Goal: Transaction & Acquisition: Purchase product/service

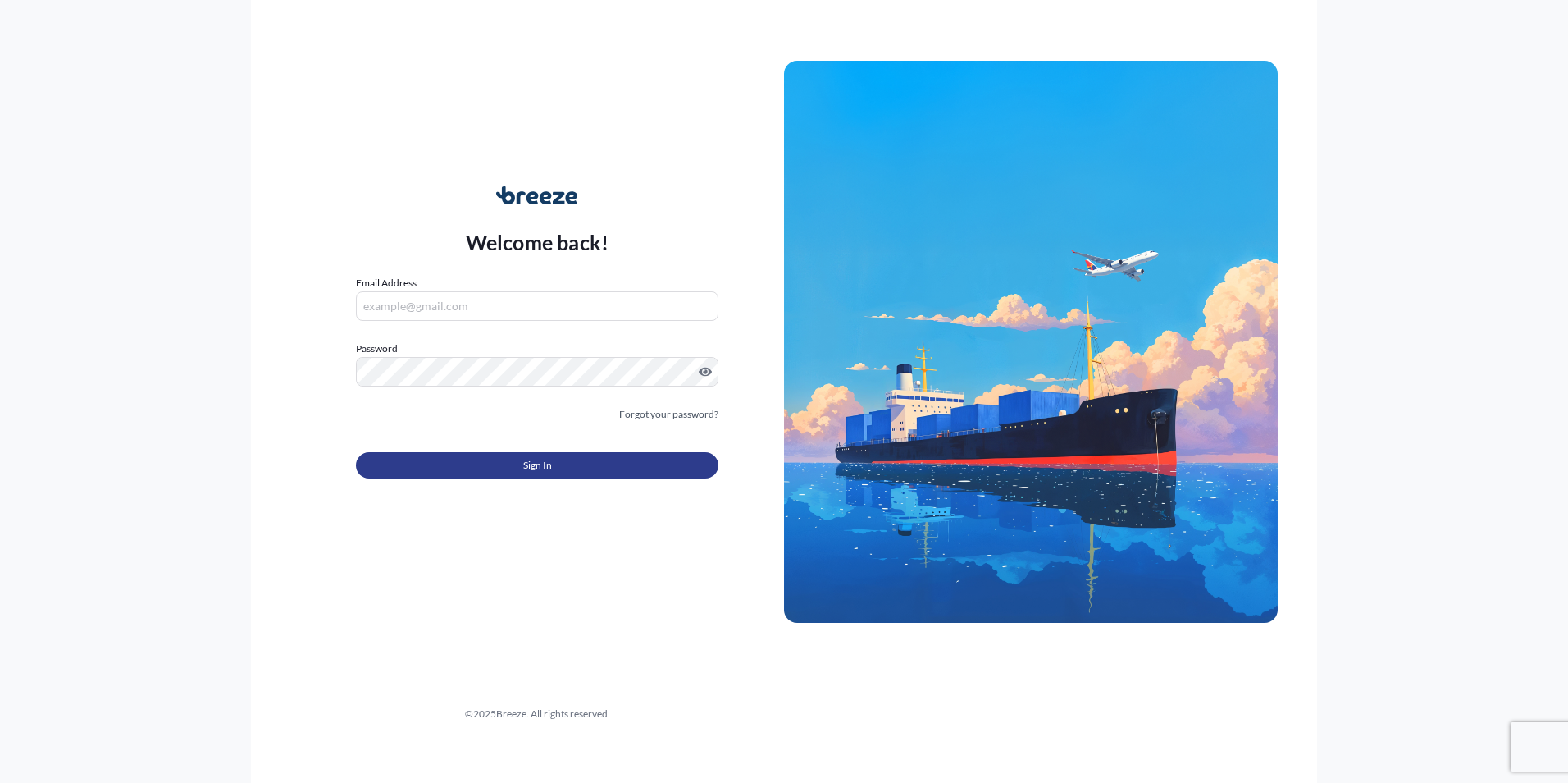
type input "[PERSON_NAME][EMAIL_ADDRESS][DOMAIN_NAME]"
click at [583, 462] on button "Sign In" at bounding box center [537, 465] width 362 height 26
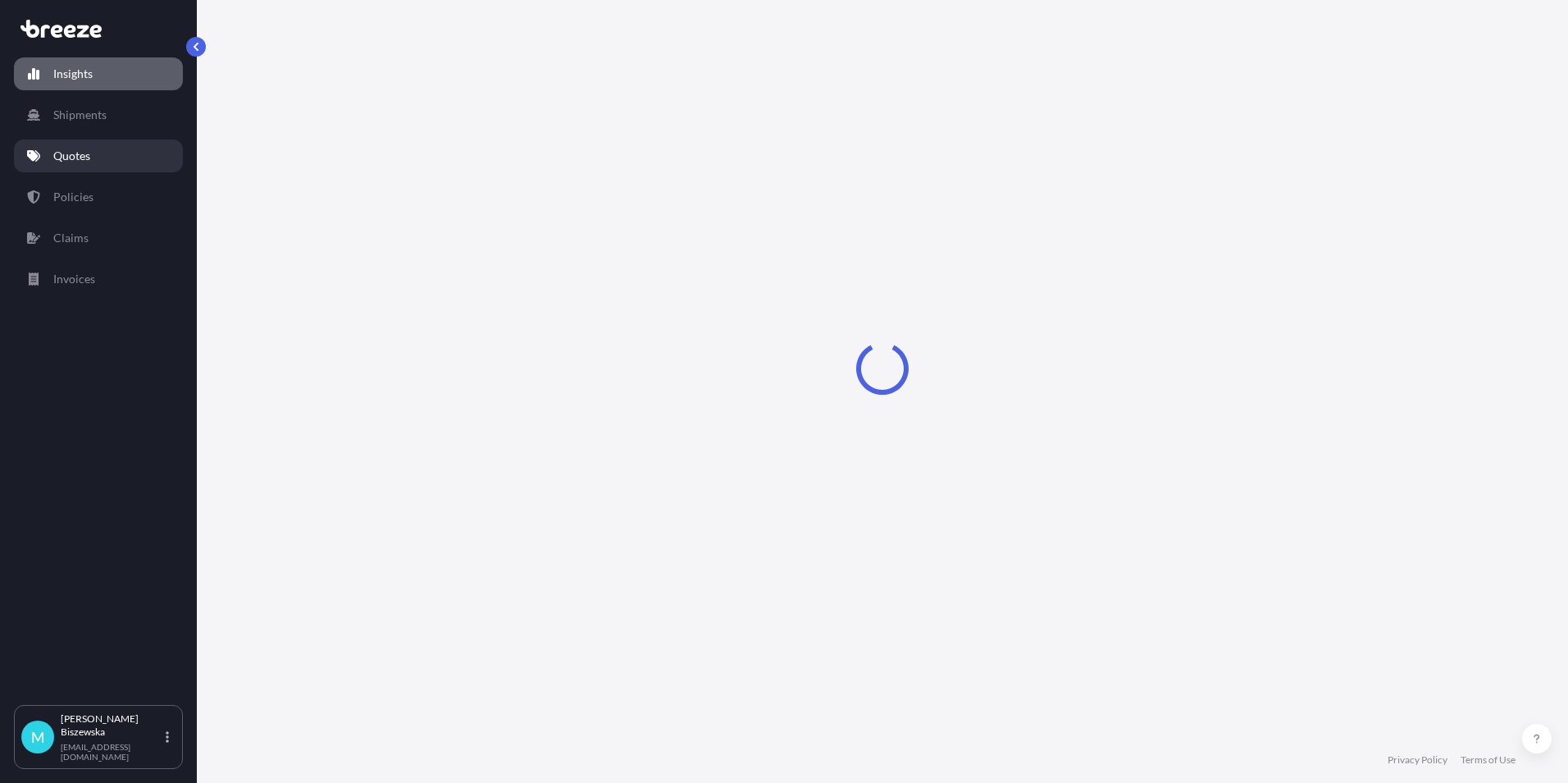
click at [107, 159] on link "Quotes" at bounding box center [98, 155] width 169 height 33
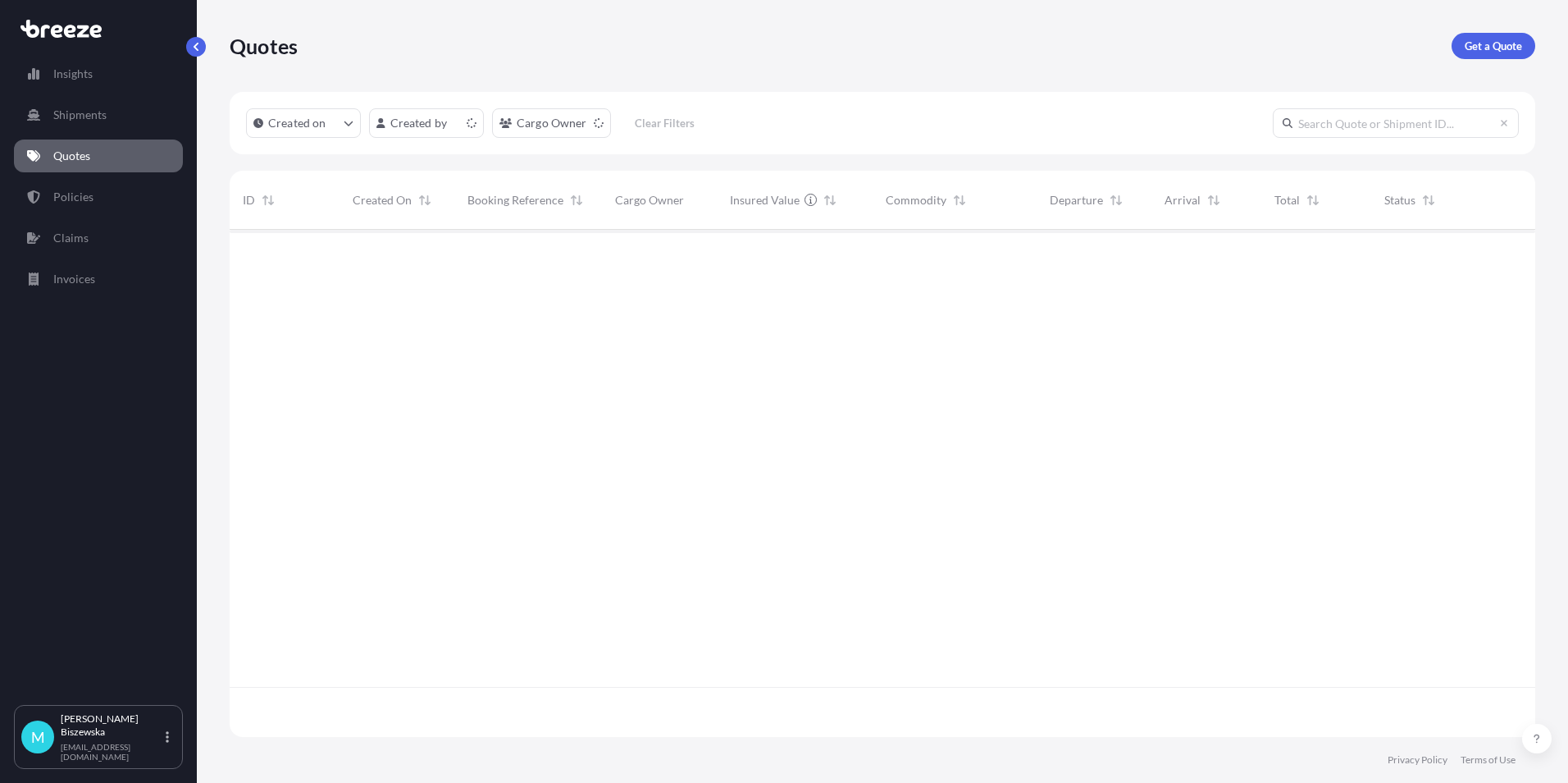
scroll to position [504, 1293]
click at [1493, 45] on p "Get a Quote" at bounding box center [1493, 46] width 57 height 17
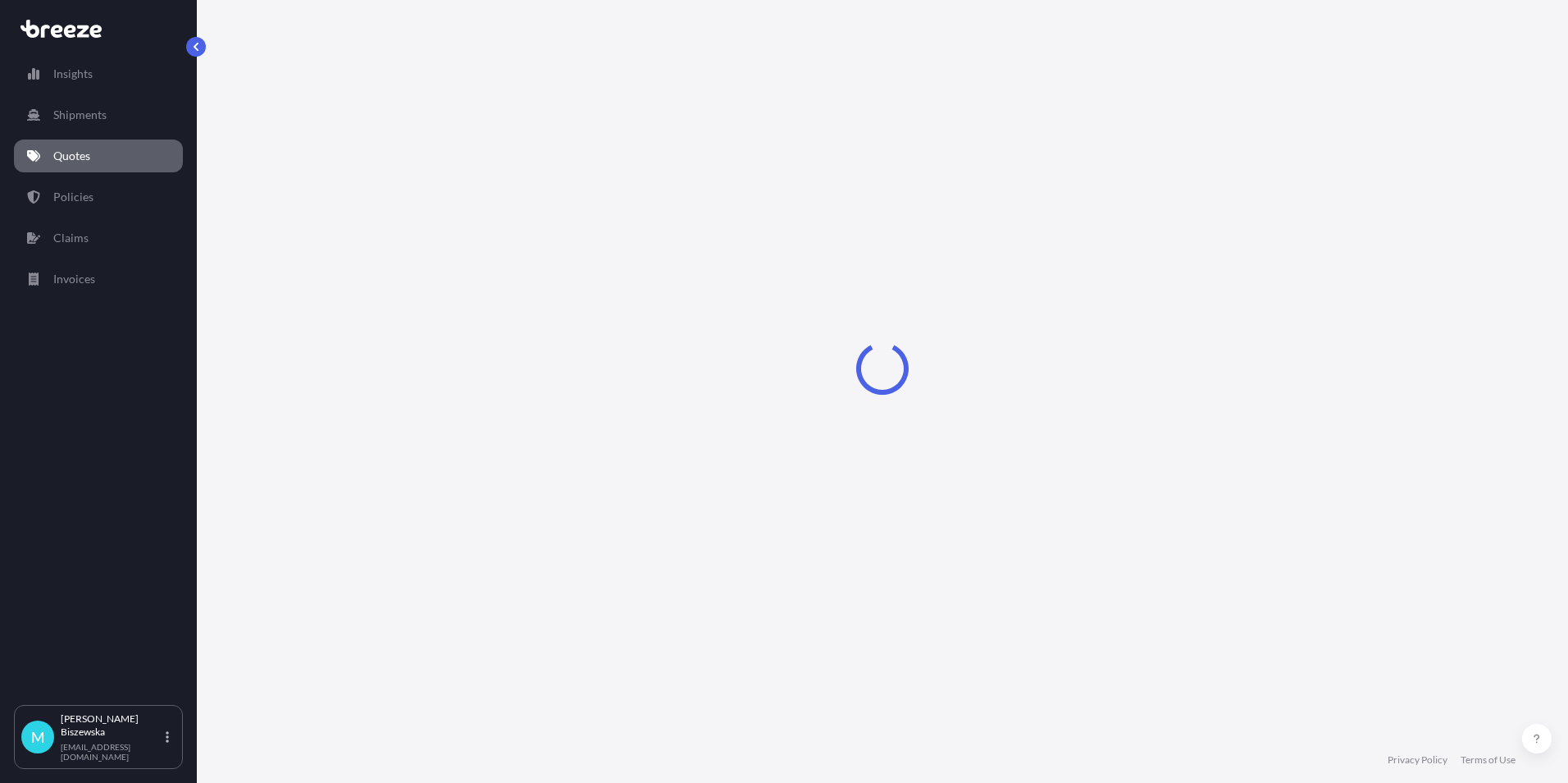
select select "Sea"
select select "1"
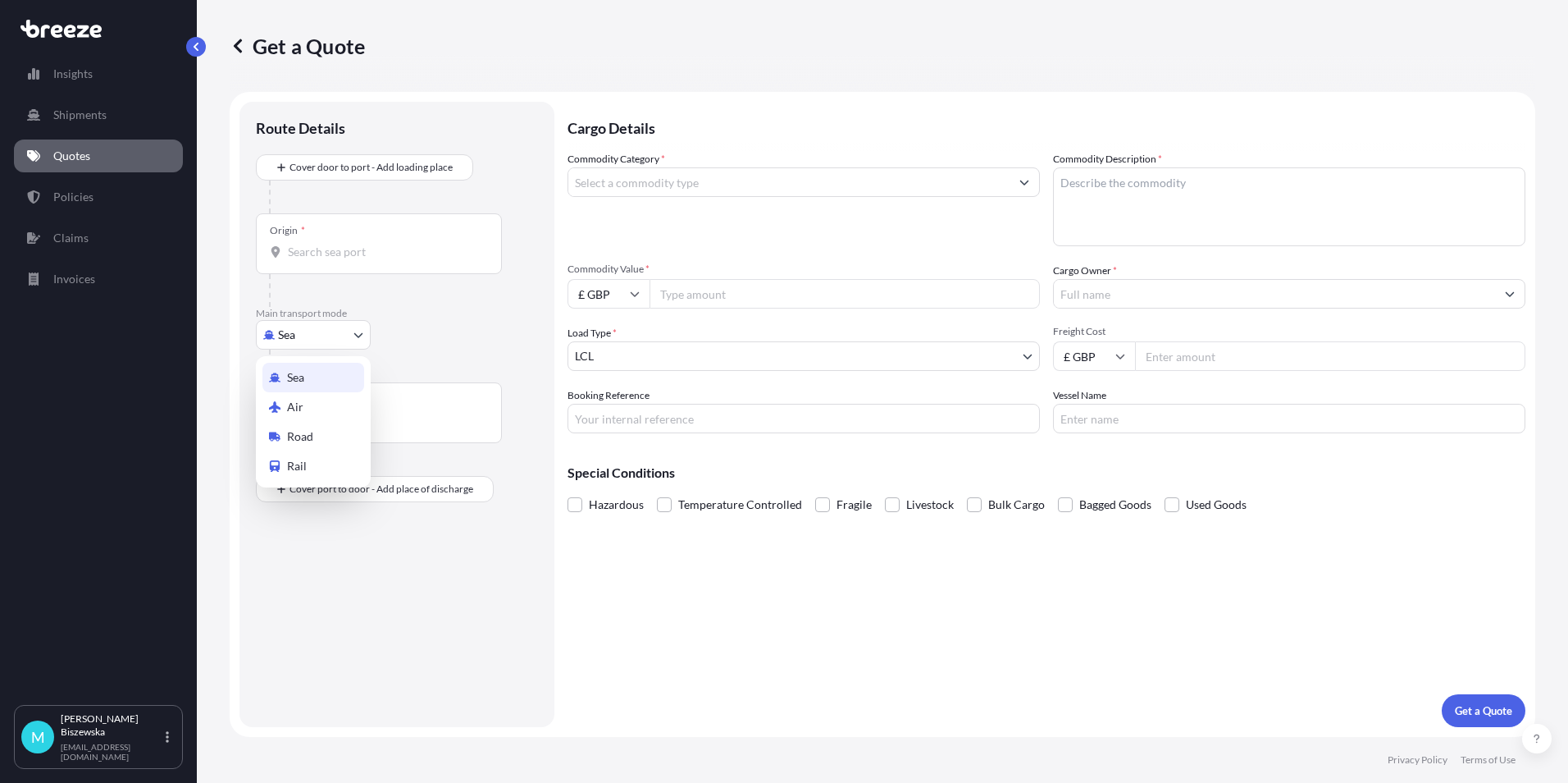
click at [318, 334] on body "Insights Shipments Quotes Policies Claims Invoices M [PERSON_NAME] [PERSON_NAME…" at bounding box center [784, 392] width 1568 height 783
click at [314, 434] on div "Road" at bounding box center [313, 436] width 102 height 30
select select "Road"
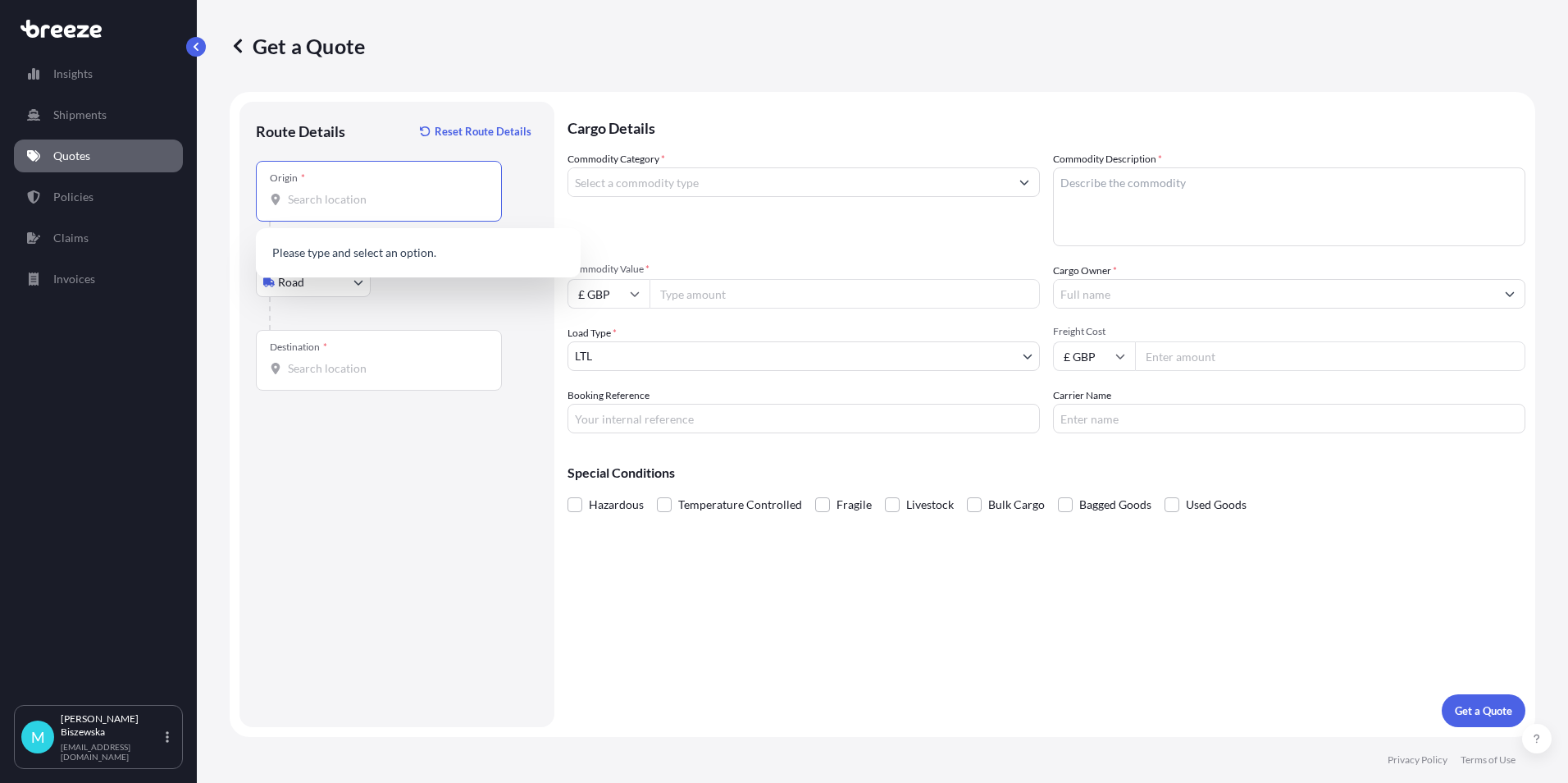
click at [327, 200] on input "Origin *" at bounding box center [384, 200] width 193 height 17
paste input "2215441"
type input "2"
click at [622, 413] on input "Booking Reference" at bounding box center [804, 419] width 473 height 30
paste input "2215441"
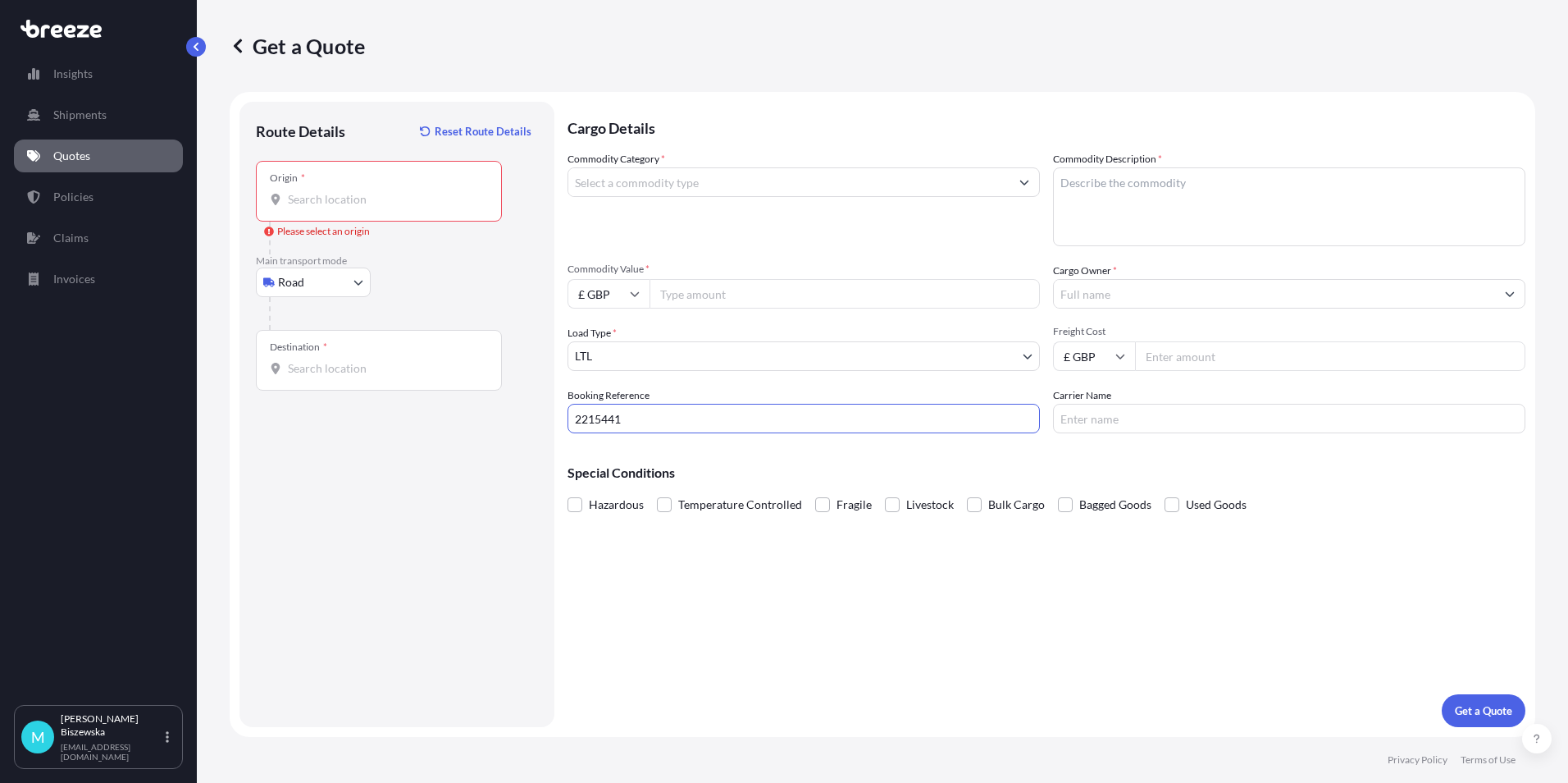
type input "2215441"
click at [661, 587] on div "Cargo Details Commodity Category * Commodity Description * Commodity Value * £ …" at bounding box center [1047, 414] width 958 height 625
click at [305, 195] on input "Origin * Please select an origin" at bounding box center [384, 200] width 193 height 17
paste input "SW1Y 5JH"
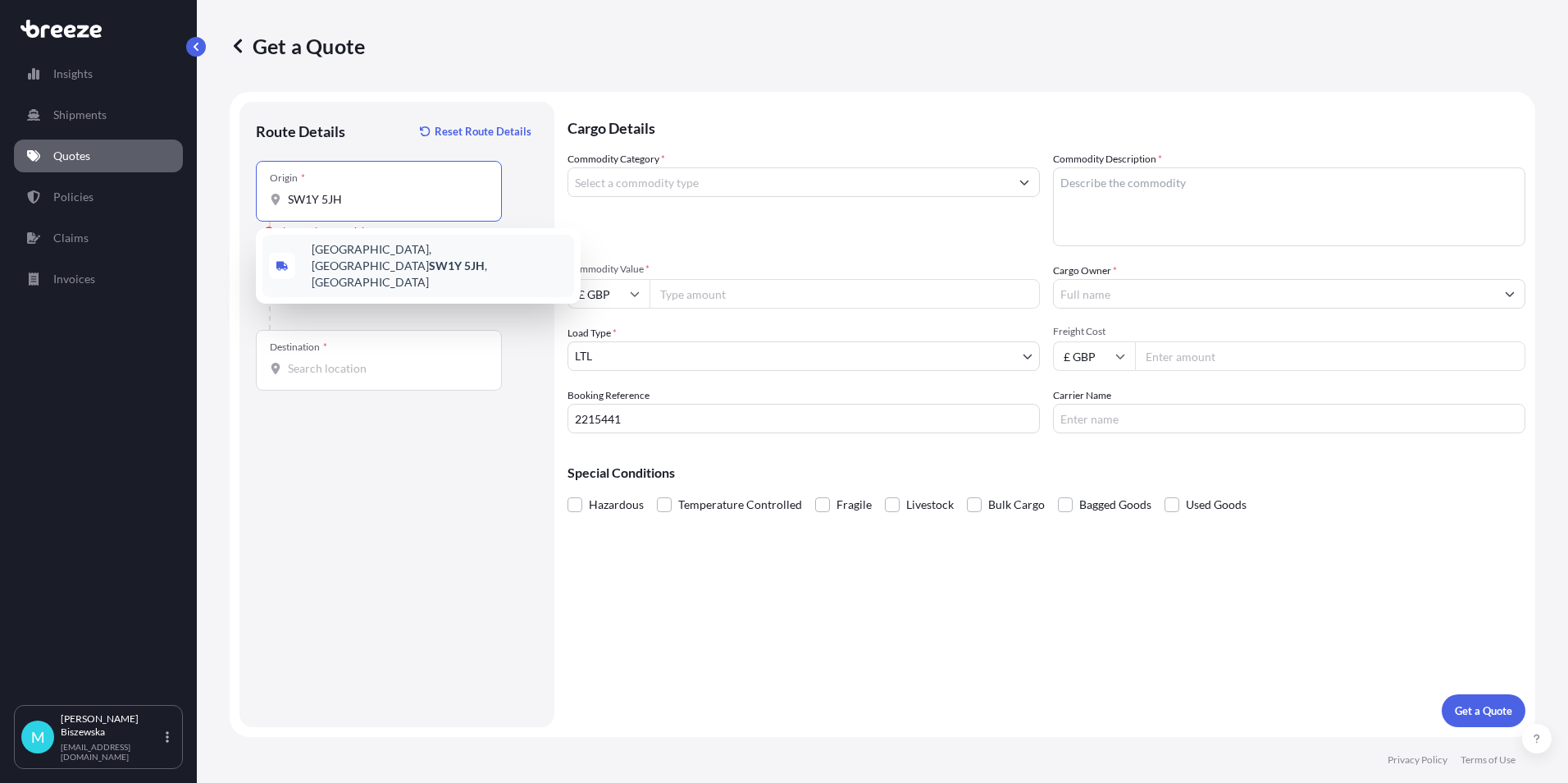
click at [419, 264] on div "[STREET_ADDRESS]" at bounding box center [418, 265] width 312 height 63
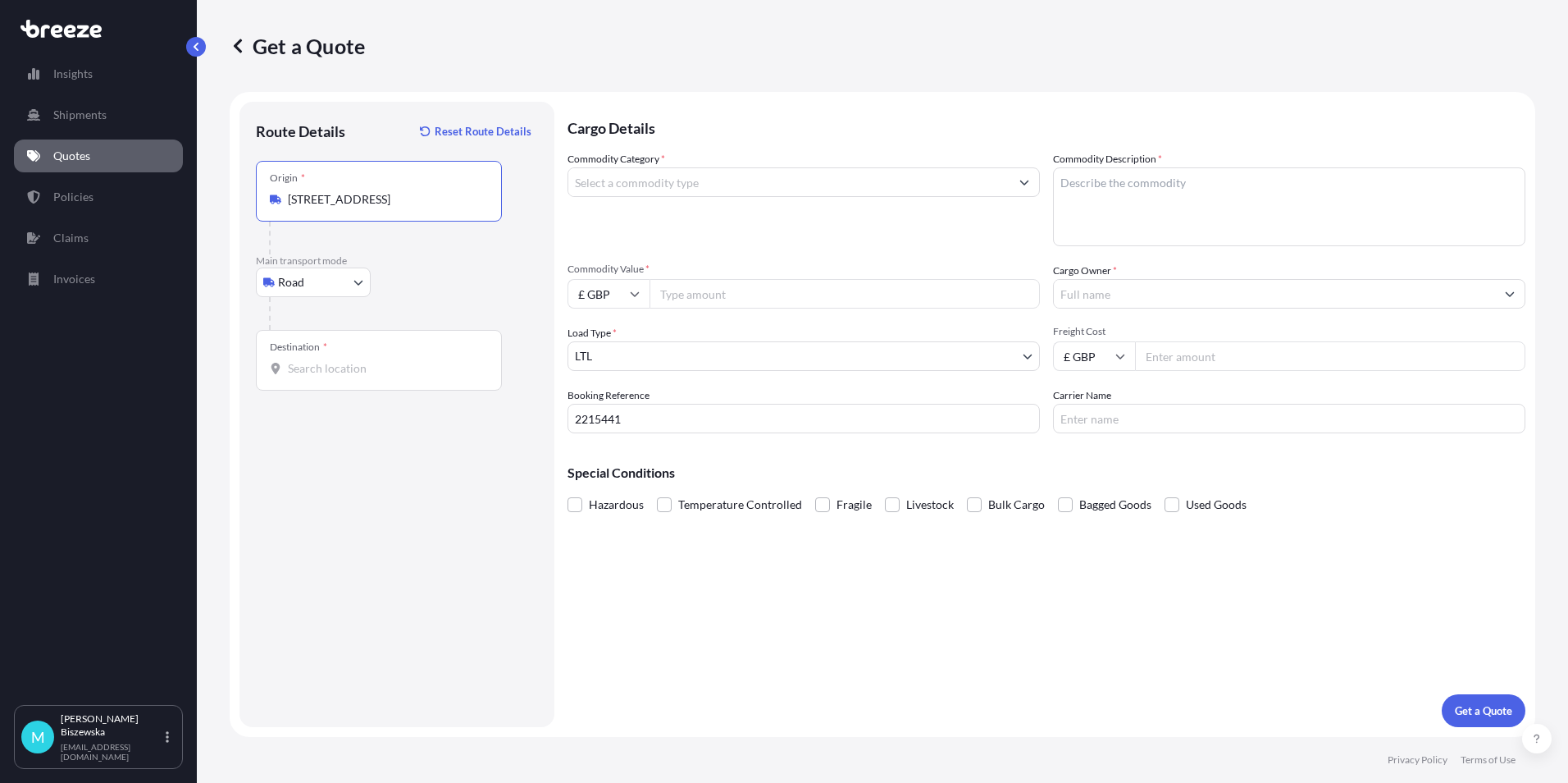
type input "[STREET_ADDRESS]"
click at [431, 296] on div "Road Sea Air Road Rail" at bounding box center [397, 282] width 282 height 30
click at [313, 361] on input "Destination *" at bounding box center [384, 369] width 193 height 17
paste input "CR7 6DF"
click at [401, 433] on div "[STREET_ADDRESS][PERSON_NAME]" at bounding box center [418, 426] width 312 height 46
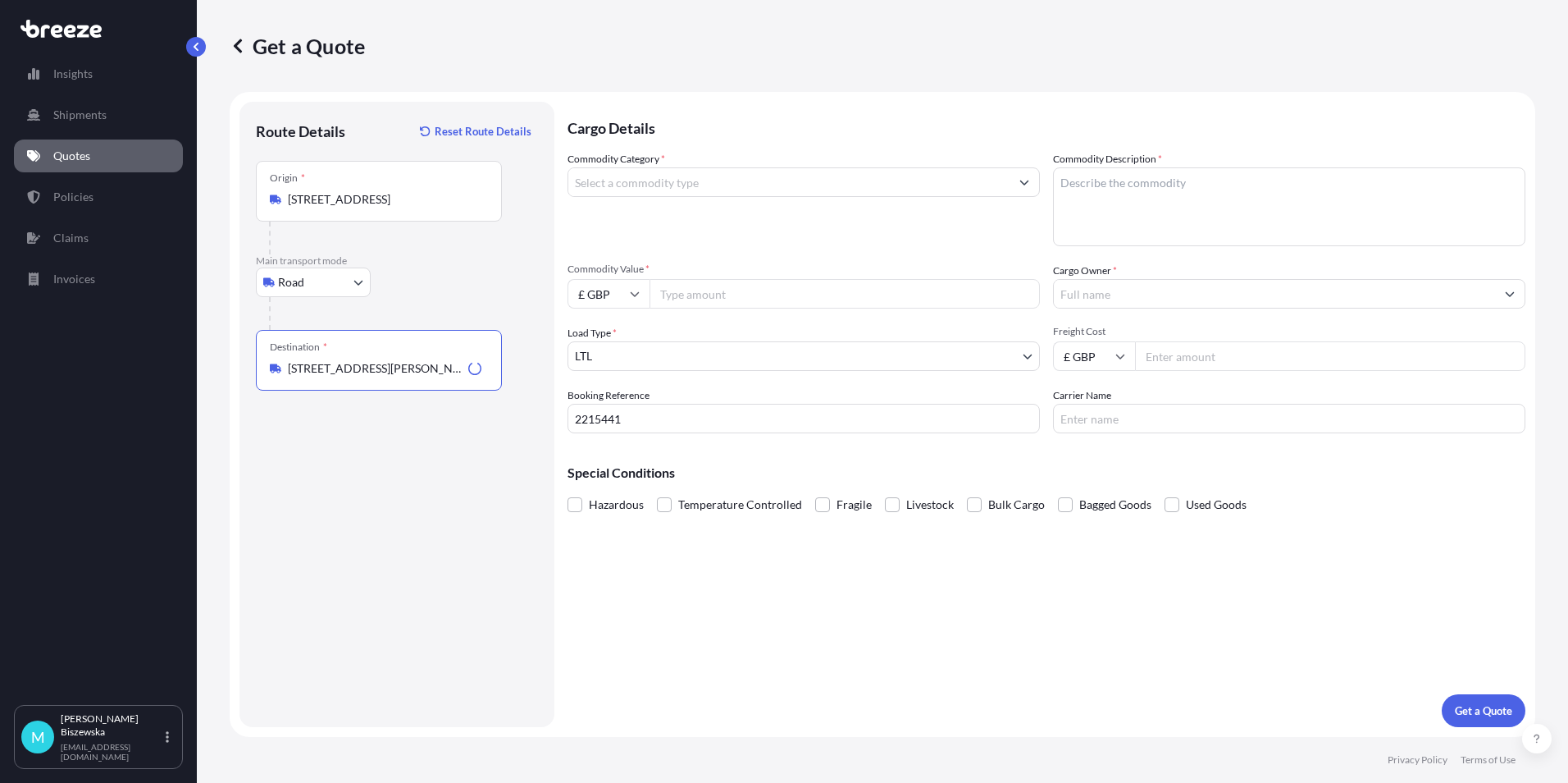
type input "[STREET_ADDRESS][PERSON_NAME]"
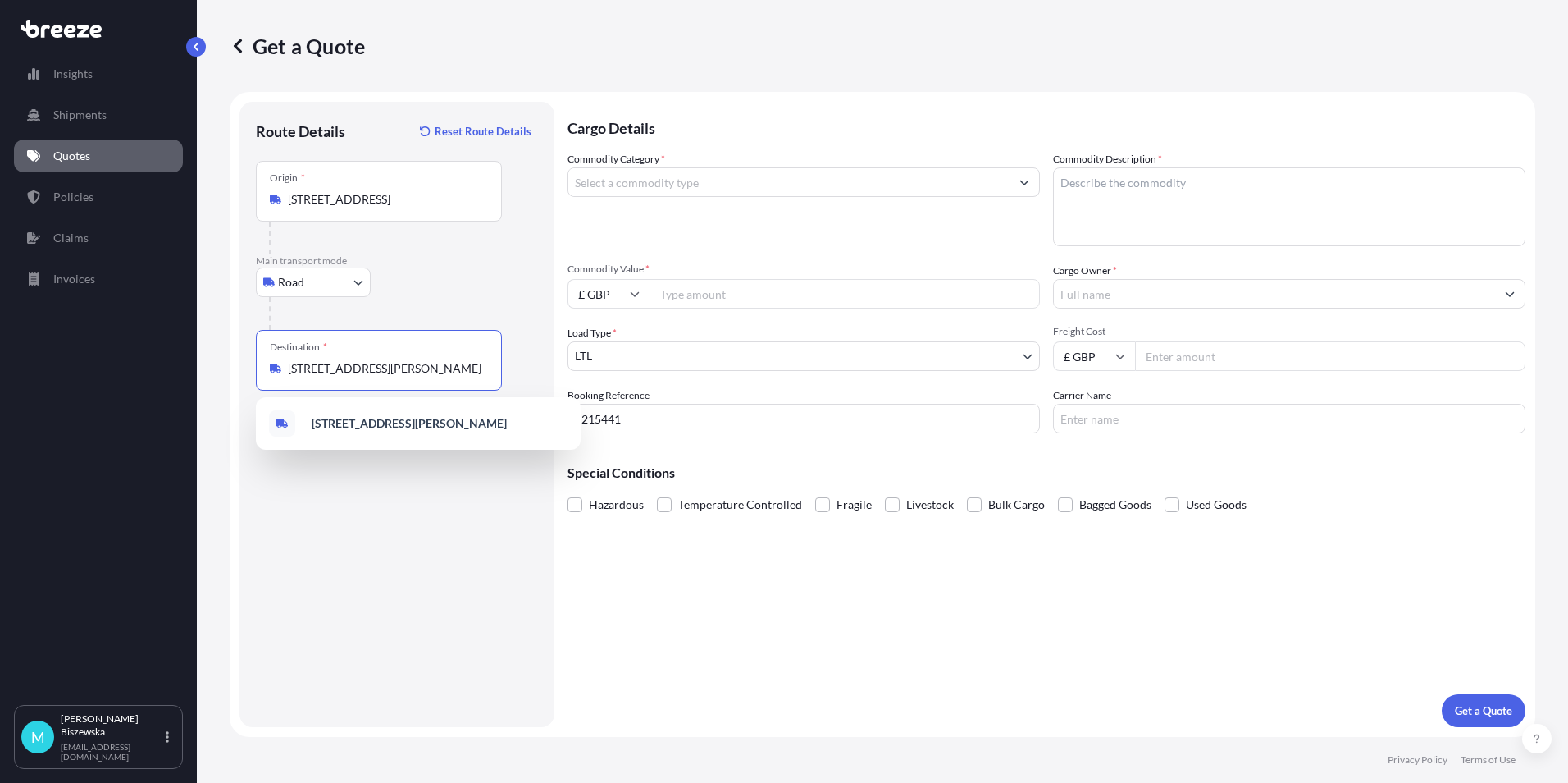
click at [773, 186] on input "Commodity Category *" at bounding box center [789, 182] width 442 height 30
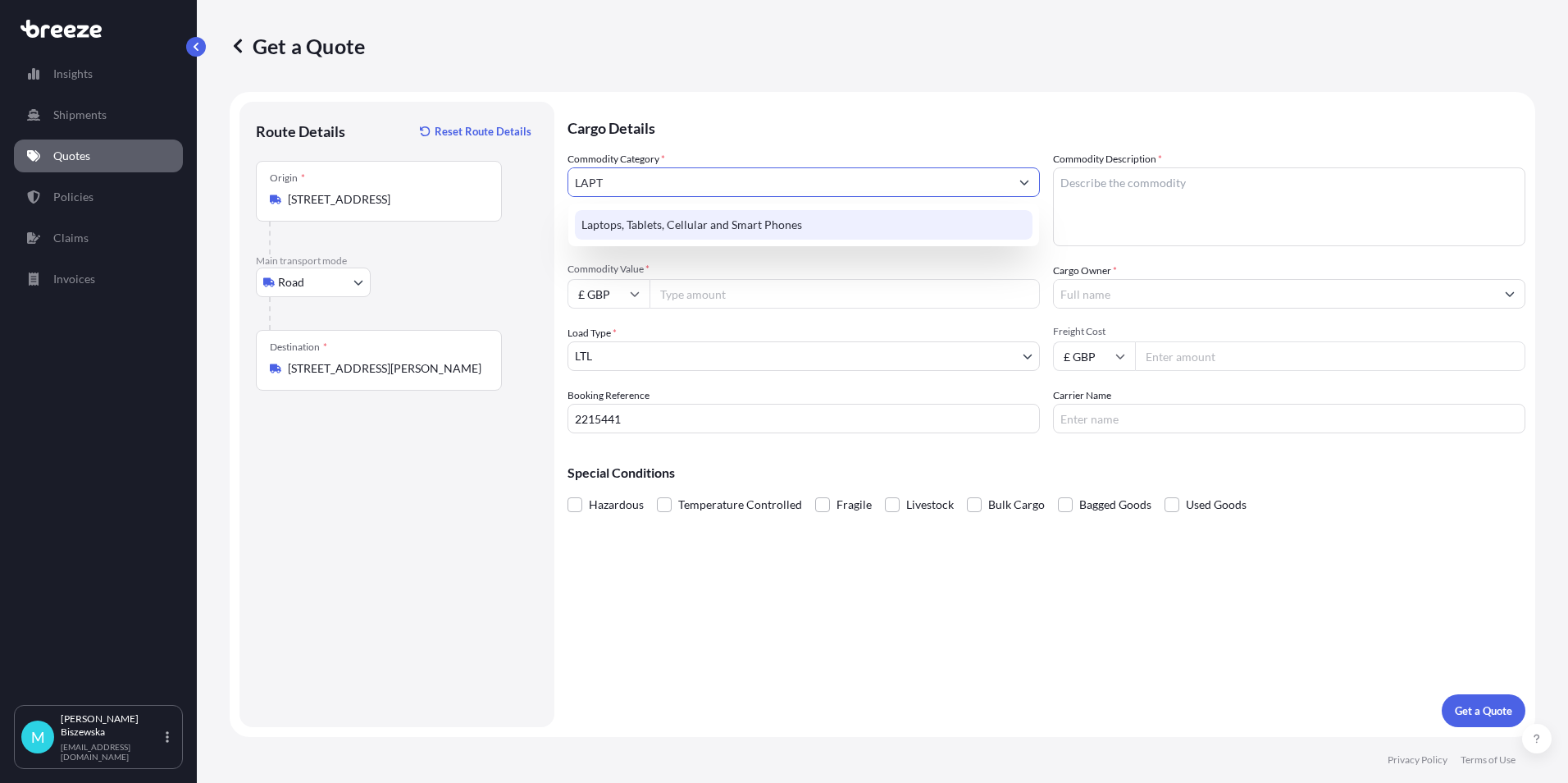
click at [785, 226] on div "Laptops, Tablets, Cellular and Smart Phones" at bounding box center [804, 225] width 458 height 30
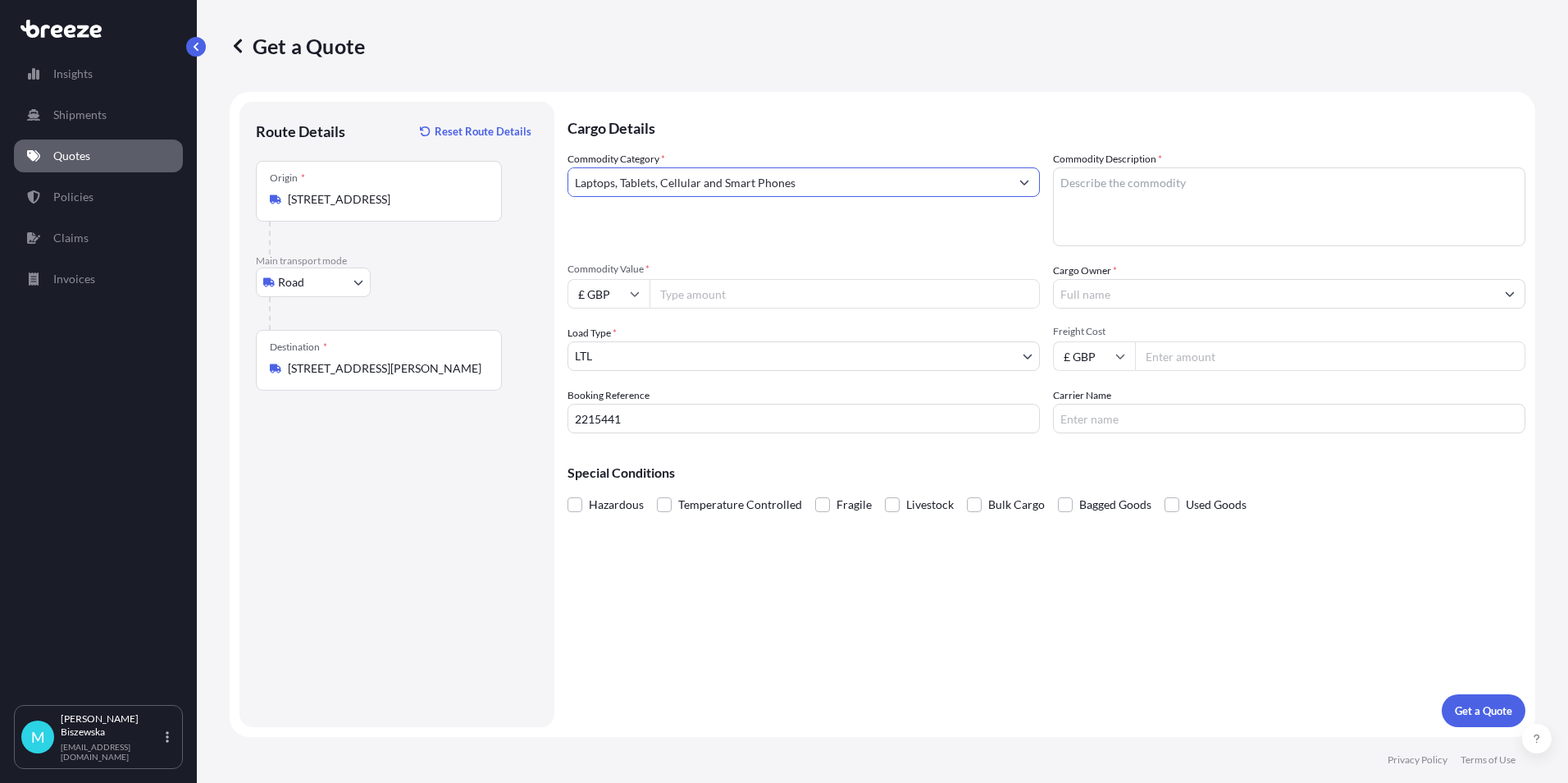
type input "Laptops, Tablets, Cellular and Smart Phones"
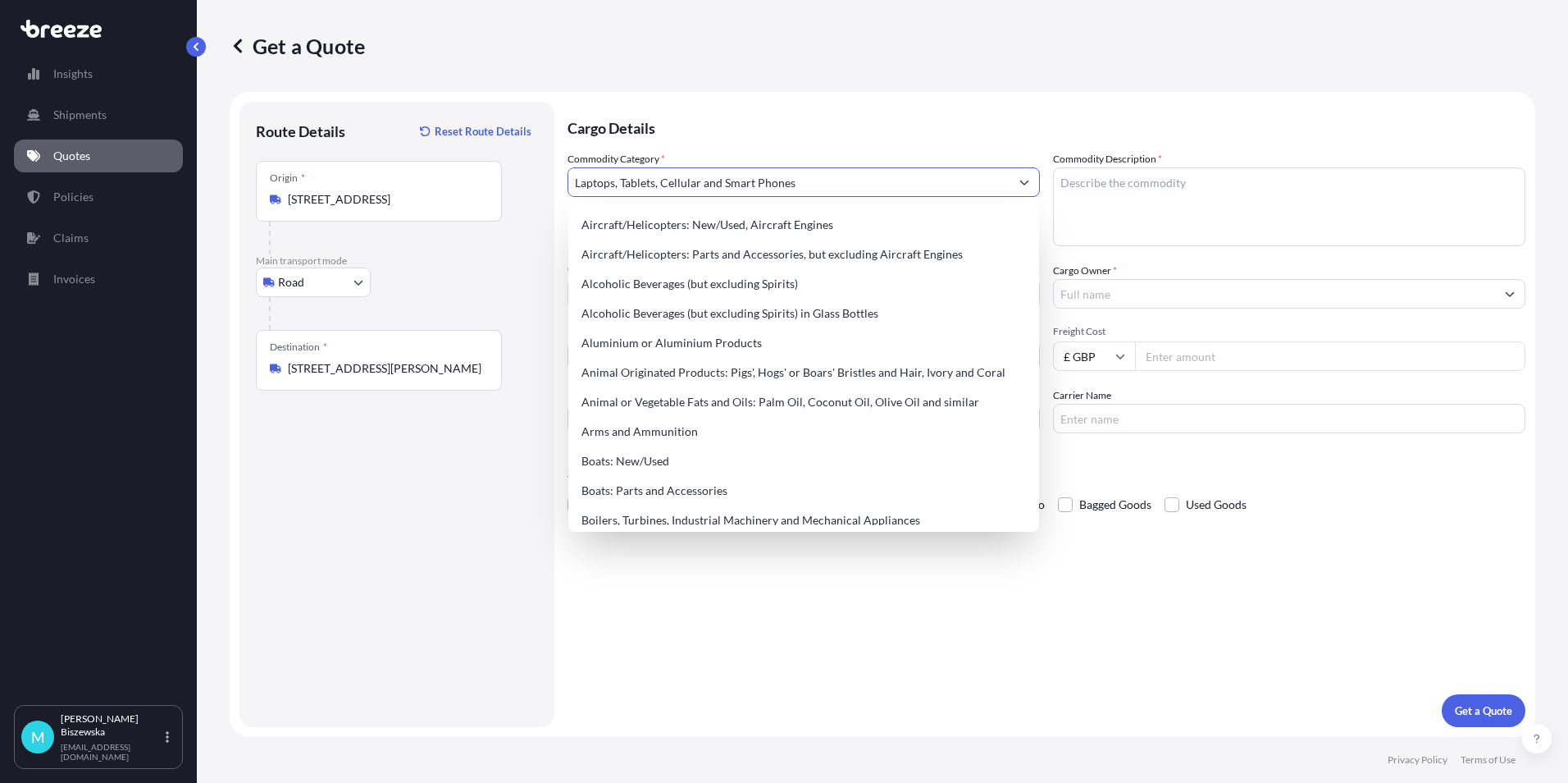
click at [734, 143] on p "Cargo Details" at bounding box center [1047, 126] width 958 height 50
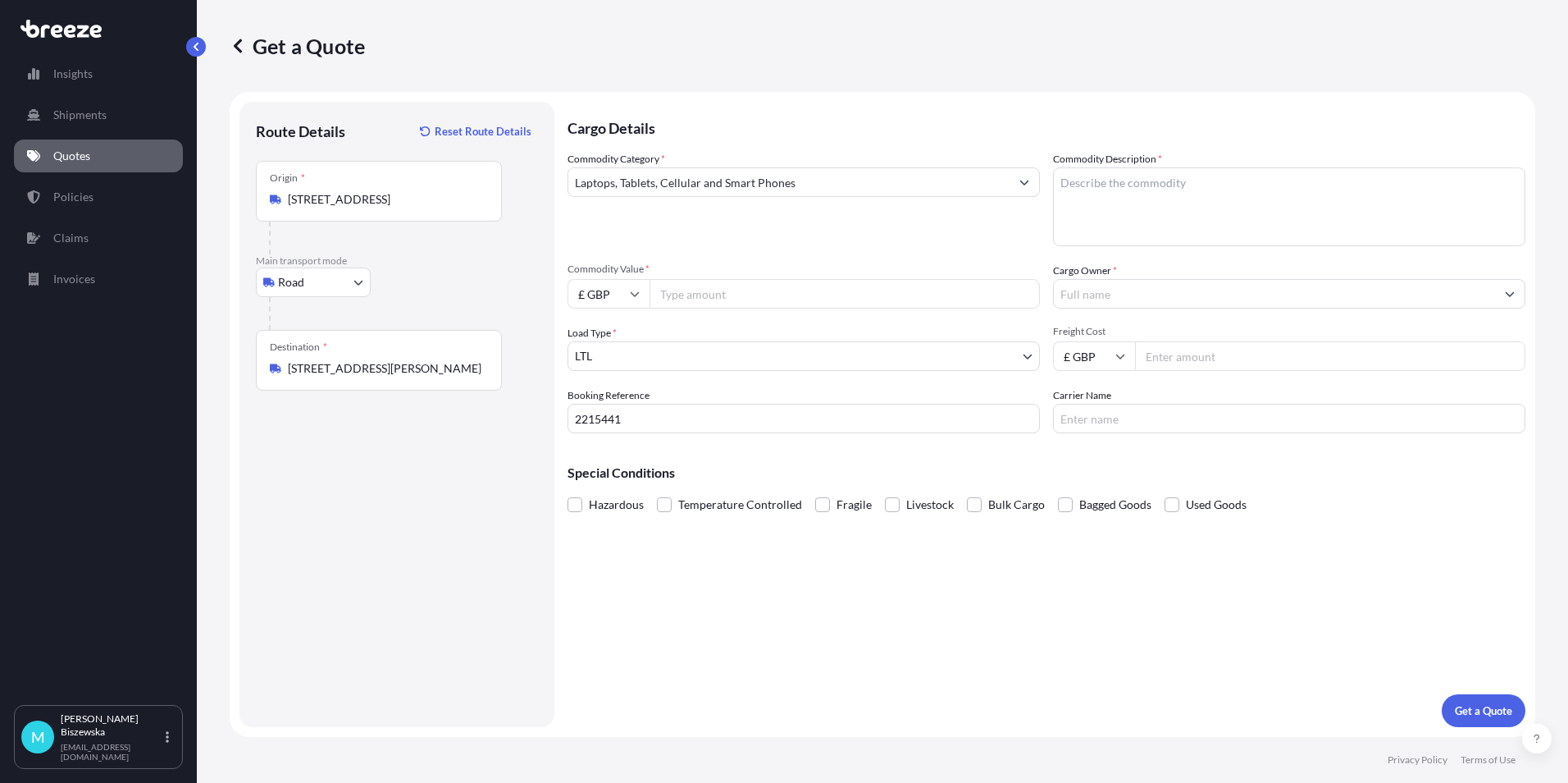
click at [706, 288] on input "Commodity Value *" at bounding box center [845, 294] width 390 height 30
type input "1500"
click at [764, 236] on div "Commodity Category * Laptops, Tablets, Cellular and Smart Phones" at bounding box center [804, 199] width 473 height 95
click at [1092, 215] on textarea "Commodity Description *" at bounding box center [1290, 206] width 473 height 78
paste textarea "Laptop"
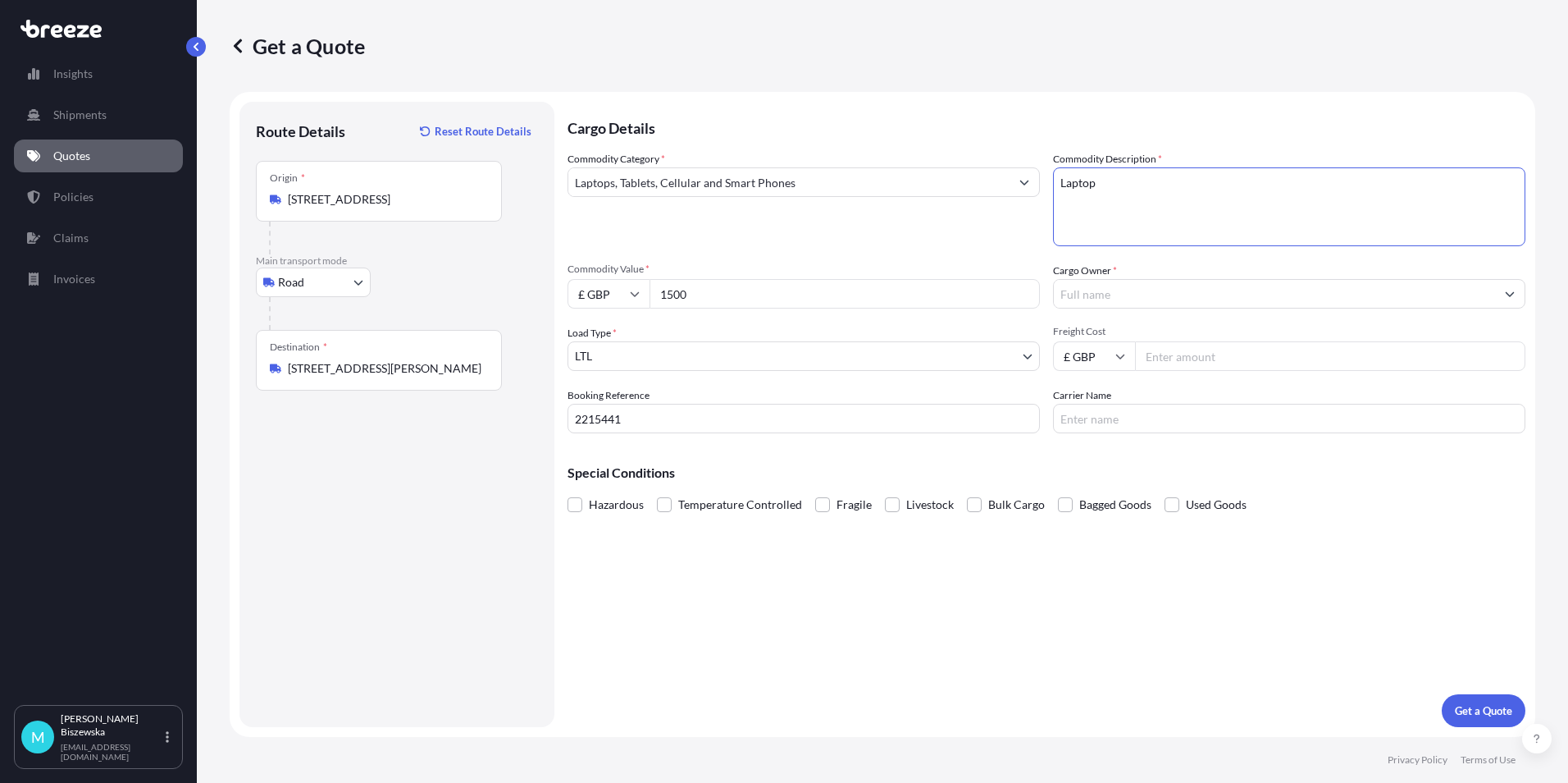
type textarea "Laptop"
click at [1014, 260] on div "Commodity Category * Laptops, Tablets, Cellular and Smart Phones Commodity Desc…" at bounding box center [1047, 292] width 958 height 282
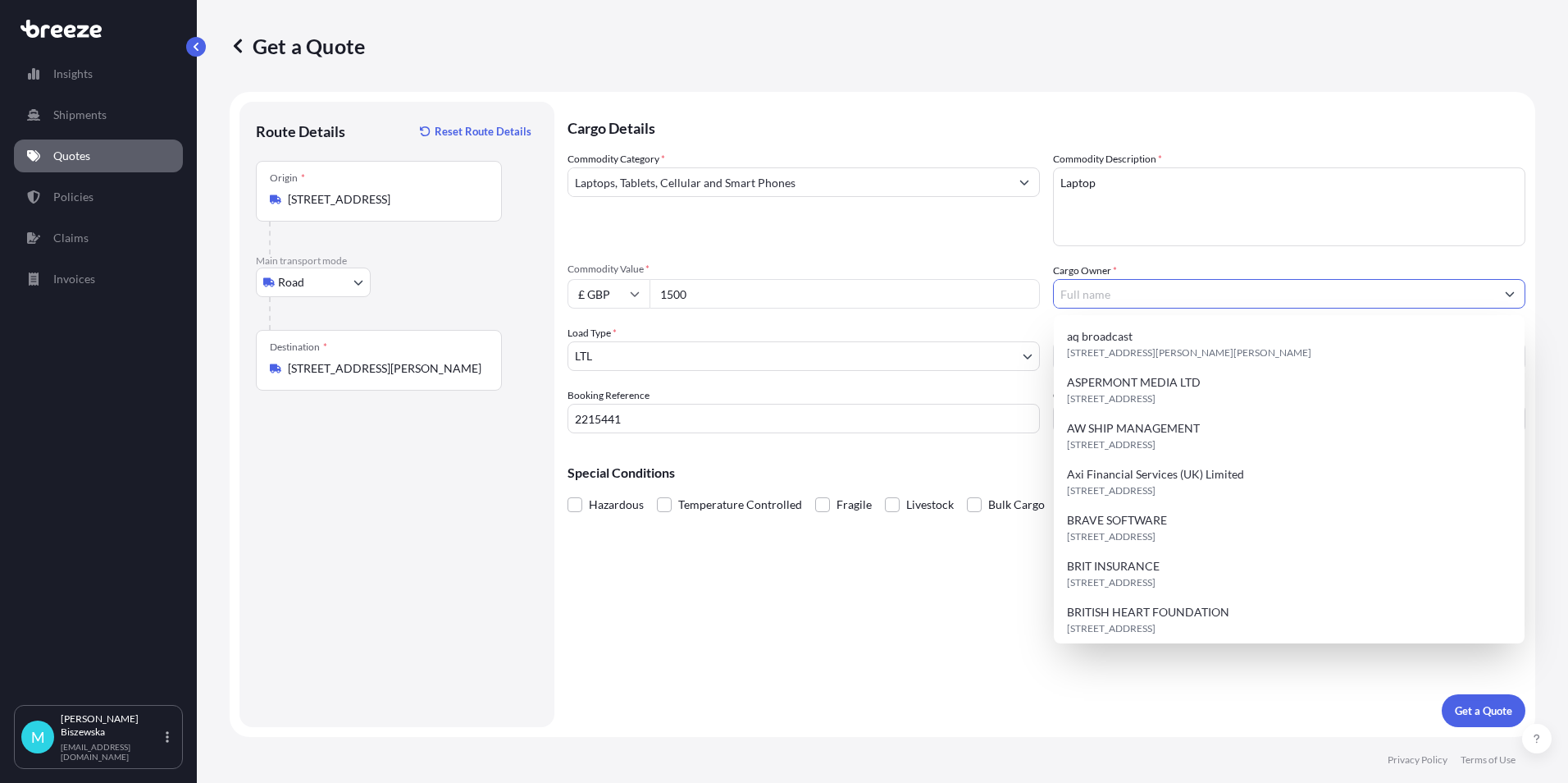
click at [1071, 295] on input "Cargo Owner *" at bounding box center [1275, 294] width 442 height 30
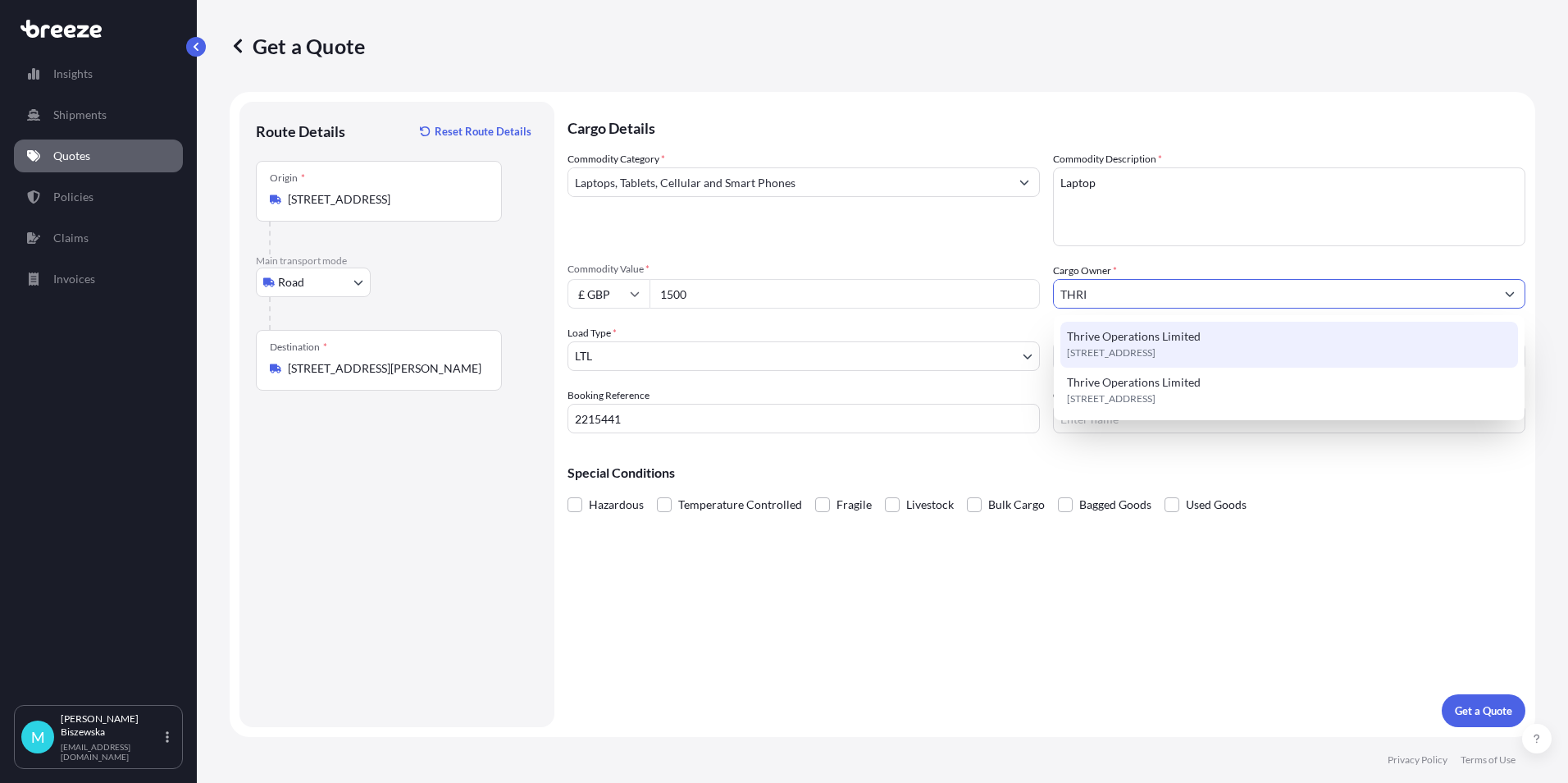
click at [1103, 334] on span "Thrive Operations Limited" at bounding box center [1134, 336] width 134 height 17
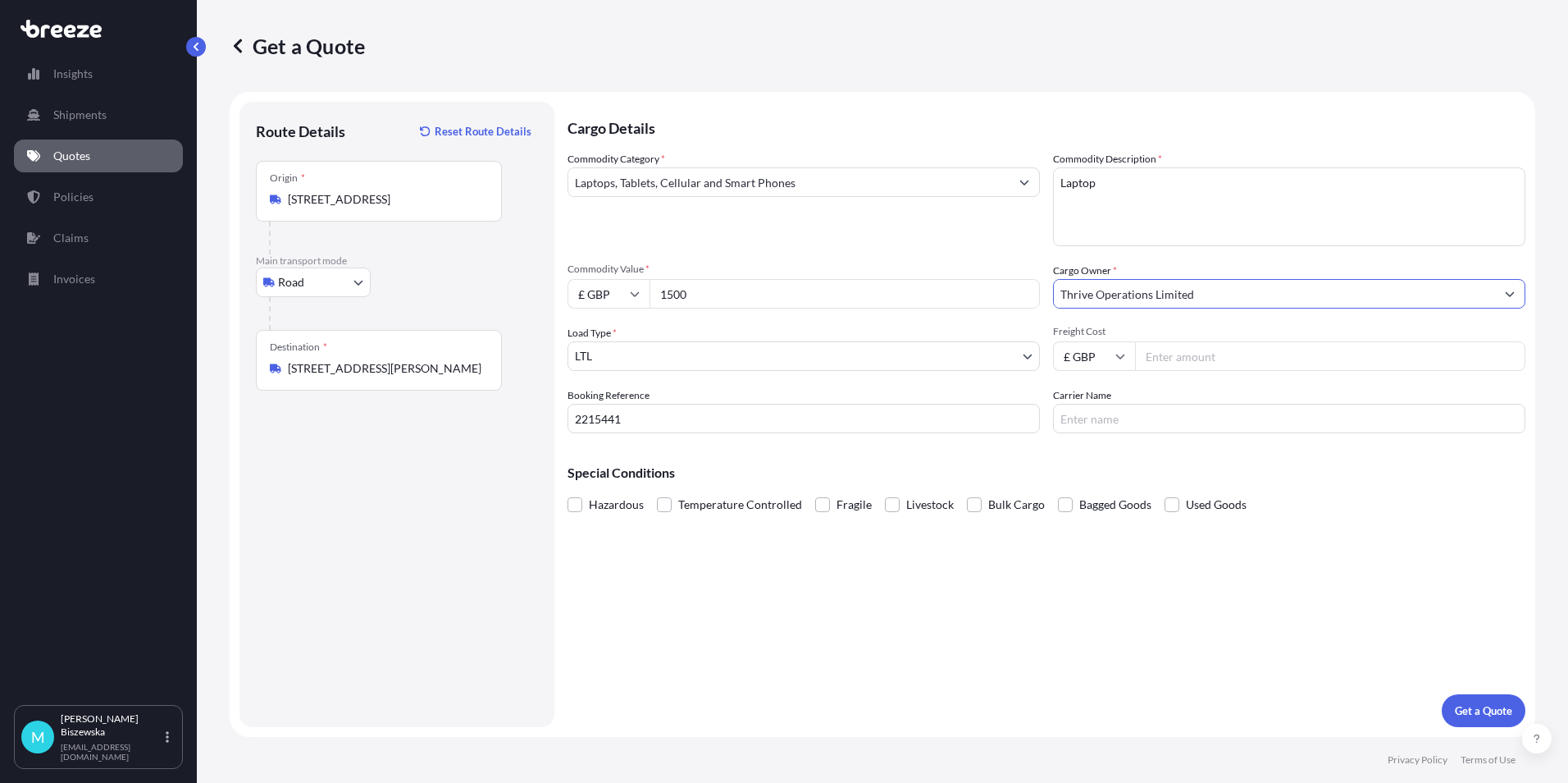
type input "Thrive Operations Limited"
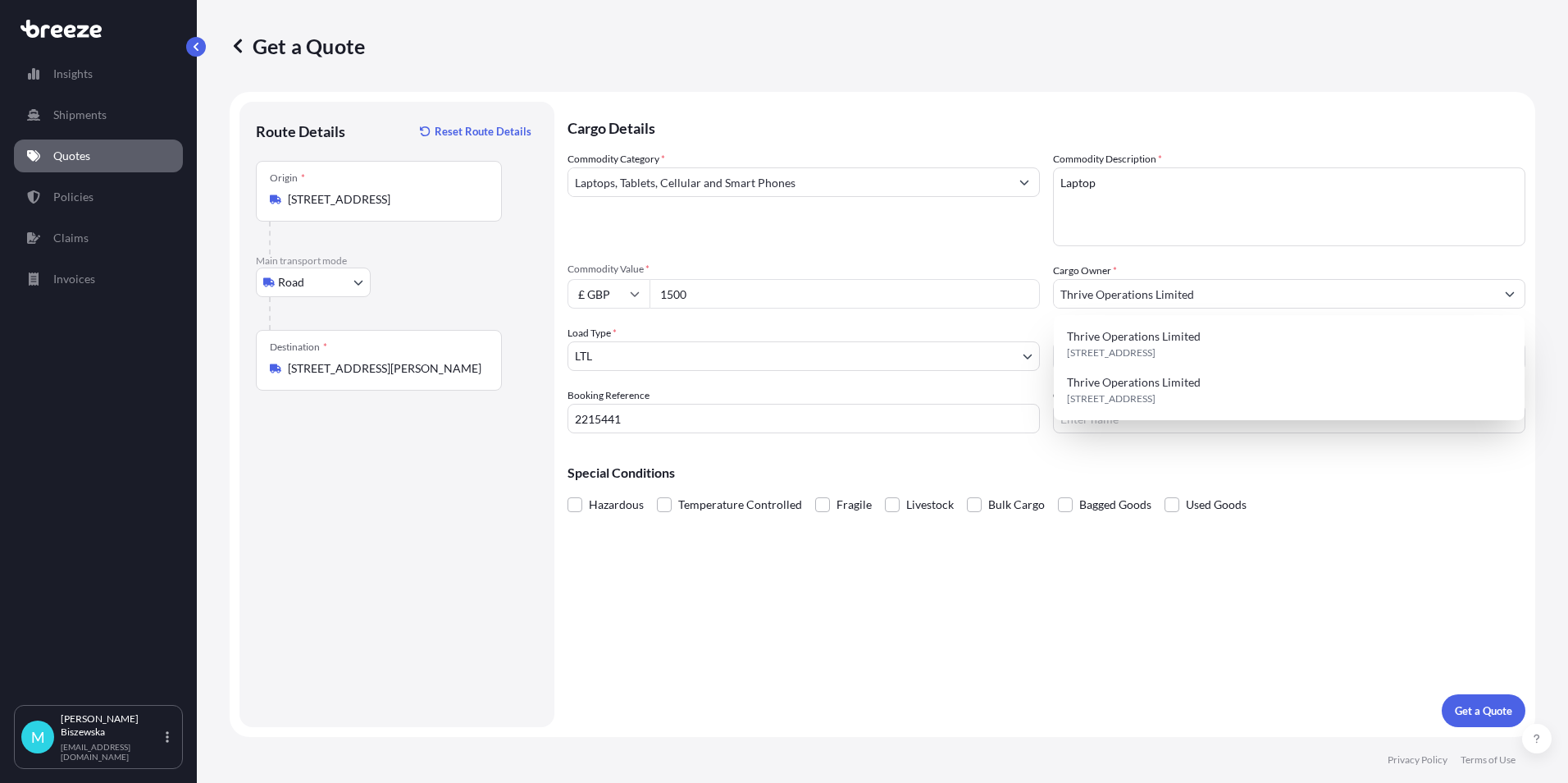
click at [1265, 253] on div "Commodity Category * Laptops, Tablets, Cellular and Smart Phones Commodity Desc…" at bounding box center [1047, 292] width 958 height 282
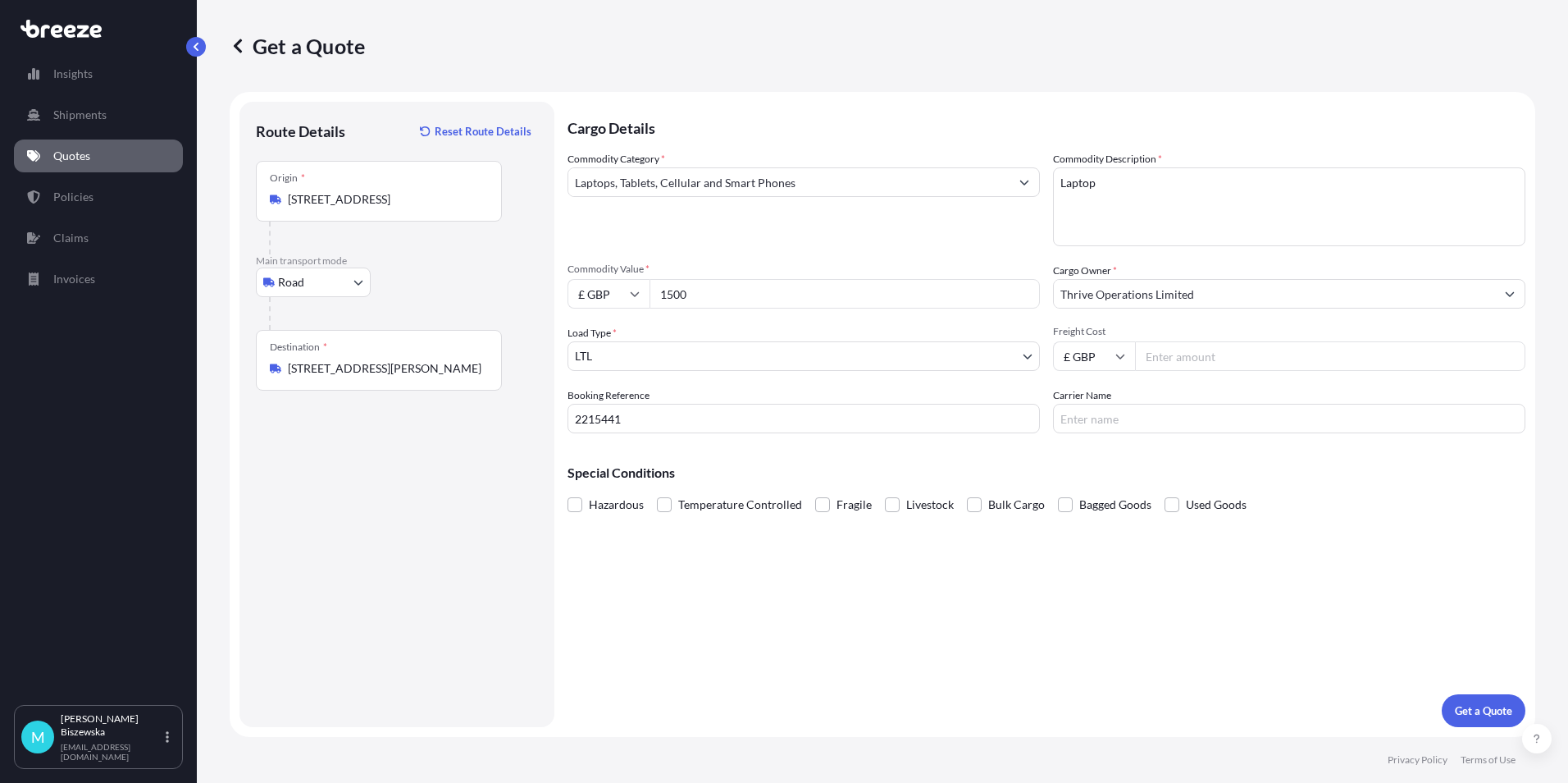
click at [1225, 361] on input "Freight Cost" at bounding box center [1331, 356] width 390 height 30
type input "12.01"
click at [1144, 455] on div "Special Conditions Hazardous Temperature Controlled Fragile Livestock Bulk Carg…" at bounding box center [1047, 482] width 958 height 71
click at [1469, 702] on button "Get a Quote" at bounding box center [1484, 710] width 84 height 33
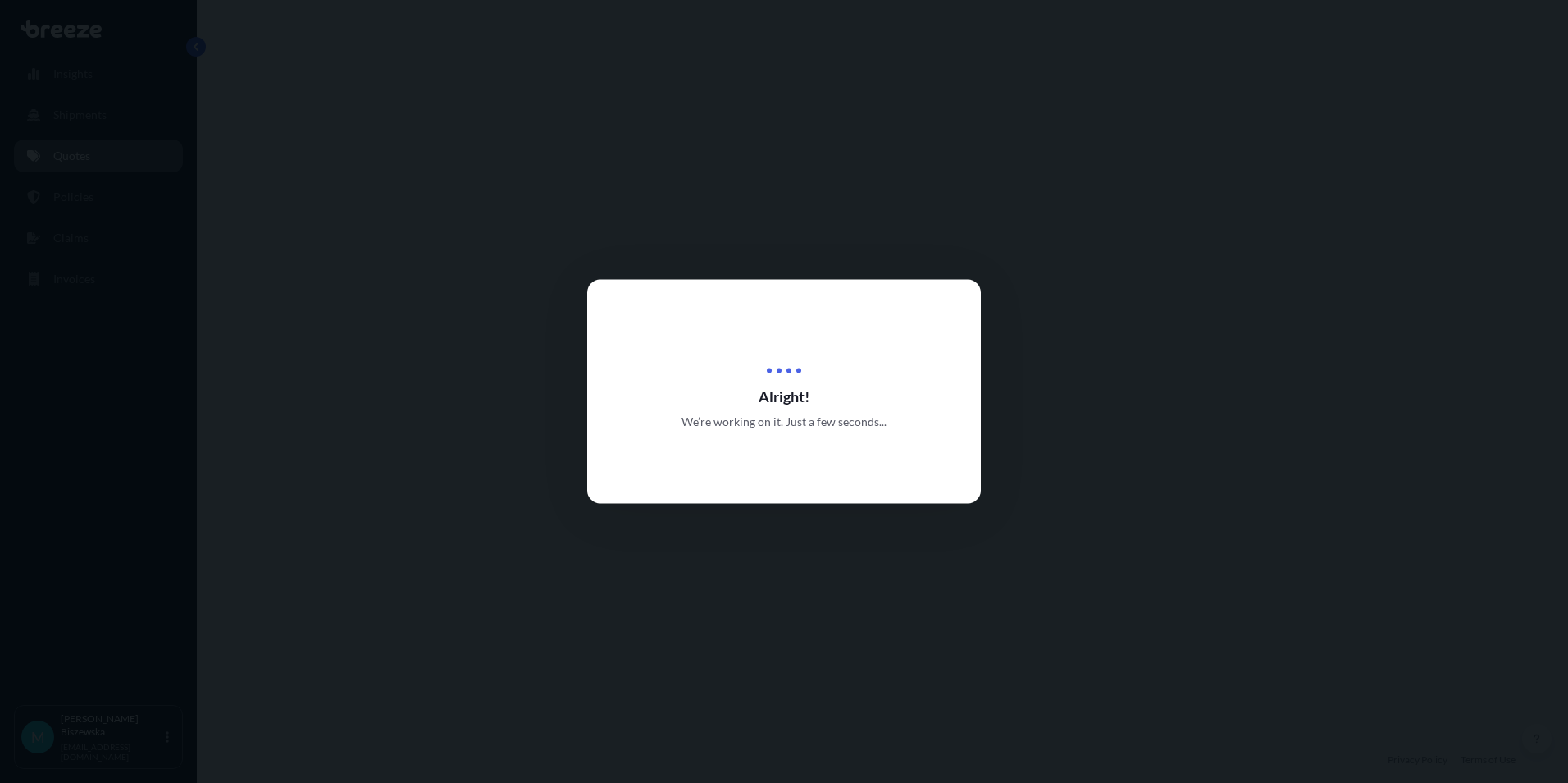
select select "Road"
select select "1"
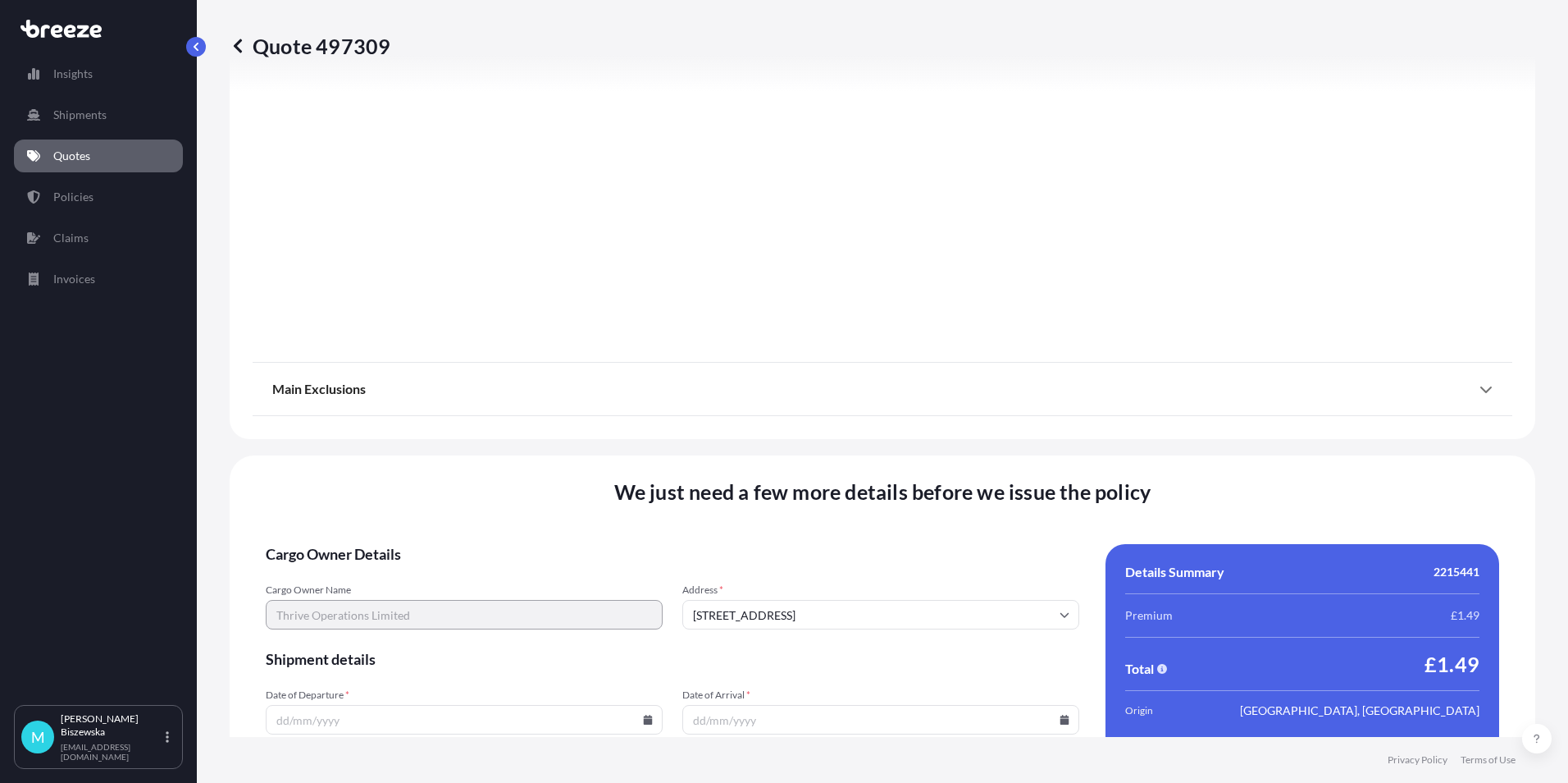
scroll to position [1822, 0]
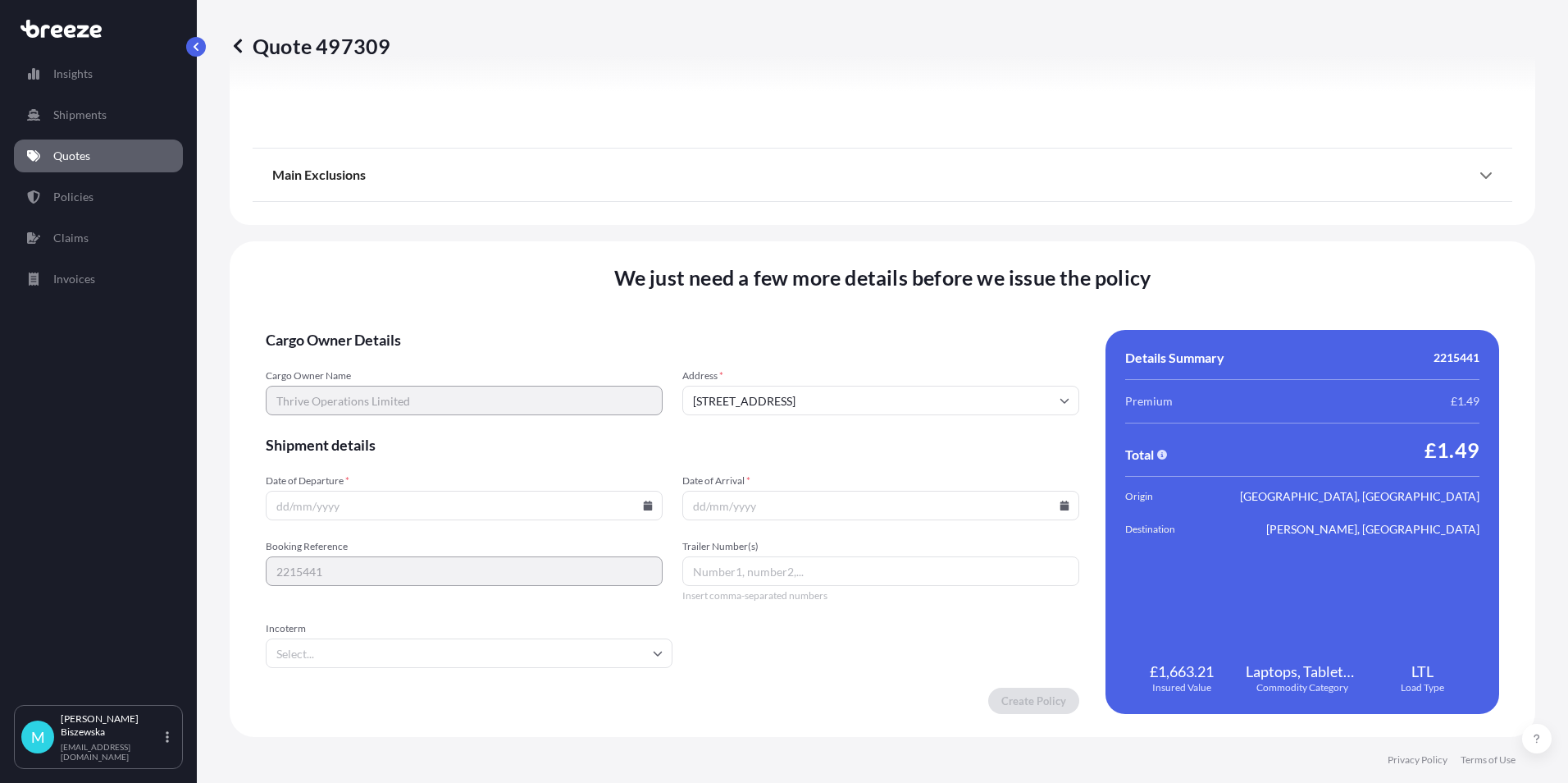
click at [645, 502] on icon at bounding box center [648, 505] width 9 height 10
click at [461, 383] on button "21" at bounding box center [462, 391] width 26 height 26
type input "[DATE]"
click at [1061, 505] on icon at bounding box center [1066, 505] width 9 height 10
click at [911, 378] on button "22" at bounding box center [913, 391] width 26 height 26
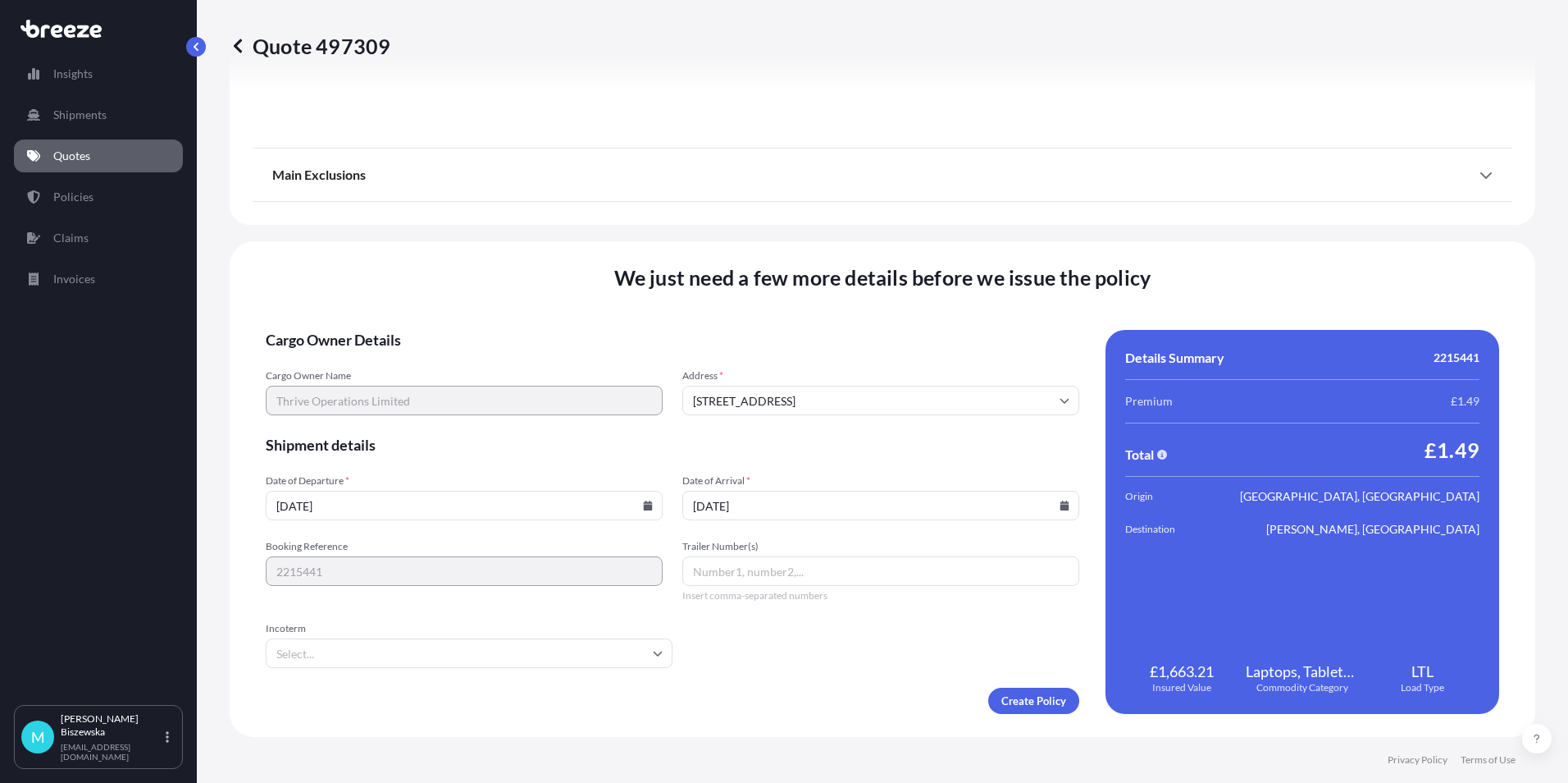
type input "[DATE]"
click at [841, 669] on form "Cargo Owner Details Cargo Owner Name Thrive Operations Limited Address * [GEOGR…" at bounding box center [672, 521] width 813 height 384
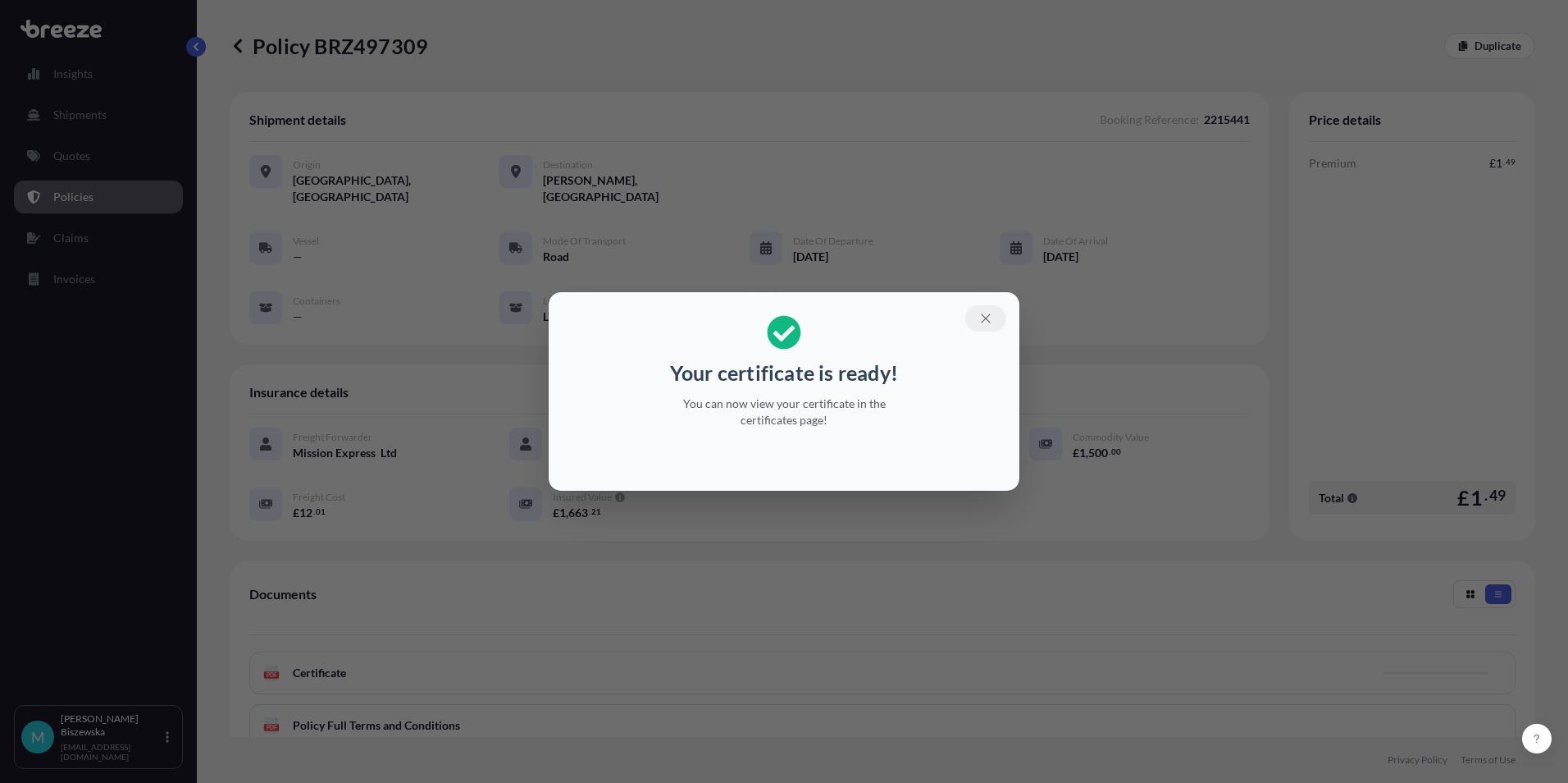
click at [987, 322] on icon "button" at bounding box center [986, 319] width 15 height 15
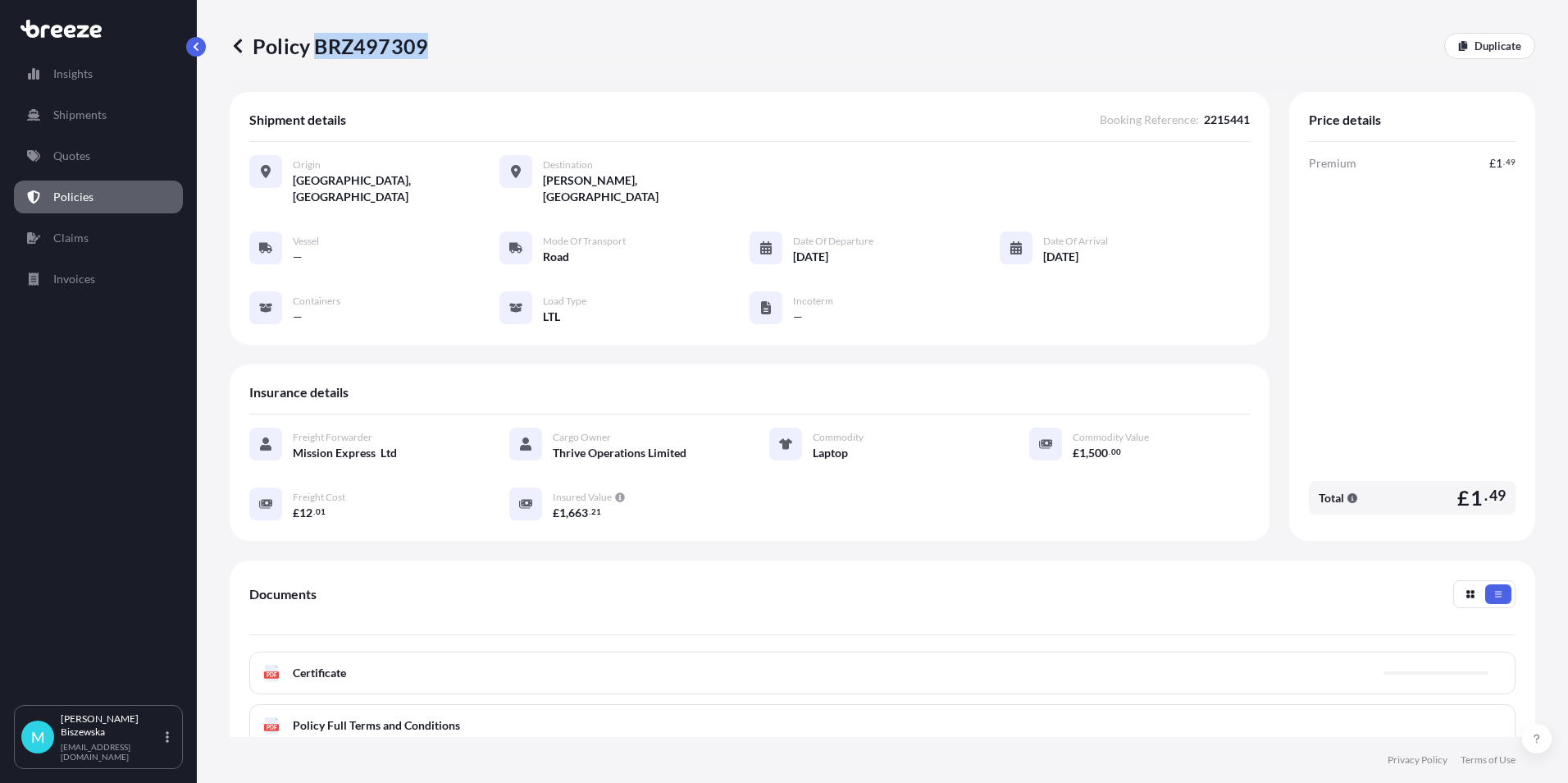
drag, startPoint x: 318, startPoint y: 45, endPoint x: 424, endPoint y: 43, distance: 106.0
click at [424, 43] on p "Policy BRZ497309" at bounding box center [329, 46] width 199 height 26
drag, startPoint x: 424, startPoint y: 43, endPoint x: 397, endPoint y: 43, distance: 27.0
click at [86, 160] on p "Quotes" at bounding box center [72, 156] width 37 height 17
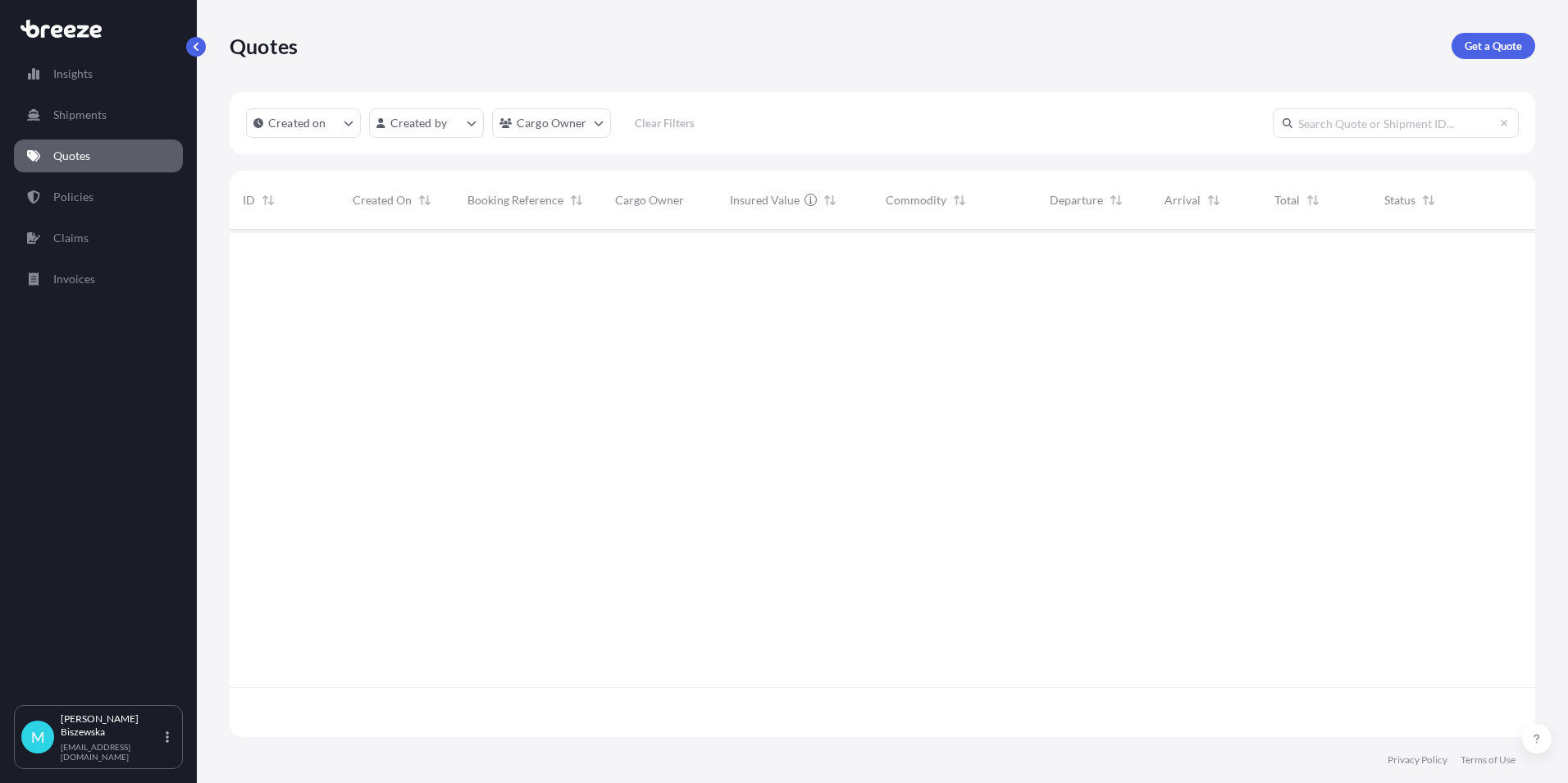
scroll to position [504, 1293]
click at [1493, 44] on p "Get a Quote" at bounding box center [1493, 46] width 57 height 17
select select "Sea"
select select "1"
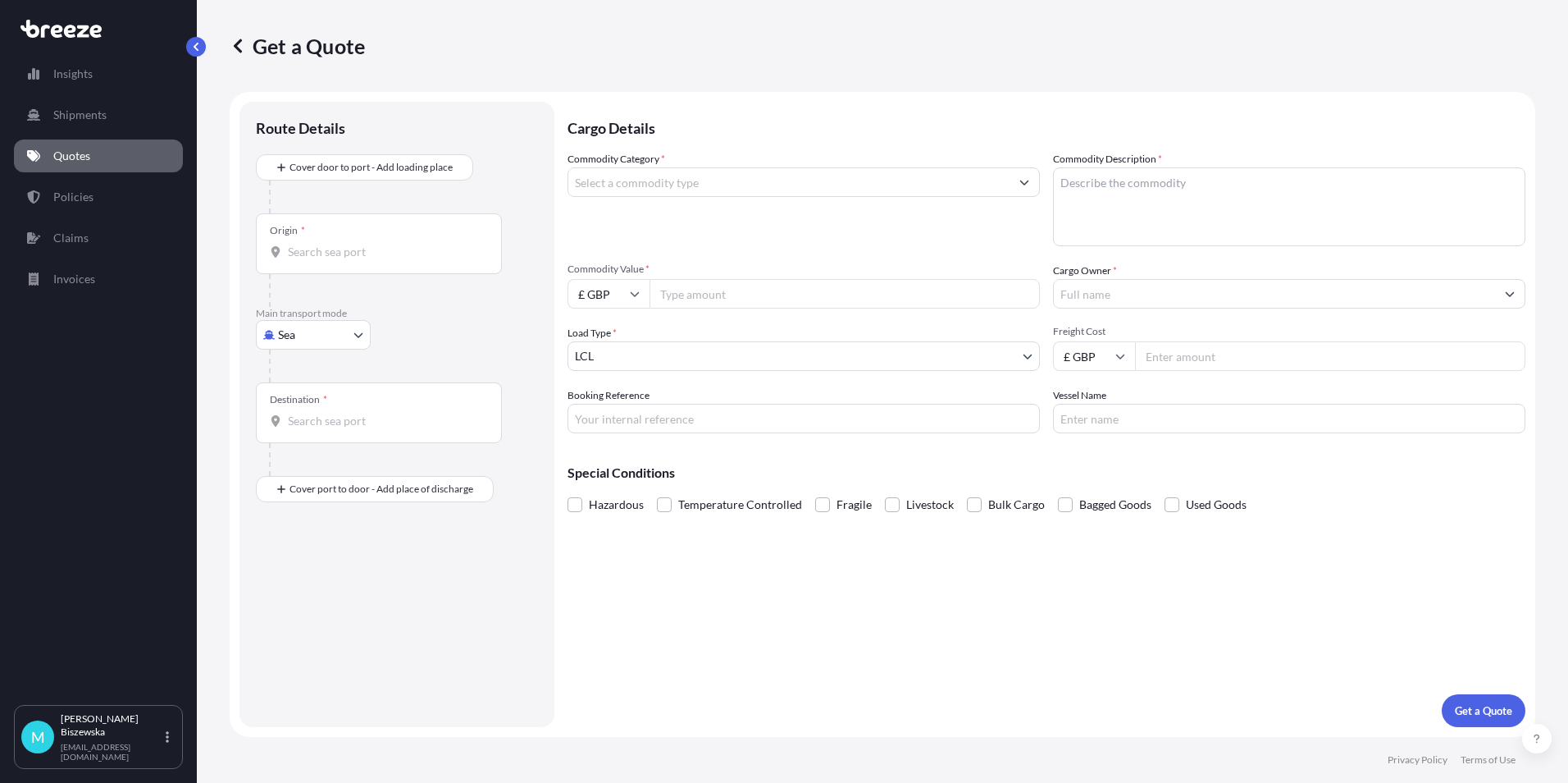
click at [310, 330] on body "Insights Shipments Quotes Policies Claims Invoices M [PERSON_NAME] [PERSON_NAME…" at bounding box center [784, 392] width 1568 height 783
click at [303, 405] on div "Air" at bounding box center [313, 407] width 102 height 30
select select "Air"
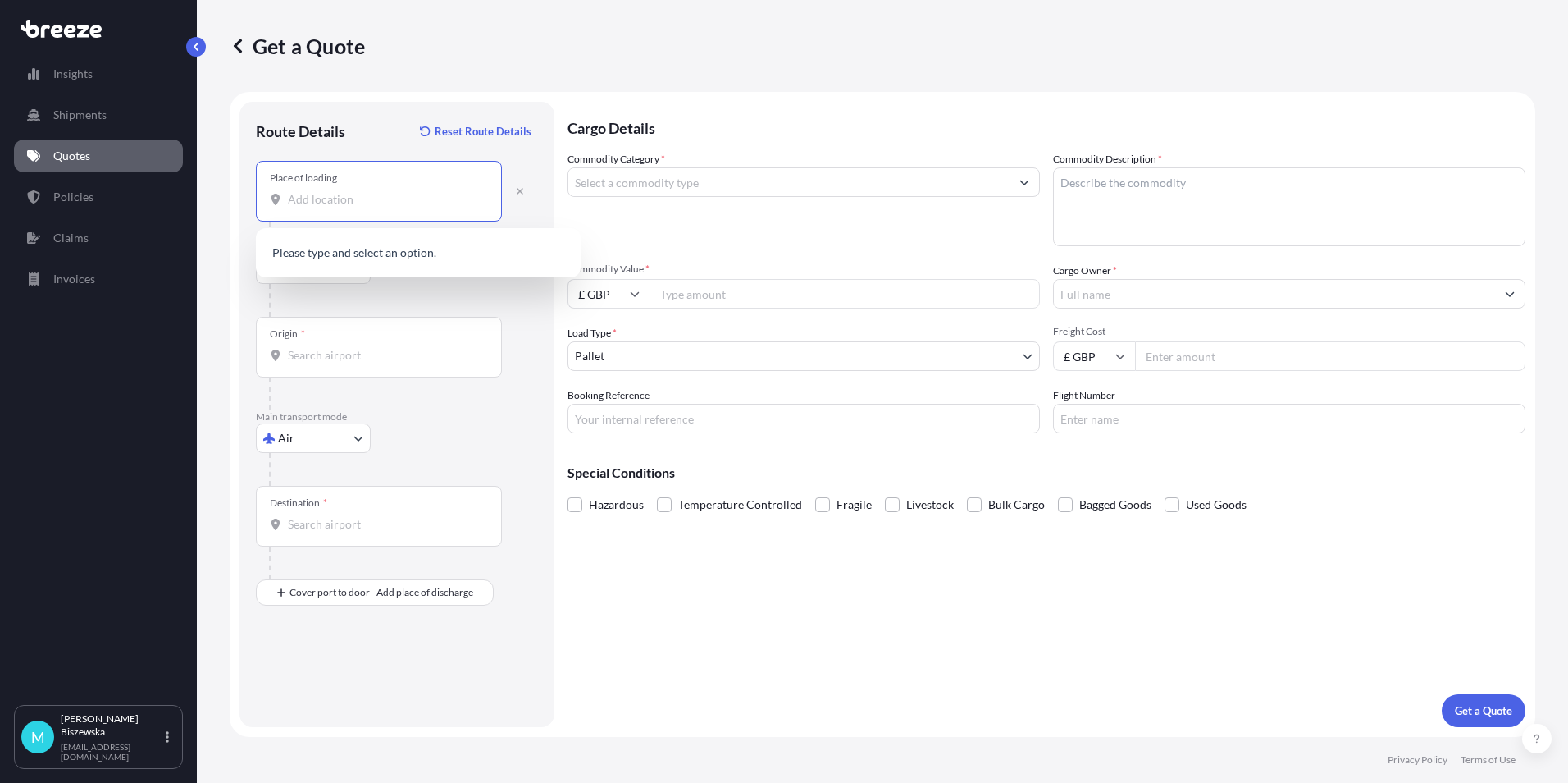
click at [310, 206] on input "Place of loading" at bounding box center [384, 200] width 193 height 17
paste input "KT13 0XW"
click at [391, 261] on span "Weybridge KT13 0XW , [GEOGRAPHIC_DATA]" at bounding box center [430, 254] width 235 height 17
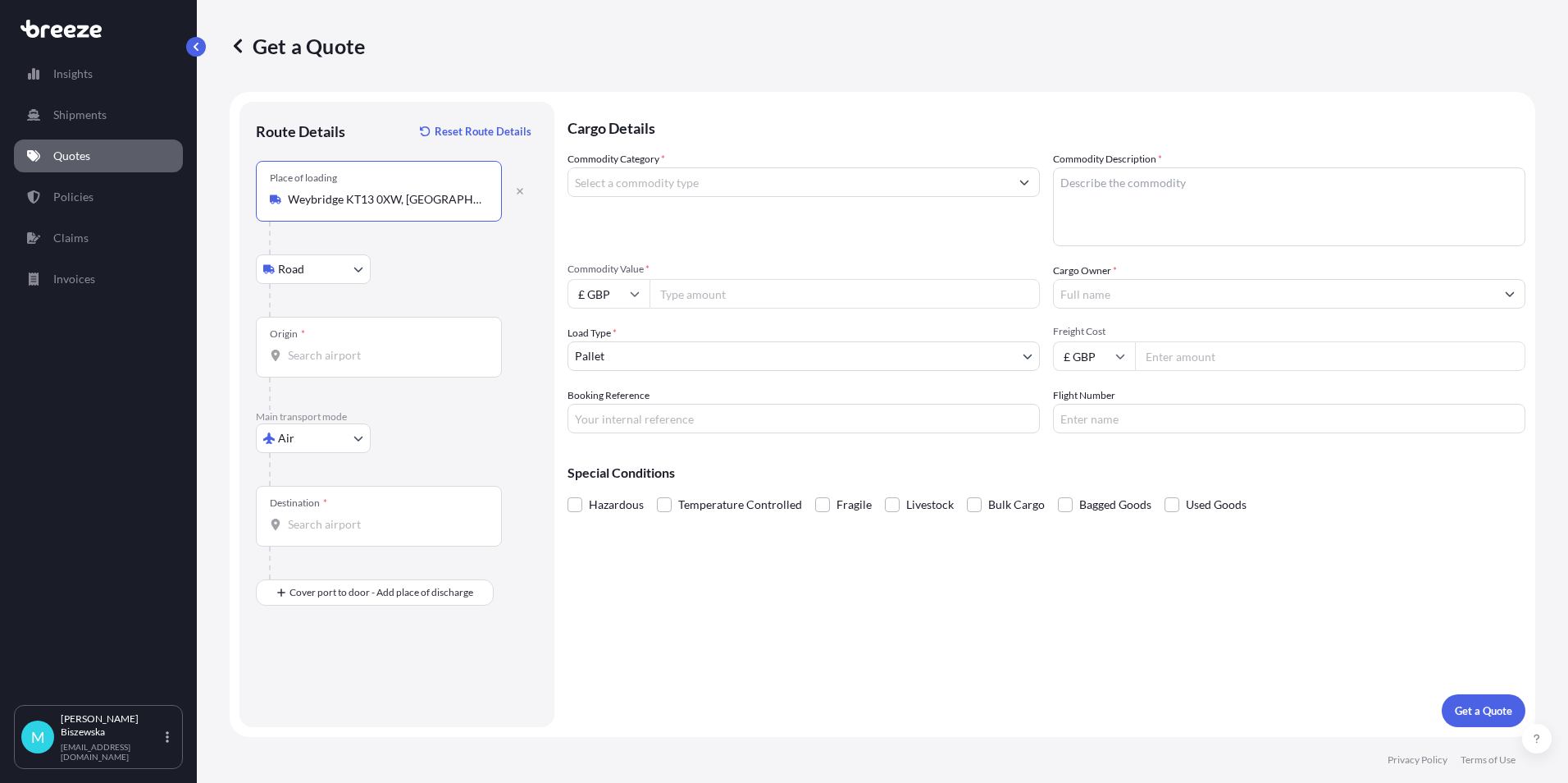
type input "Weybridge KT13 0XW, [GEOGRAPHIC_DATA]"
click at [363, 363] on div "Origin *" at bounding box center [378, 347] width 246 height 61
click at [363, 363] on input "Origin *" at bounding box center [384, 356] width 193 height 17
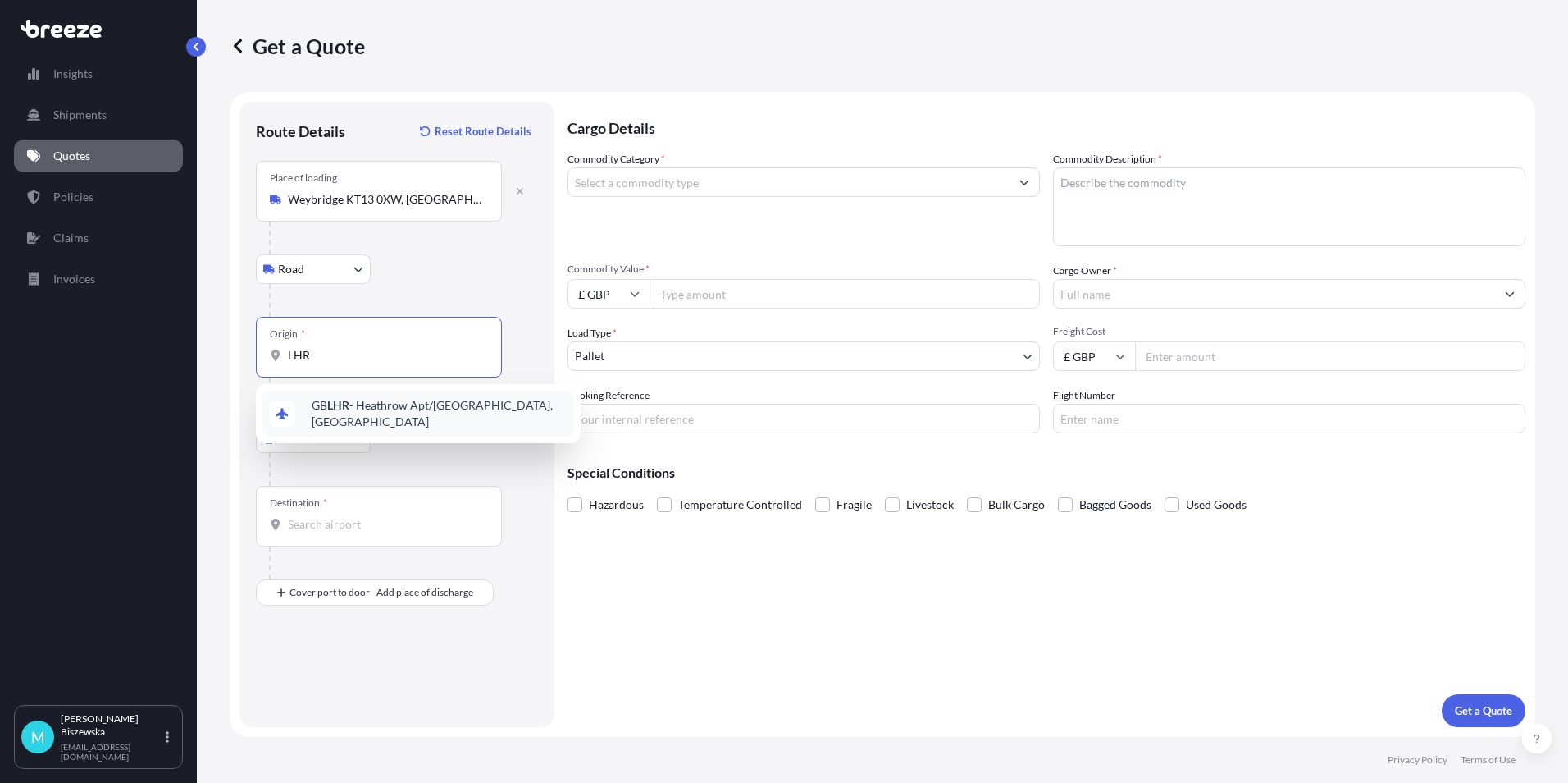
click at [374, 406] on span "GB LHR - Heathrow Apt/[GEOGRAPHIC_DATA], [GEOGRAPHIC_DATA]" at bounding box center [440, 413] width 256 height 33
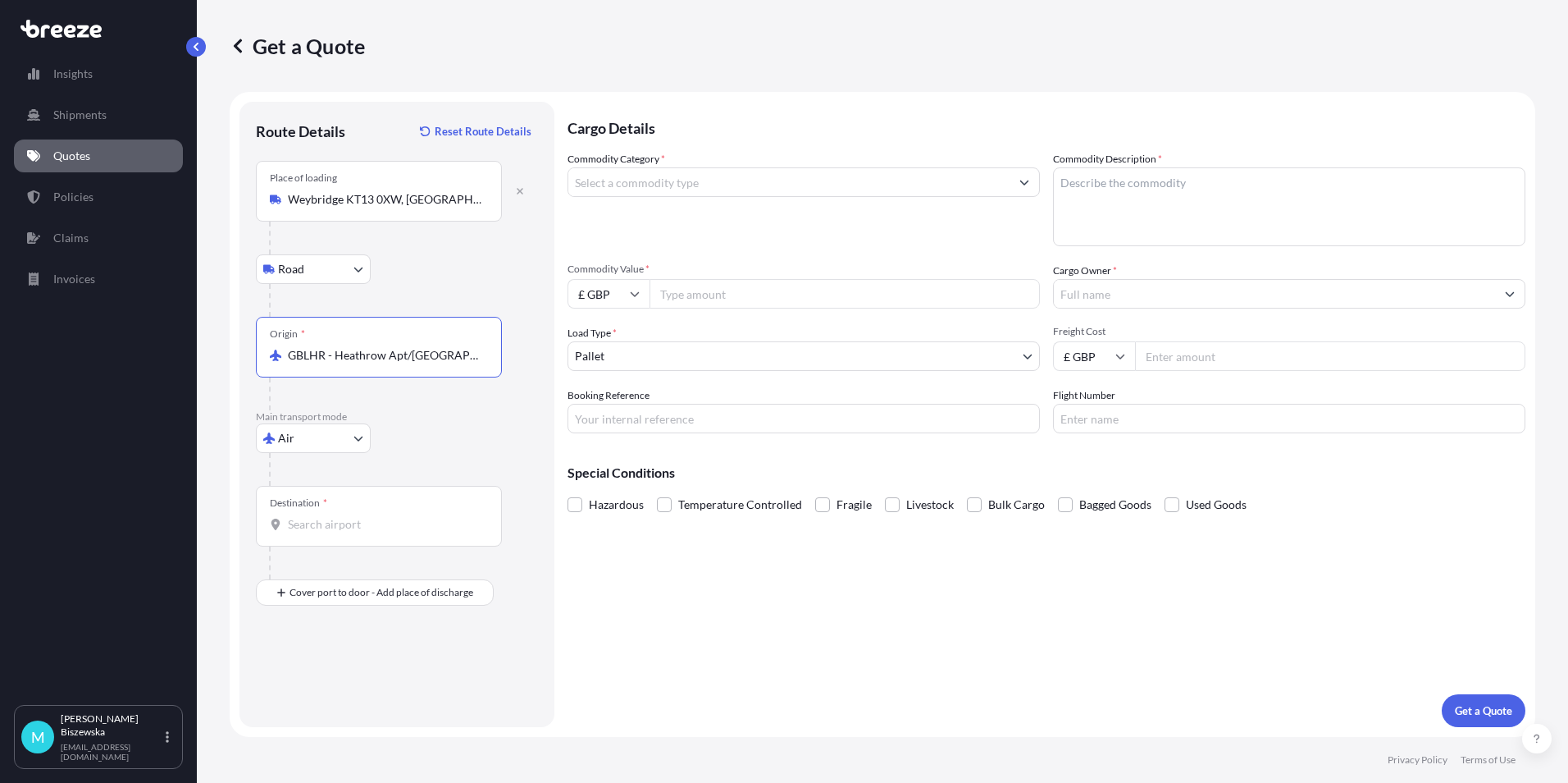
type input "GBLHR - Heathrow Apt/[GEOGRAPHIC_DATA], [GEOGRAPHIC_DATA]"
click at [394, 290] on div at bounding box center [403, 300] width 269 height 33
click at [358, 530] on input "Destination *" at bounding box center [384, 524] width 193 height 17
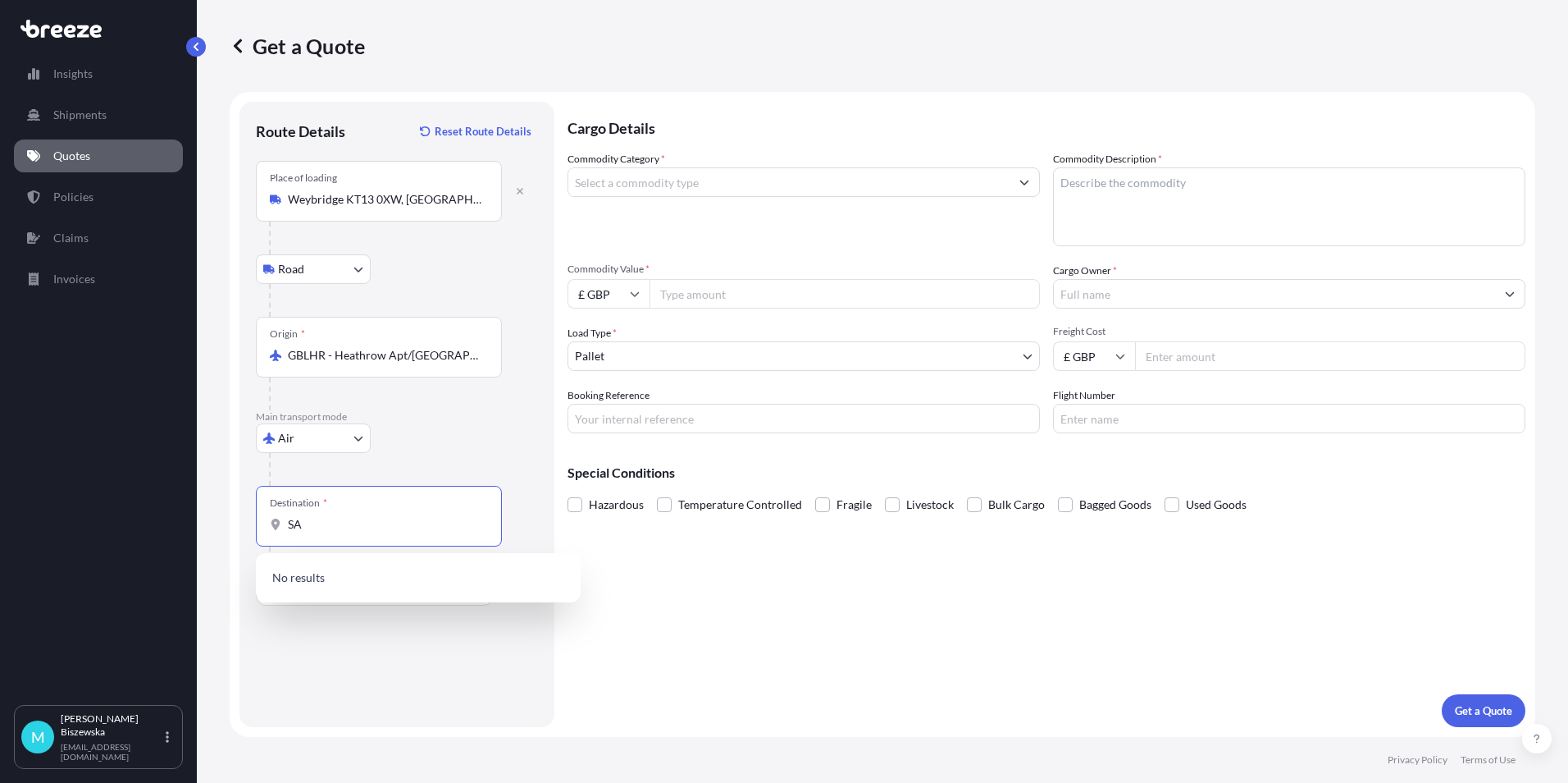
type input "S"
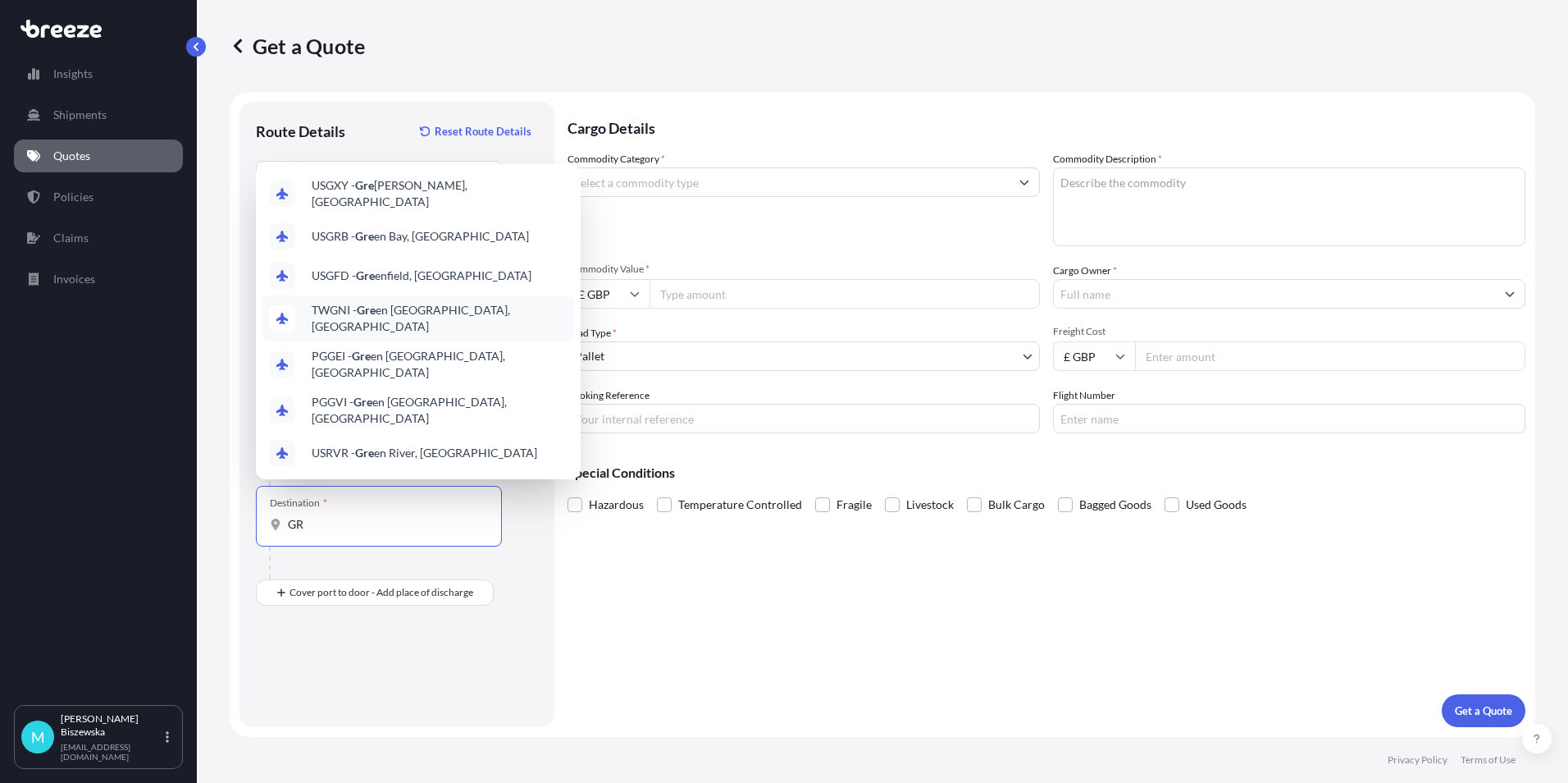
type input "G"
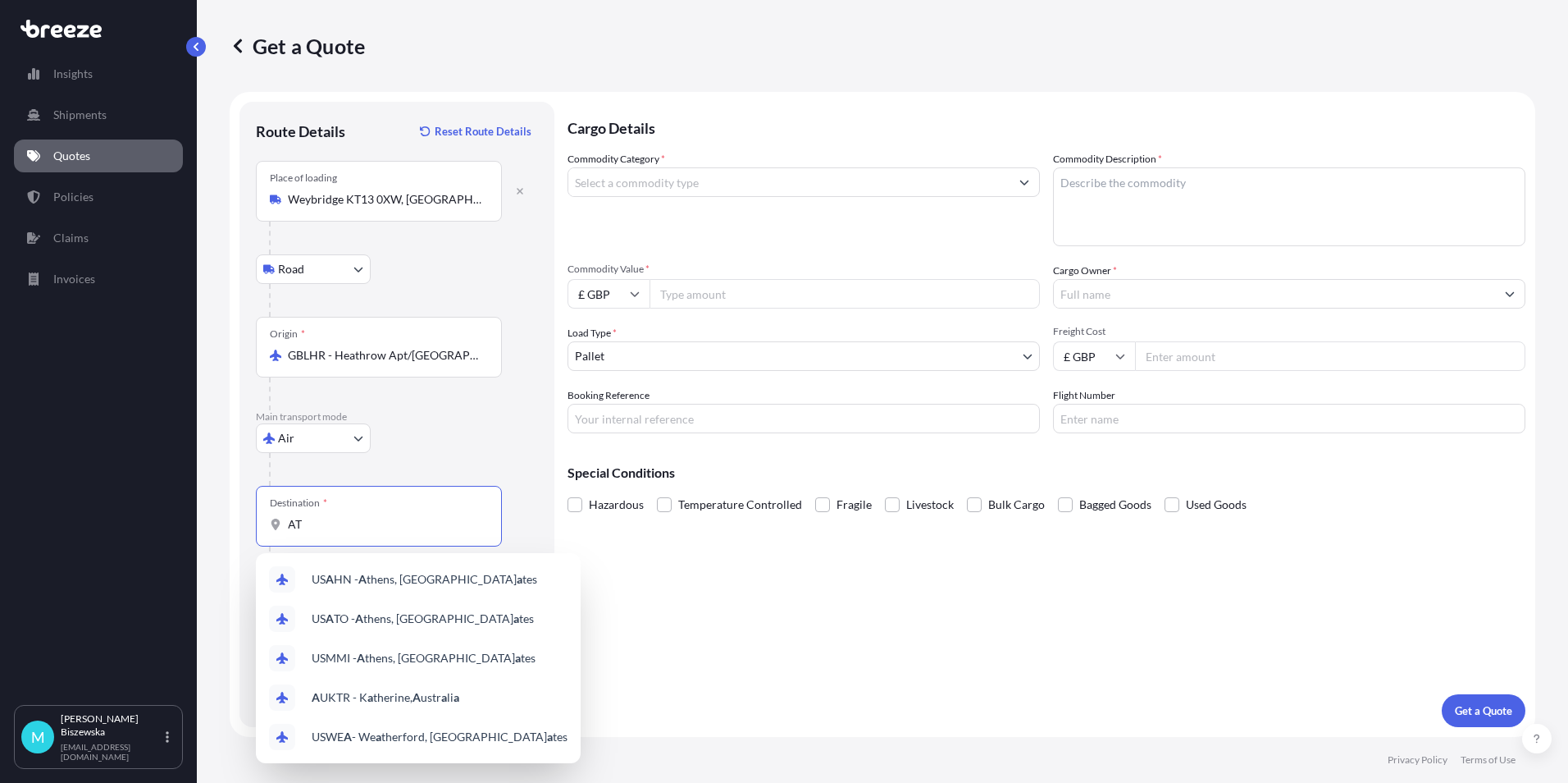
type input "A"
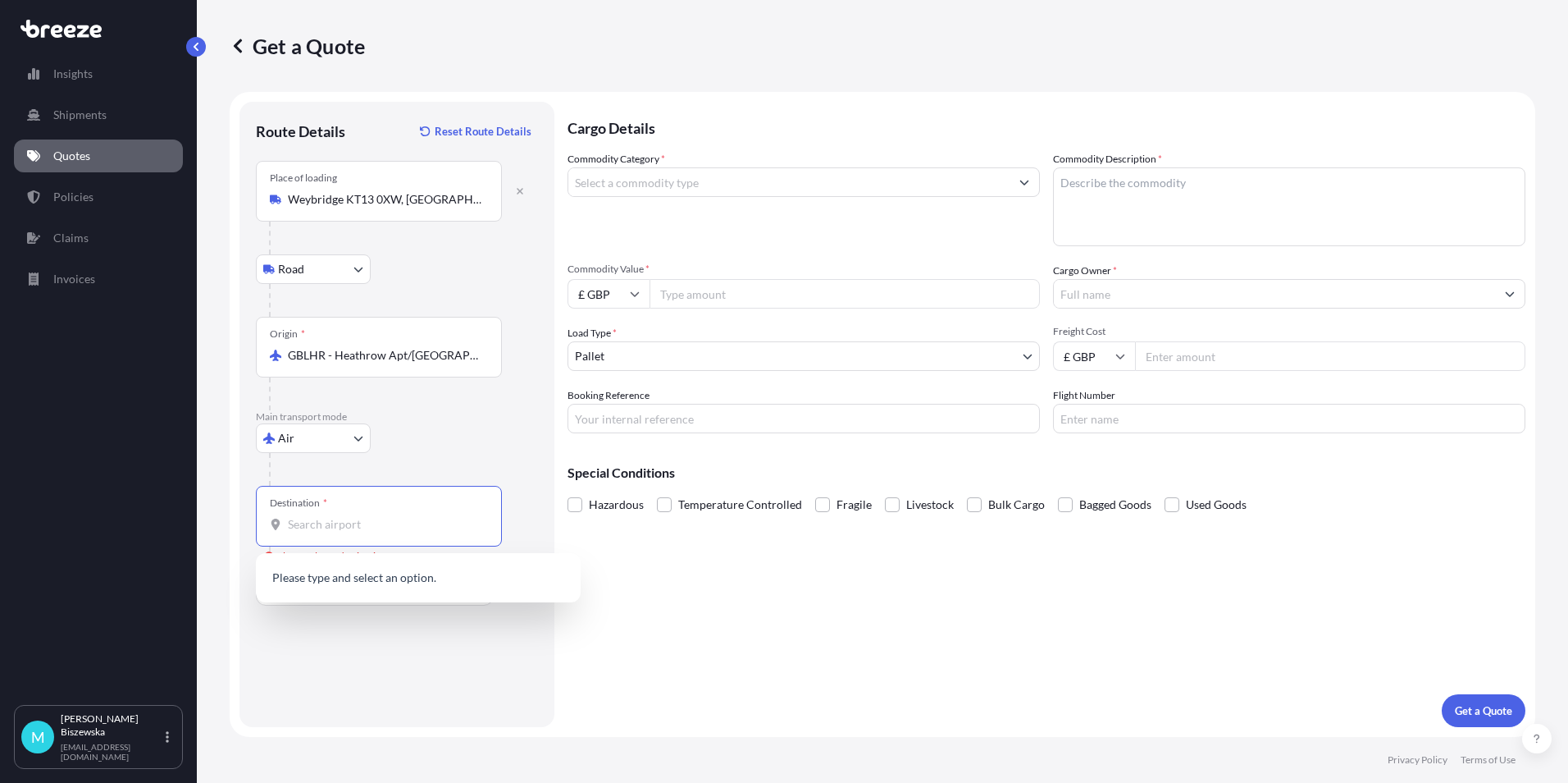
click at [323, 521] on input "Destination * Please select a destination" at bounding box center [384, 524] width 193 height 17
click at [361, 577] on span "GR JTR - Thira, [GEOGRAPHIC_DATA]" at bounding box center [440, 582] width 256 height 33
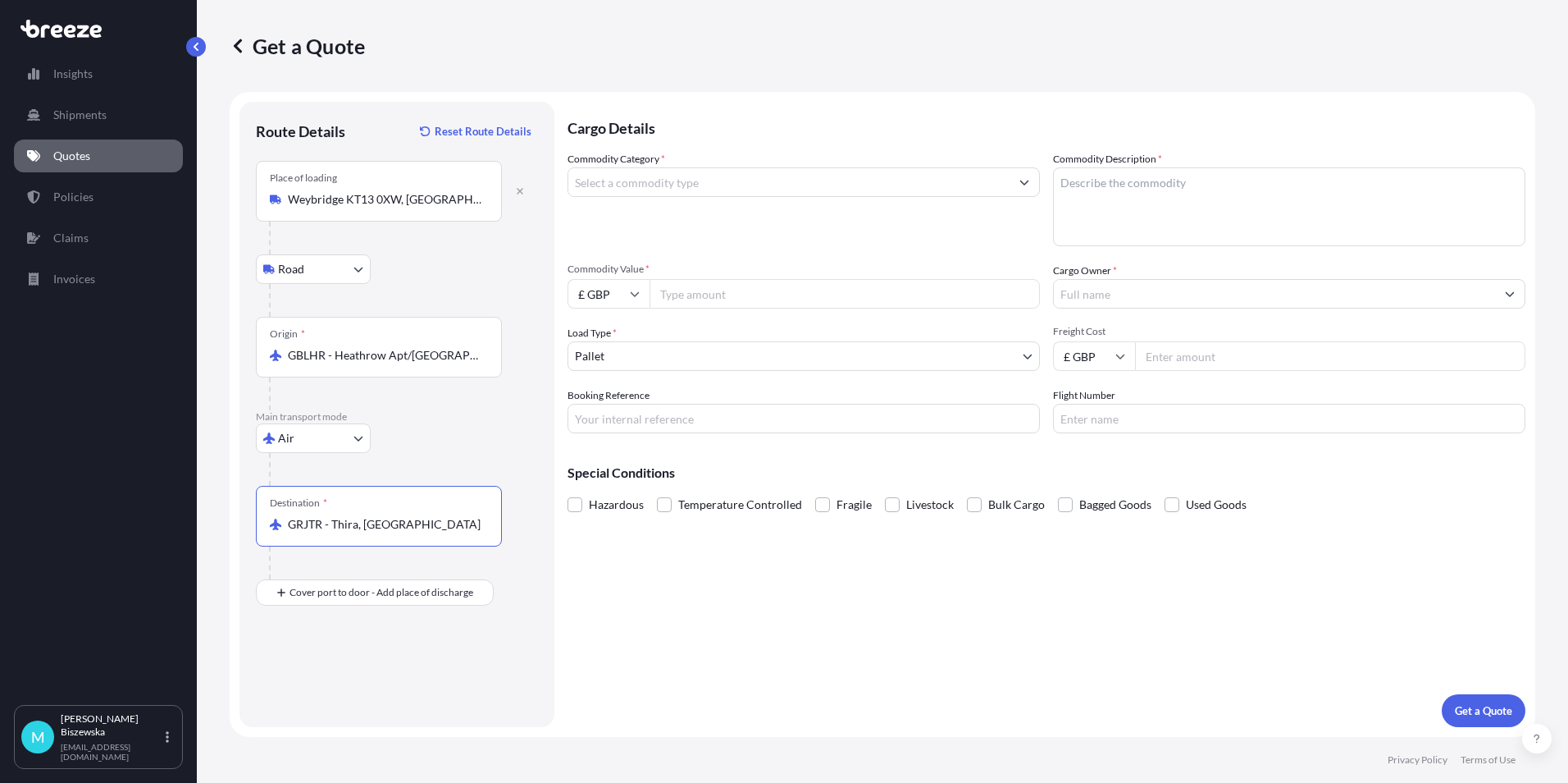
type input "GRJTR - Thira, [GEOGRAPHIC_DATA]"
drag, startPoint x: 744, startPoint y: 610, endPoint x: 429, endPoint y: 577, distance: 316.7
click at [712, 610] on div "Cargo Details Commodity Category * Commodity Description * Commodity Value * £ …" at bounding box center [1047, 414] width 958 height 625
click at [309, 686] on input "Place of Discharge" at bounding box center [384, 680] width 193 height 17
paste input "84700"
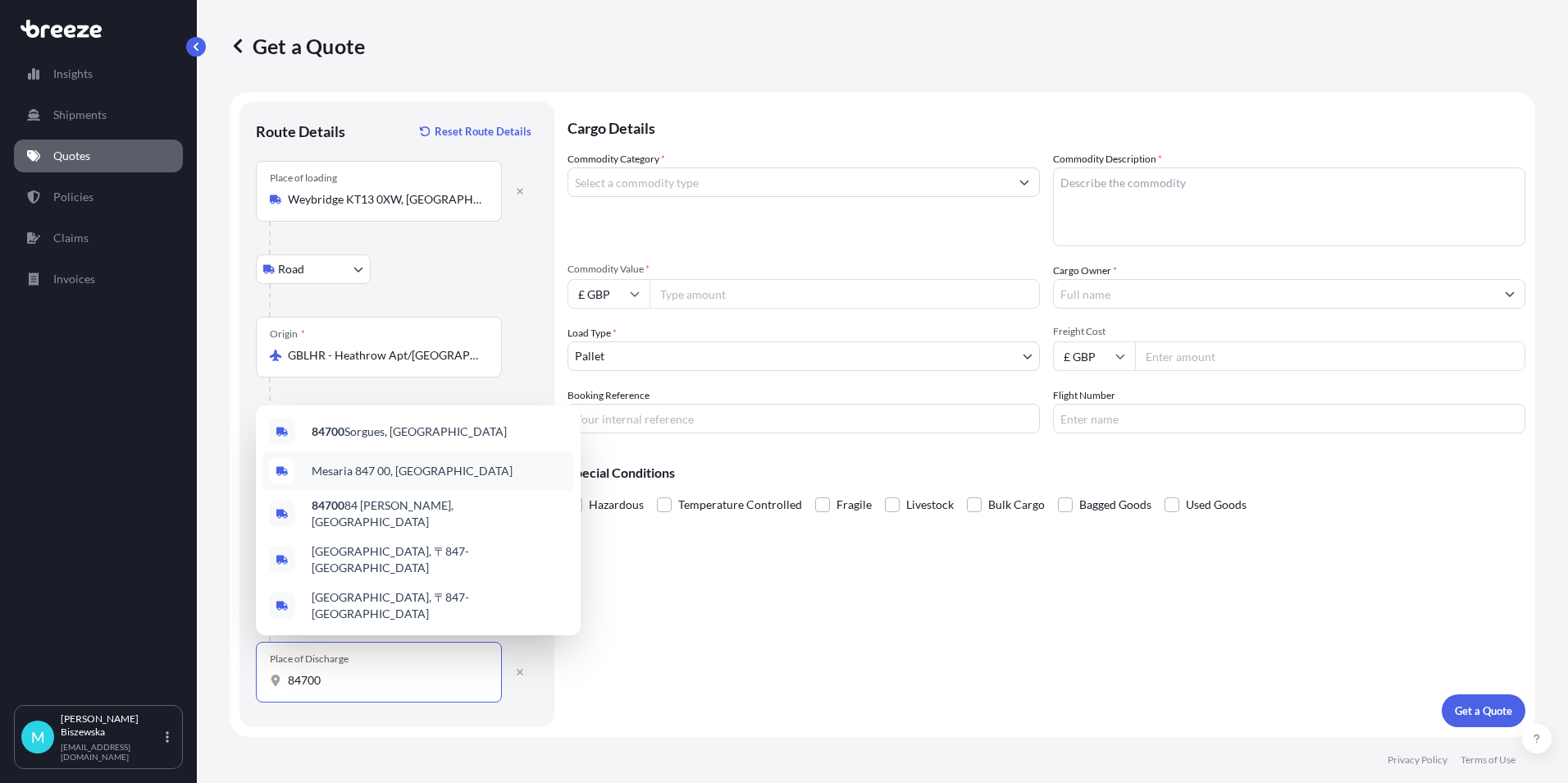
click at [415, 479] on span "Mesaria 847 00, [GEOGRAPHIC_DATA]" at bounding box center [412, 471] width 201 height 17
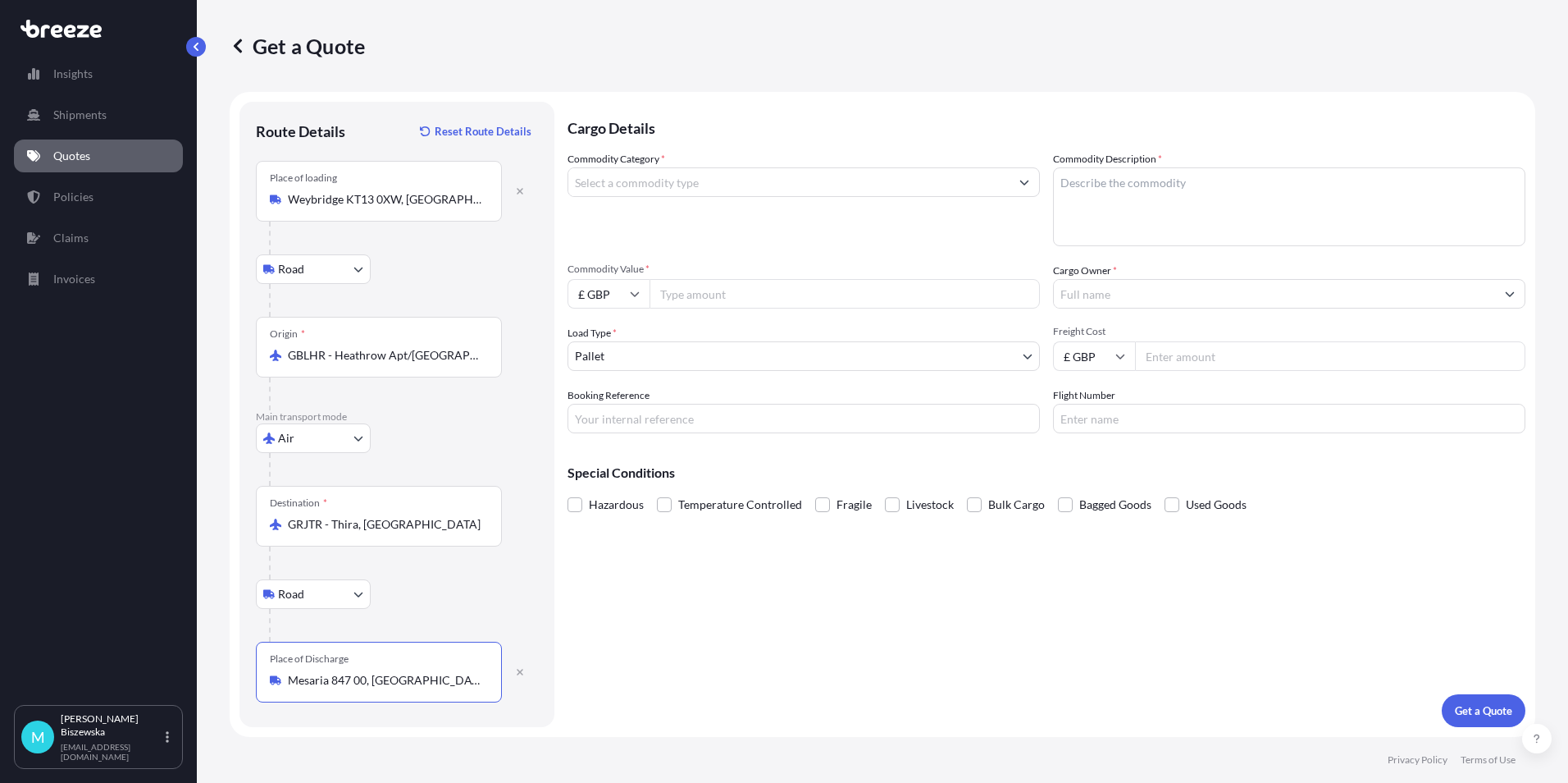
type input "Mesaria 847 00, [GEOGRAPHIC_DATA]"
click at [678, 633] on div "Cargo Details Commodity Category * Commodity Description * Commodity Value * £ …" at bounding box center [1047, 414] width 958 height 625
click at [698, 191] on input "Commodity Category *" at bounding box center [789, 182] width 442 height 30
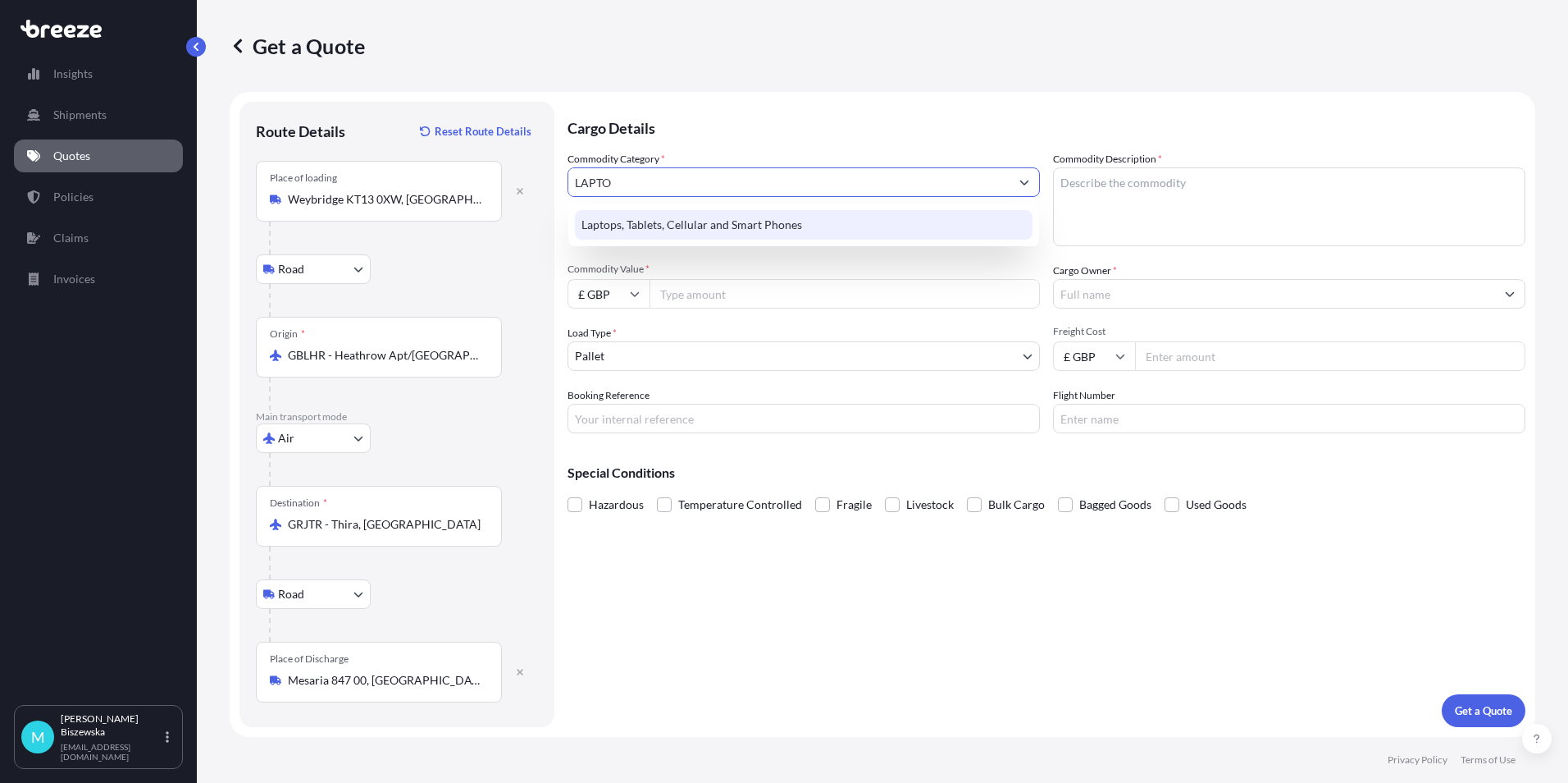
click at [704, 231] on div "Laptops, Tablets, Cellular and Smart Phones" at bounding box center [804, 225] width 458 height 30
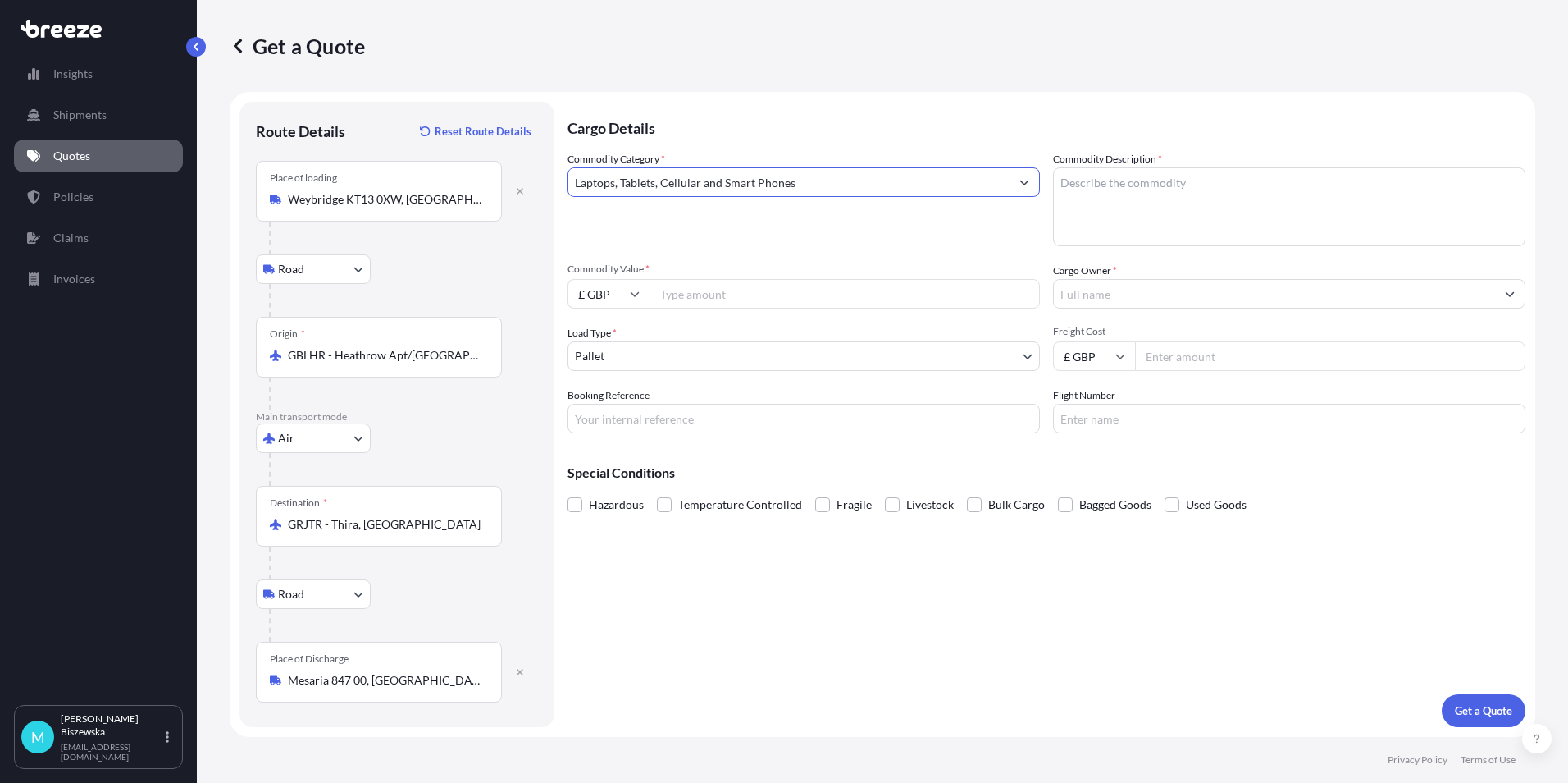
type input "Laptops, Tablets, Cellular and Smart Phones"
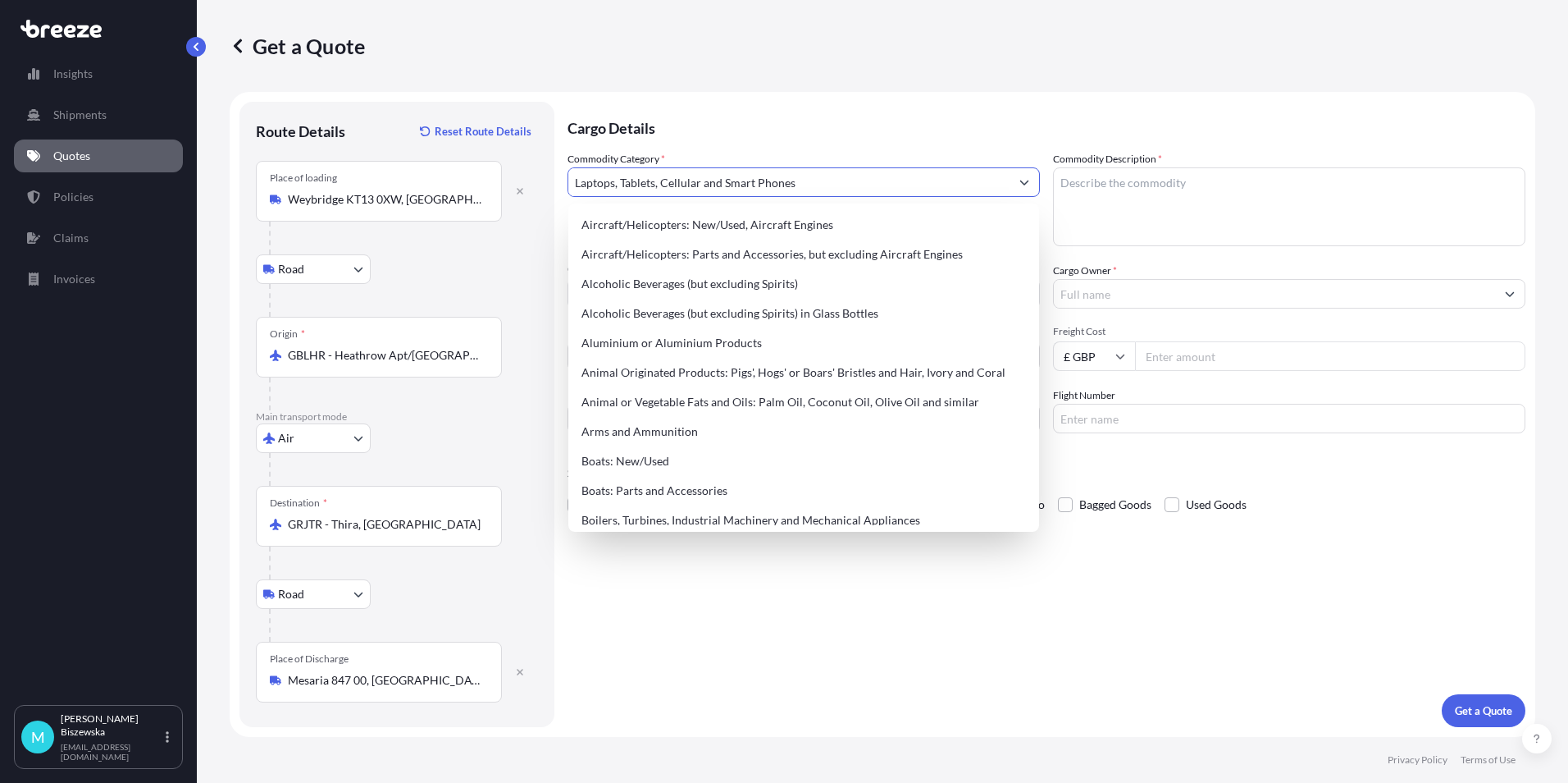
click at [747, 121] on p "Cargo Details" at bounding box center [1047, 126] width 958 height 50
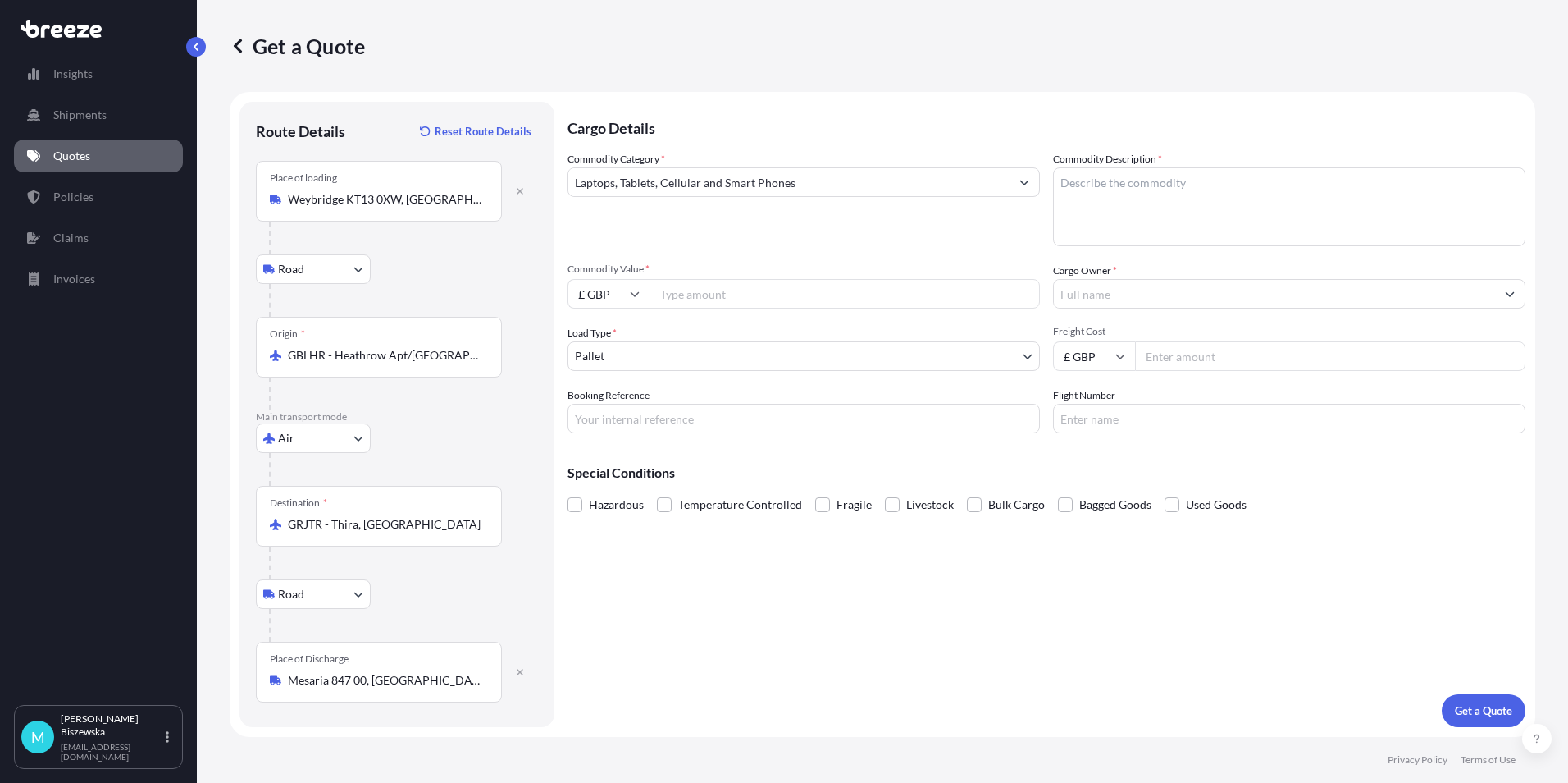
click at [704, 294] on input "Commodity Value *" at bounding box center [845, 294] width 390 height 30
type input "1000"
click at [713, 251] on div "Commodity Category * Laptops, Tablets, Cellular and Smart Phones Commodity Desc…" at bounding box center [1047, 292] width 958 height 282
click at [603, 424] on input "Booking Reference" at bounding box center [804, 419] width 473 height 30
paste input "2215491"
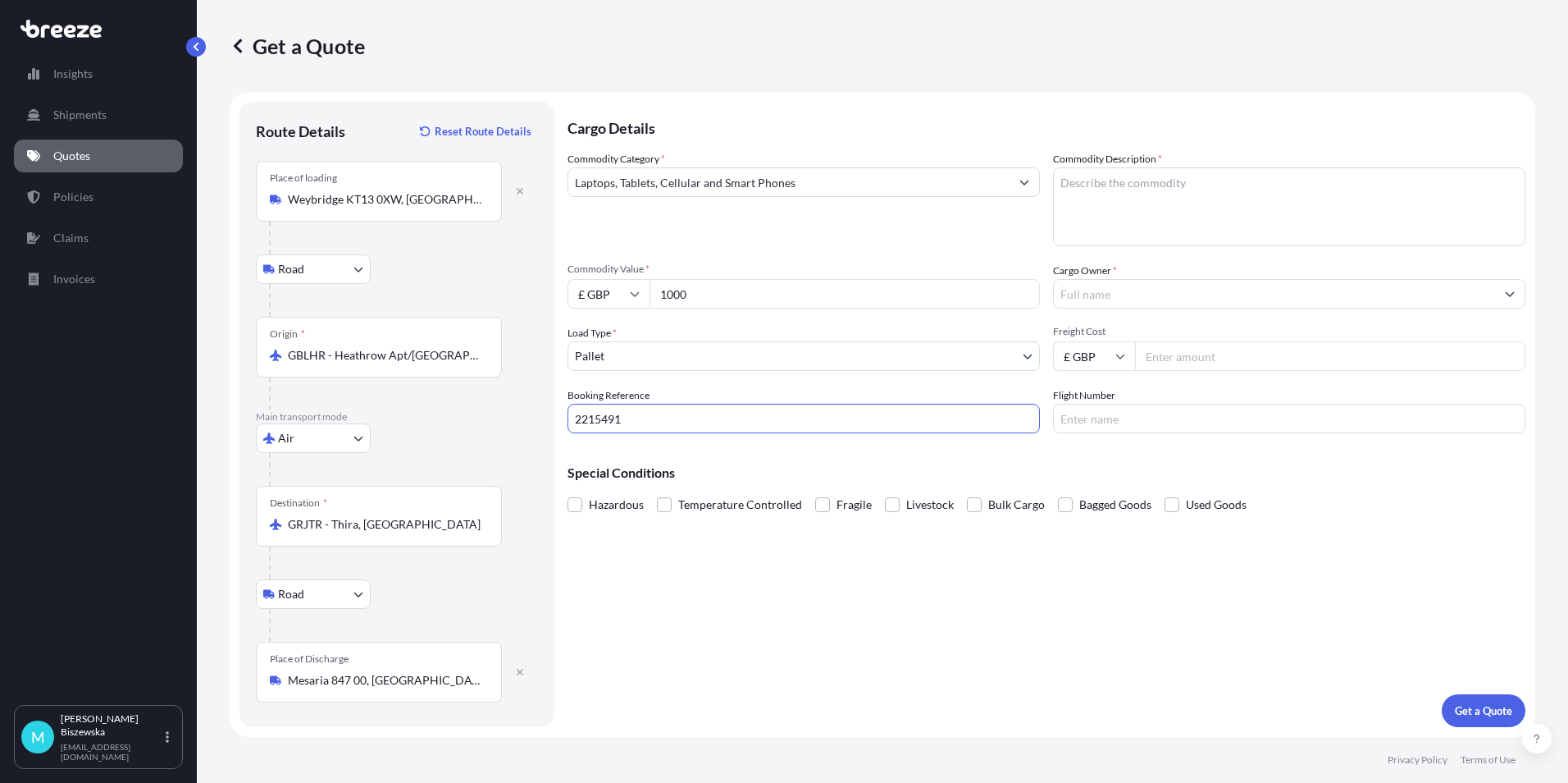
type input "2215491"
drag, startPoint x: 724, startPoint y: 467, endPoint x: 452, endPoint y: 36, distance: 509.7
click at [724, 465] on div "Special Conditions Hazardous Temperature Controlled Fragile Livestock Bulk Carg…" at bounding box center [1047, 482] width 958 height 71
click at [1080, 195] on textarea "Commodity Description *" at bounding box center [1290, 206] width 473 height 78
paste textarea "laptop"
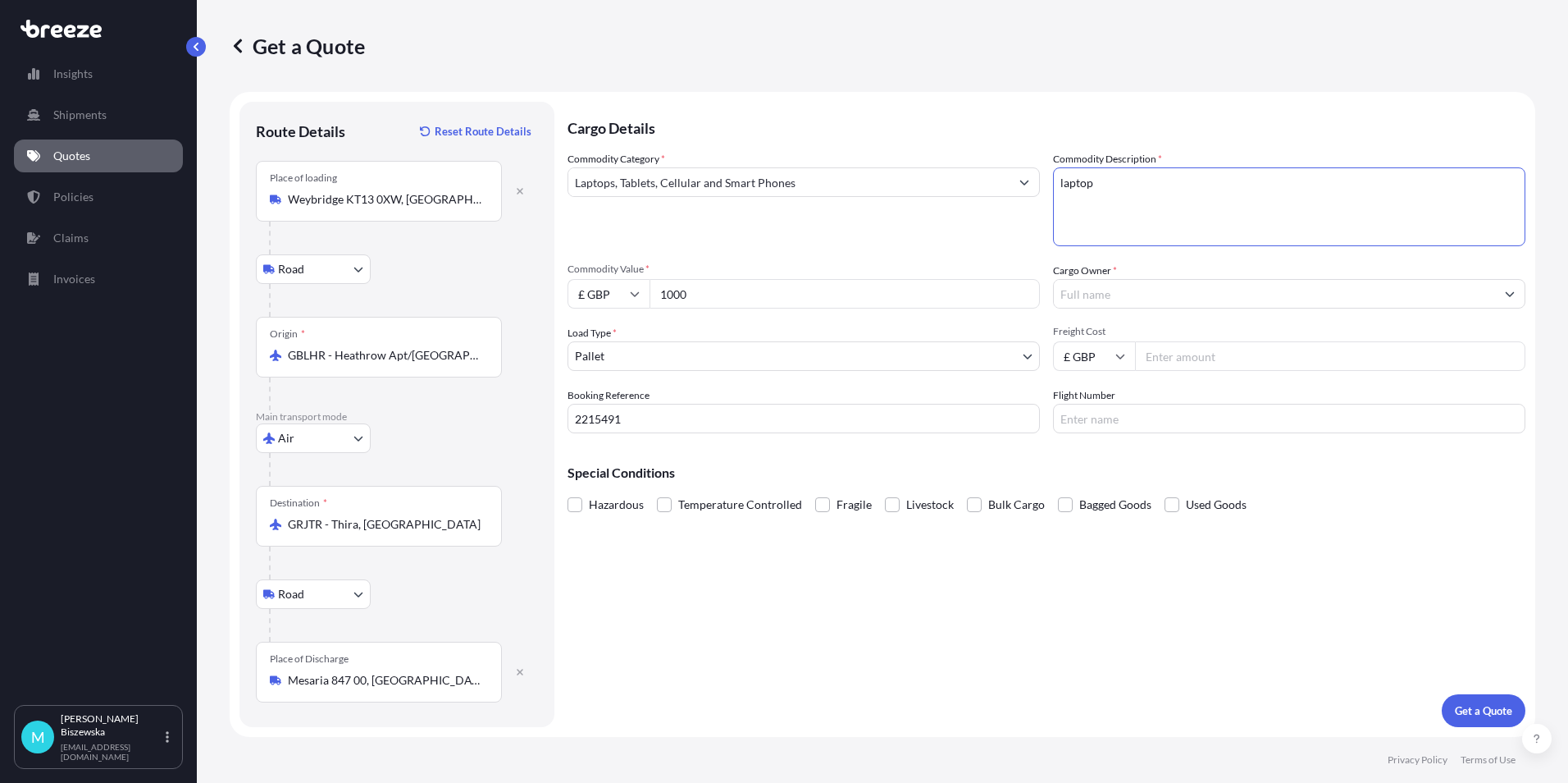
type textarea "laptop"
click at [1008, 246] on div "Commodity Category * Laptops, Tablets, Cellular and Smart Phones" at bounding box center [804, 199] width 473 height 95
click at [1102, 297] on input "Cargo Owner *" at bounding box center [1275, 294] width 442 height 30
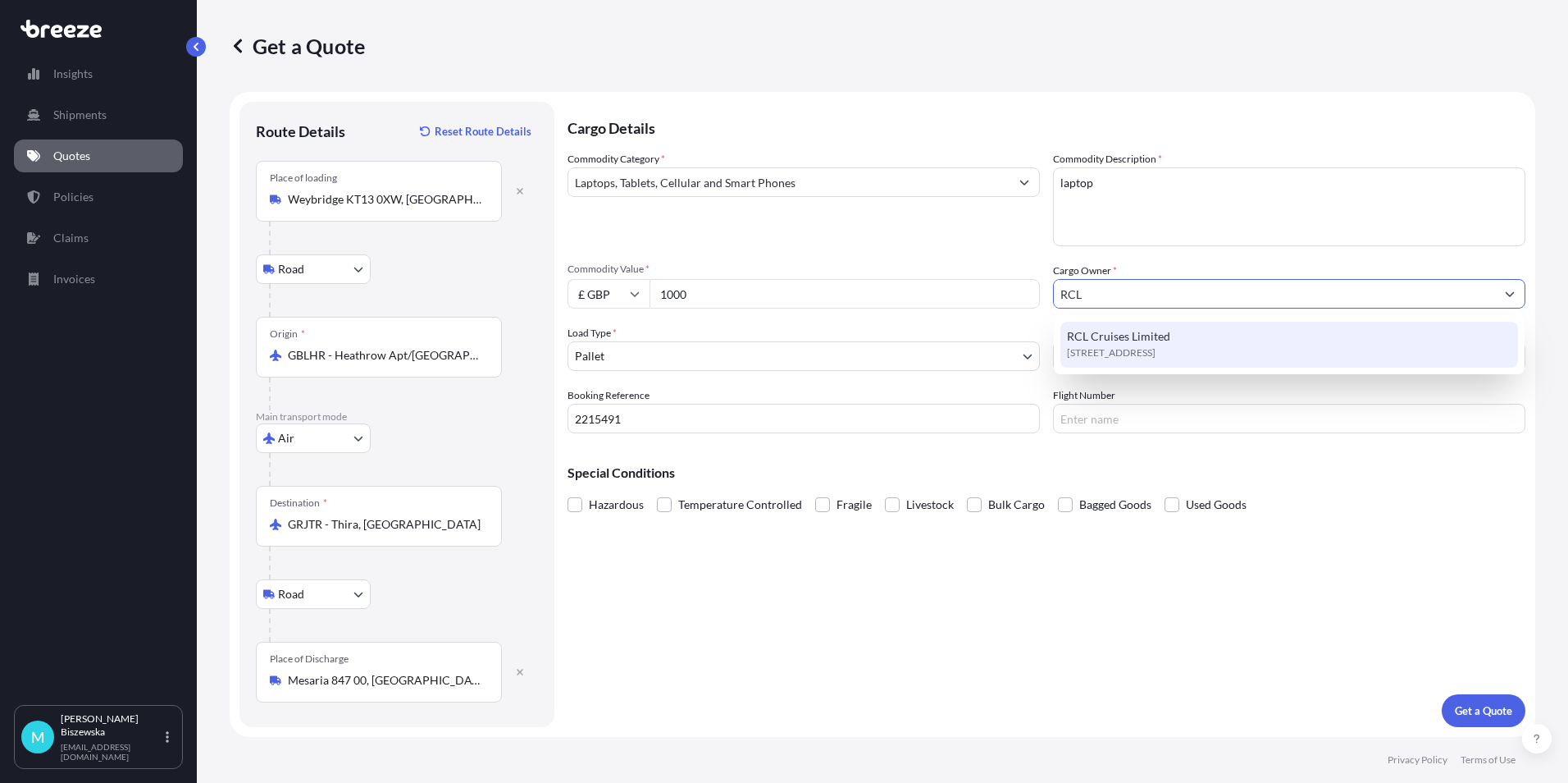
click at [1136, 364] on div "RCL Cruises Limited KT13 0XW, KT13 0XW, [GEOGRAPHIC_DATA], [GEOGRAPHIC_DATA]" at bounding box center [1290, 344] width 458 height 46
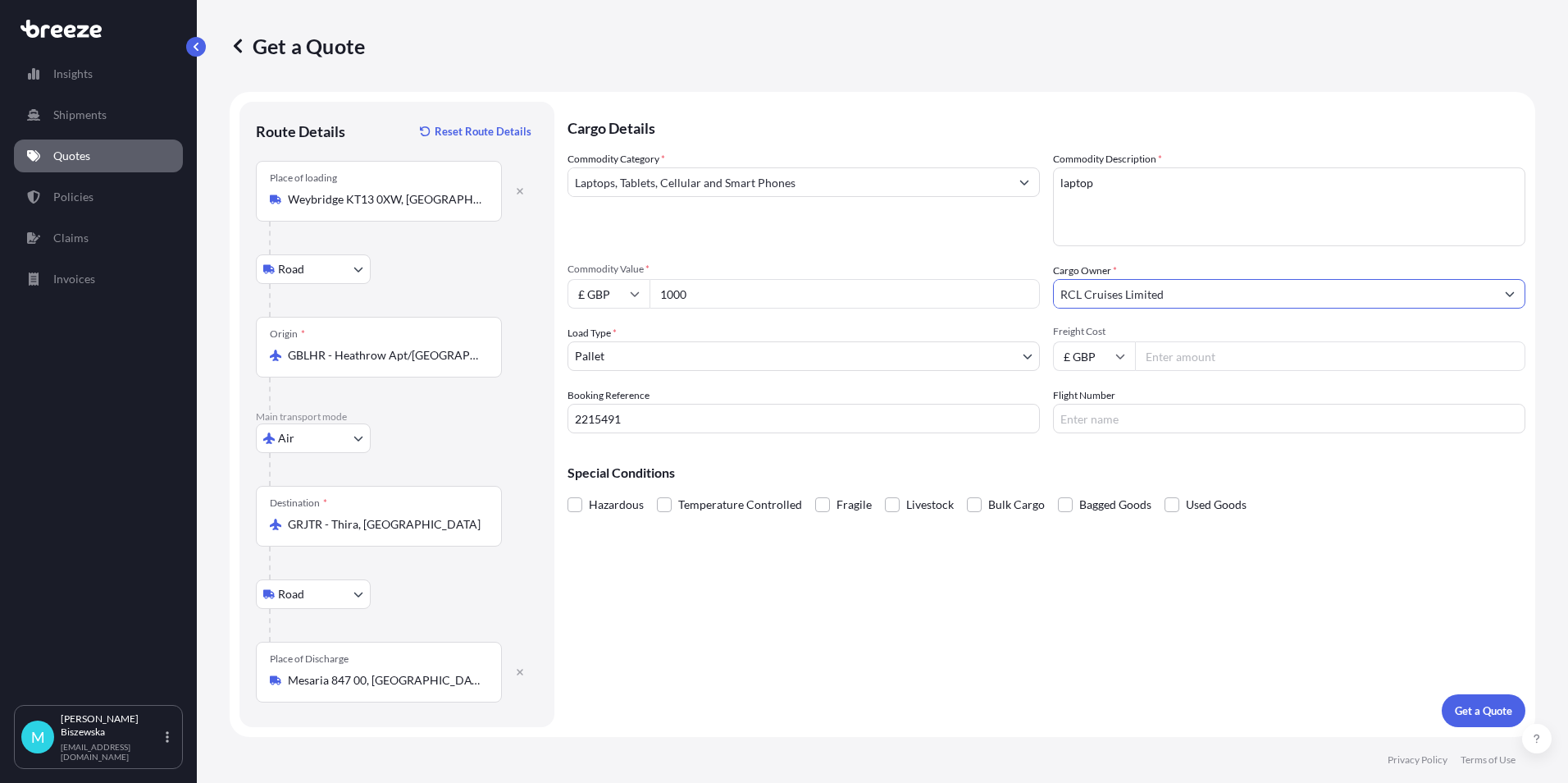
type input "RCL Cruises Limited"
click at [1014, 260] on div "Commodity Category * Laptops, Tablets, Cellular and Smart Phones Commodity Desc…" at bounding box center [1047, 292] width 958 height 282
click at [1186, 358] on input "Freight Cost" at bounding box center [1331, 356] width 390 height 30
type input "122.20"
click at [966, 247] on div "Commodity Category * Laptops, Tablets, Cellular and Smart Phones Commodity Desc…" at bounding box center [1047, 292] width 958 height 282
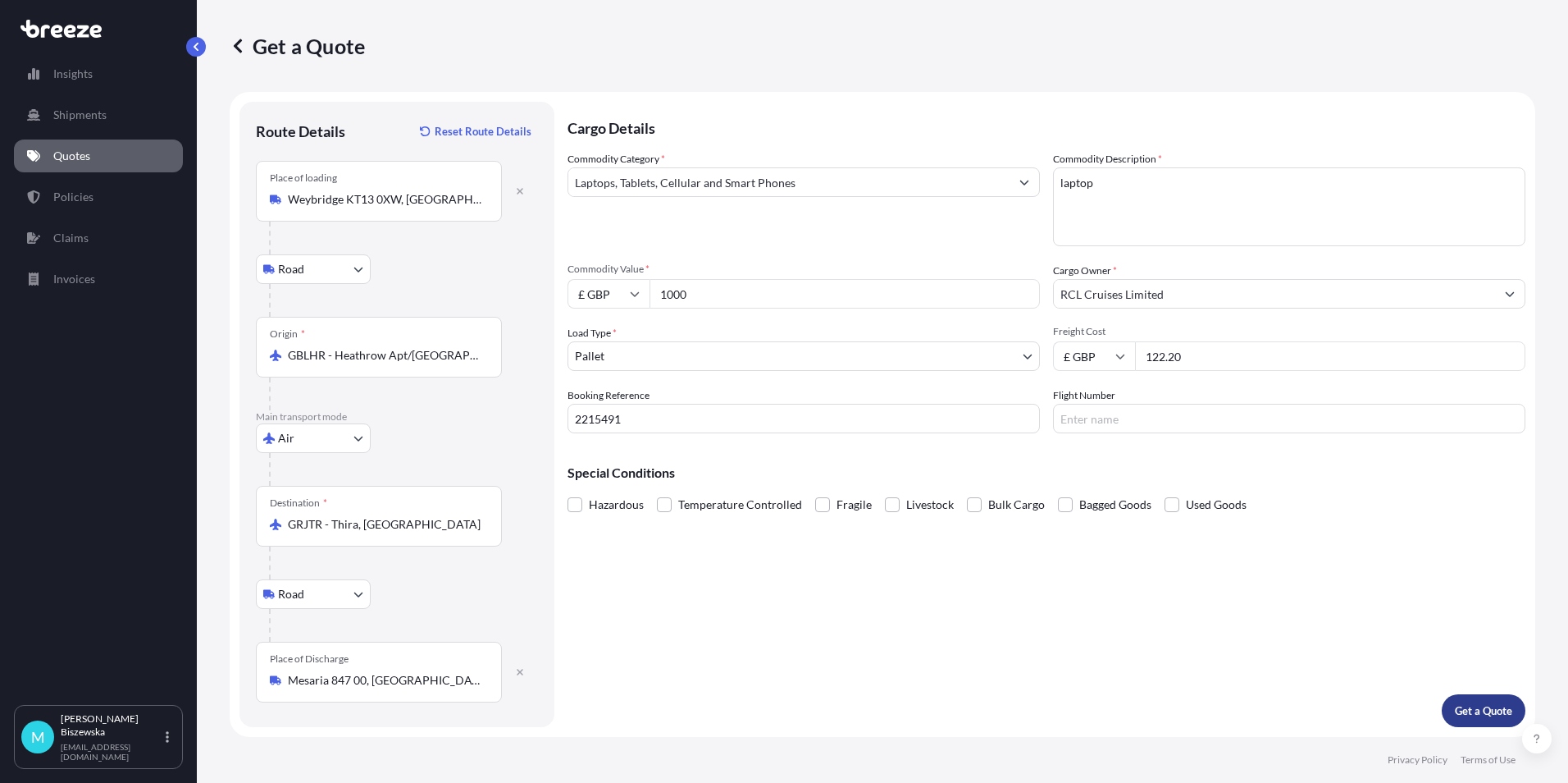
click at [1490, 711] on p "Get a Quote" at bounding box center [1483, 711] width 57 height 17
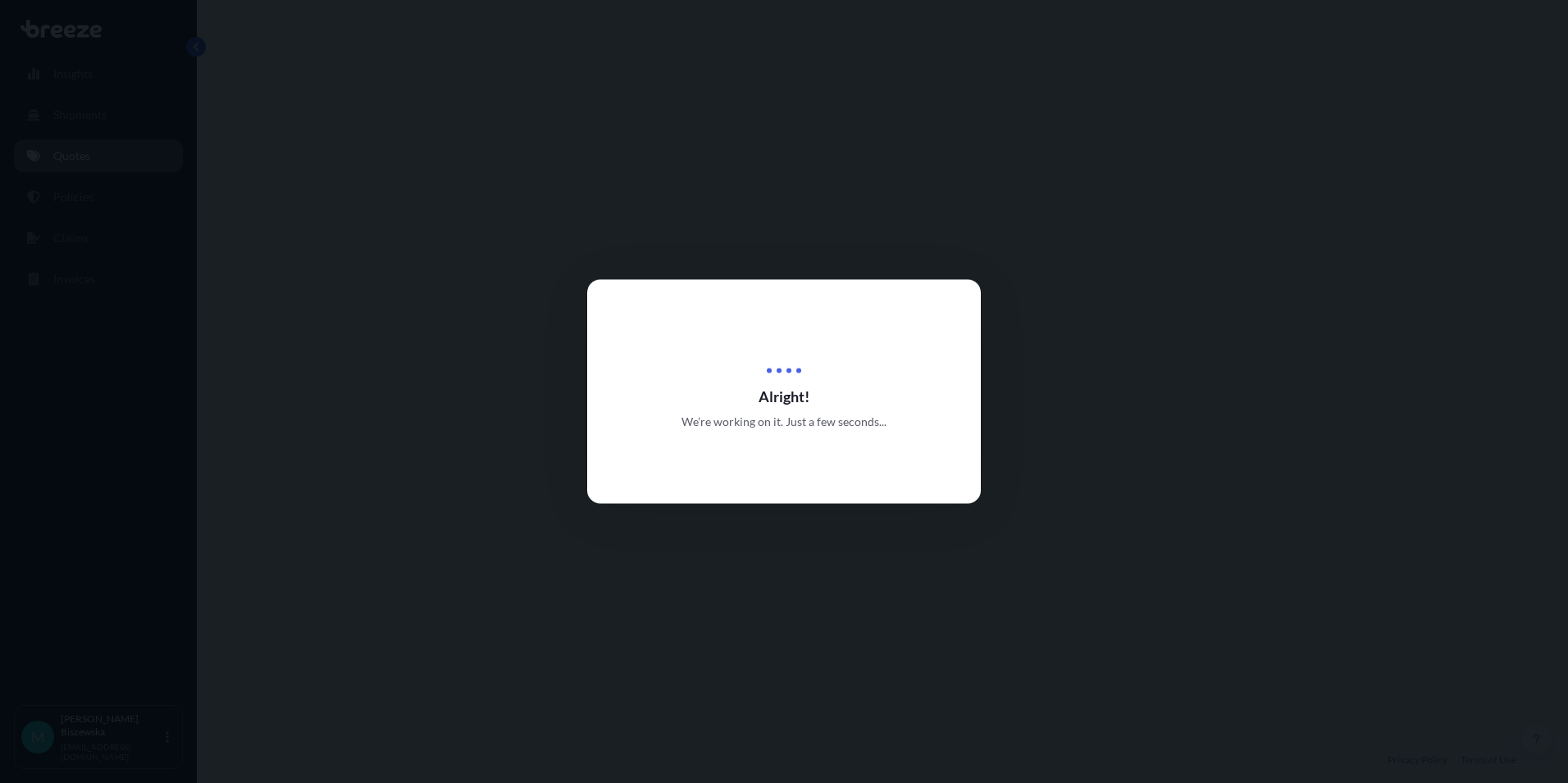
select select "Road"
select select "Air"
select select "Road"
select select "1"
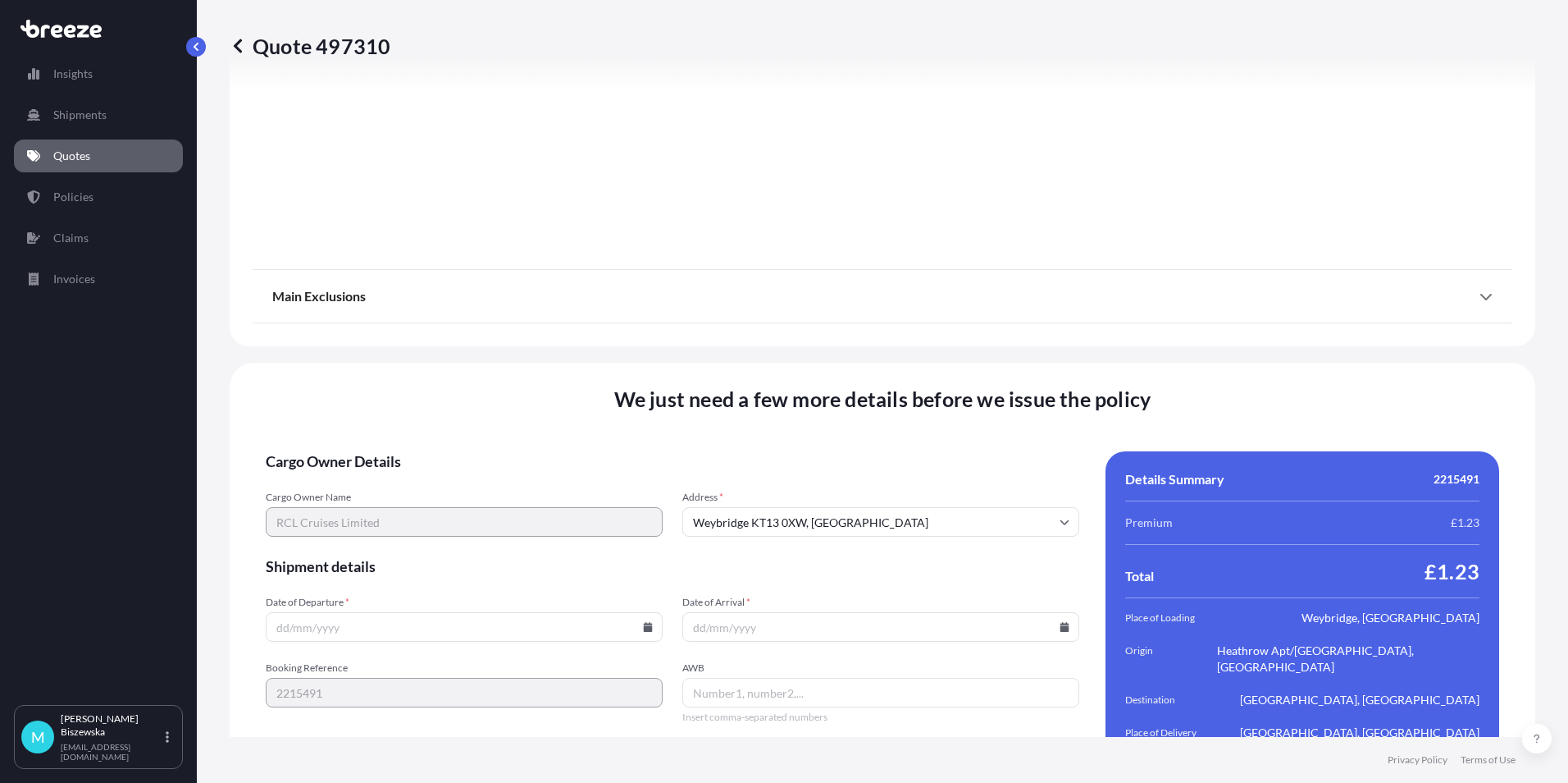
scroll to position [2147, 0]
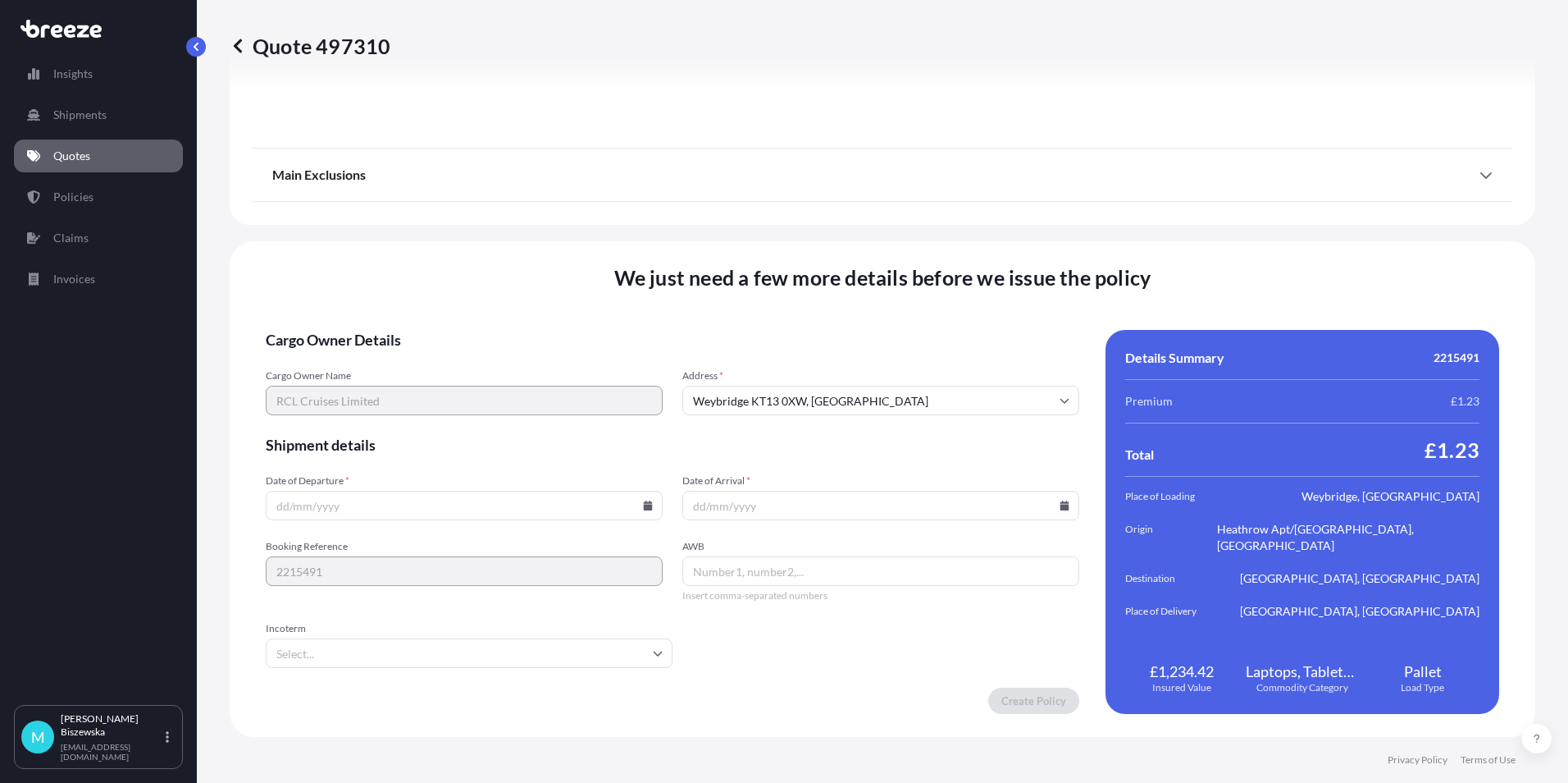
click at [644, 503] on icon at bounding box center [648, 505] width 9 height 10
click at [460, 385] on button "21" at bounding box center [462, 391] width 26 height 26
type input "[DATE]"
click at [1061, 505] on icon at bounding box center [1066, 505] width 9 height 10
click at [799, 423] on button "26" at bounding box center [798, 421] width 26 height 26
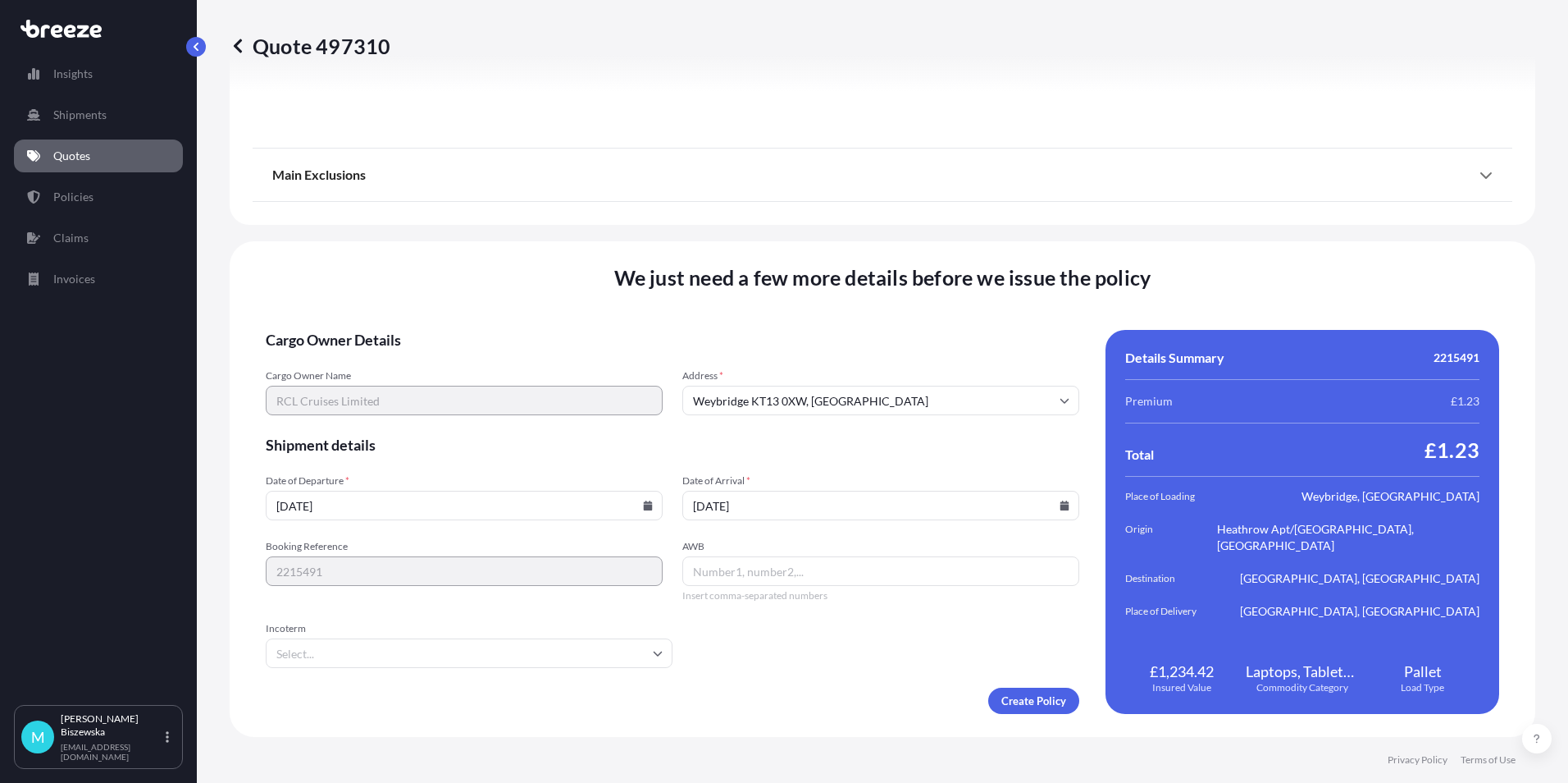
type input "[DATE]"
click at [807, 677] on form "Cargo Owner Details Cargo Owner Name RCL Cruises Limited Address * [GEOGRAPHIC_…" at bounding box center [672, 521] width 813 height 384
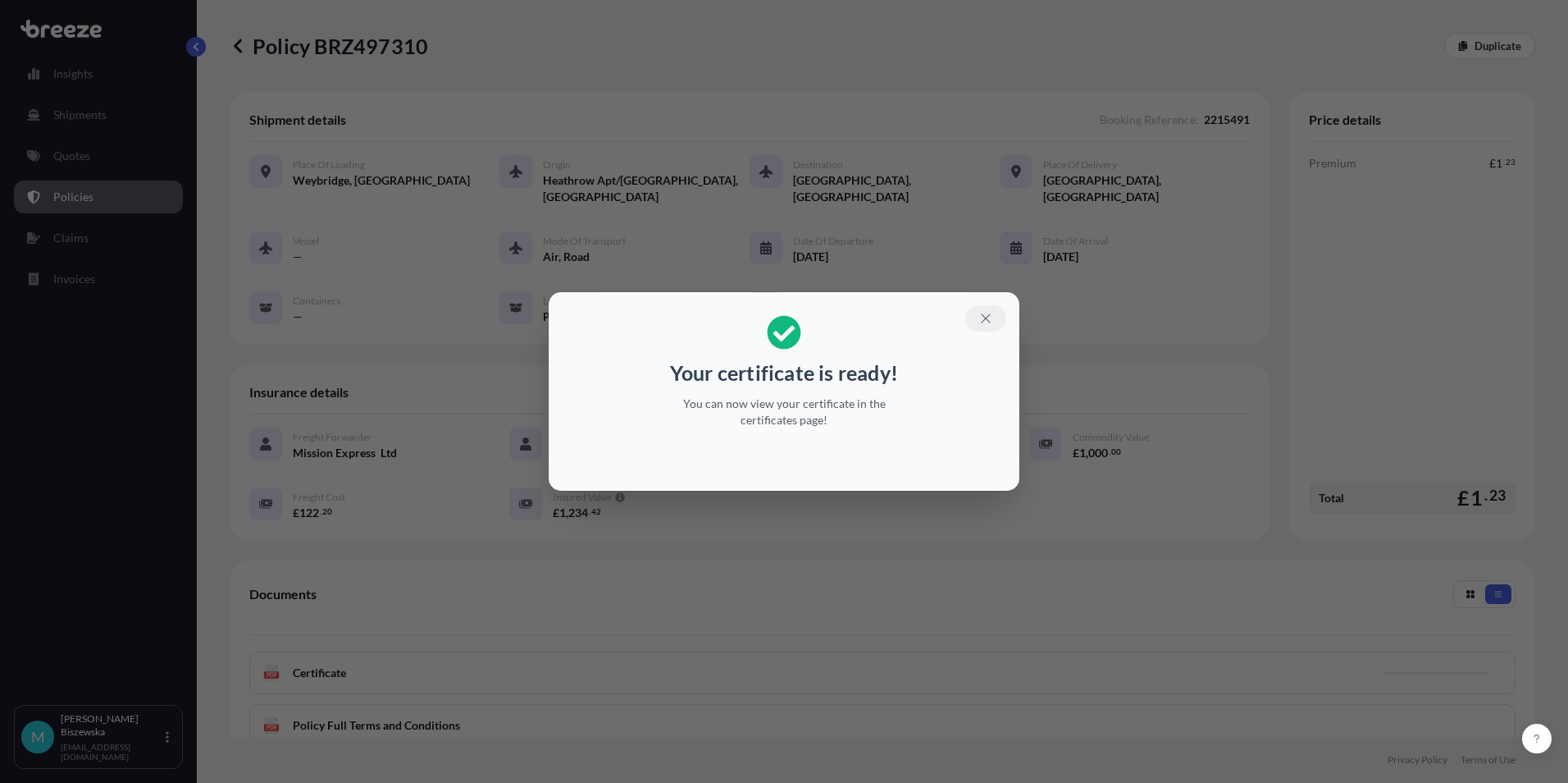
click at [978, 311] on button "button" at bounding box center [986, 319] width 41 height 26
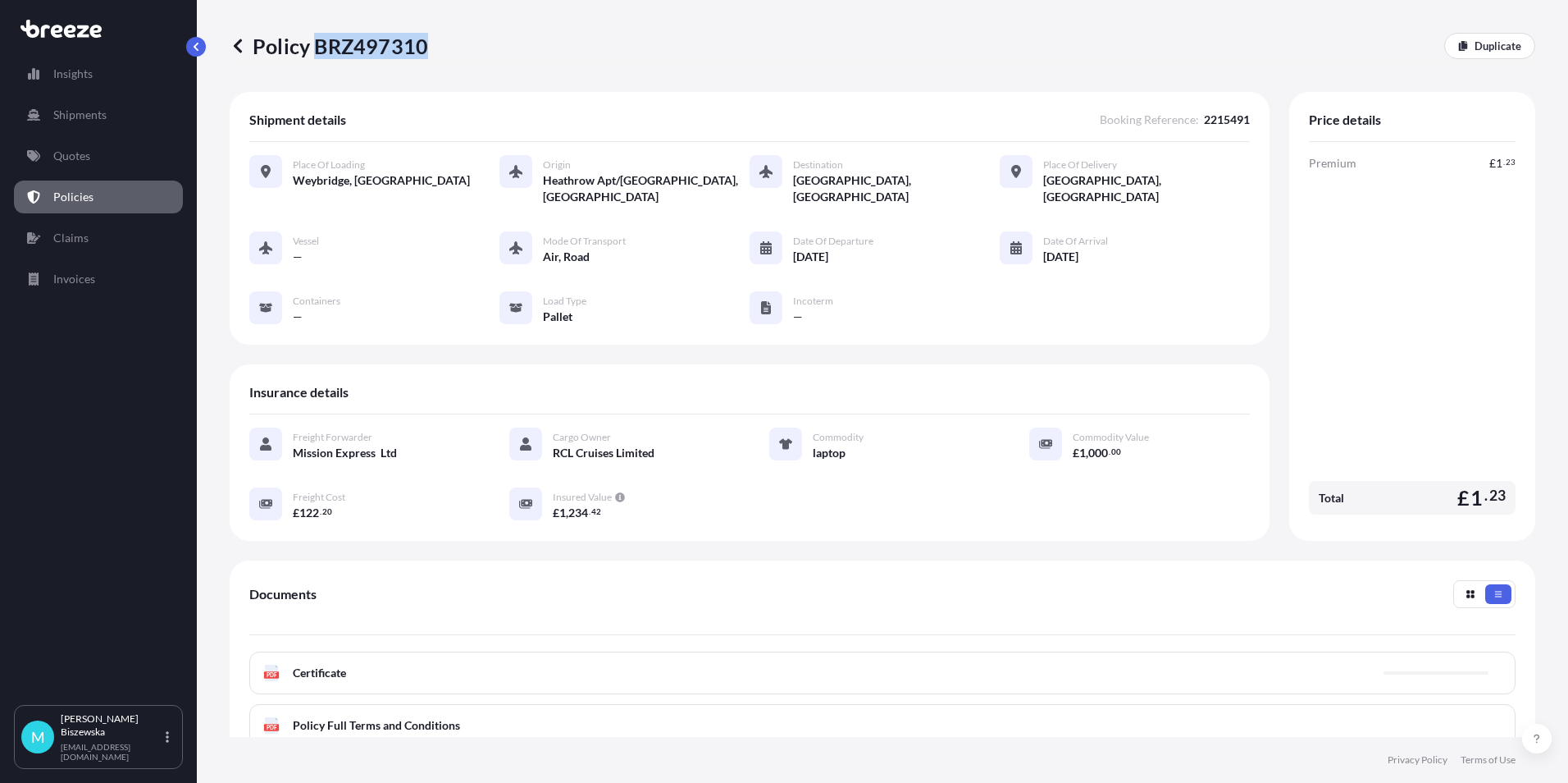
drag, startPoint x: 315, startPoint y: 50, endPoint x: 423, endPoint y: 49, distance: 108.0
click at [423, 49] on p "Policy BRZ497310" at bounding box center [329, 46] width 199 height 26
drag, startPoint x: 423, startPoint y: 49, endPoint x: 398, endPoint y: 45, distance: 25.3
copy p "BRZ497310"
click at [94, 158] on link "Quotes" at bounding box center [98, 155] width 169 height 33
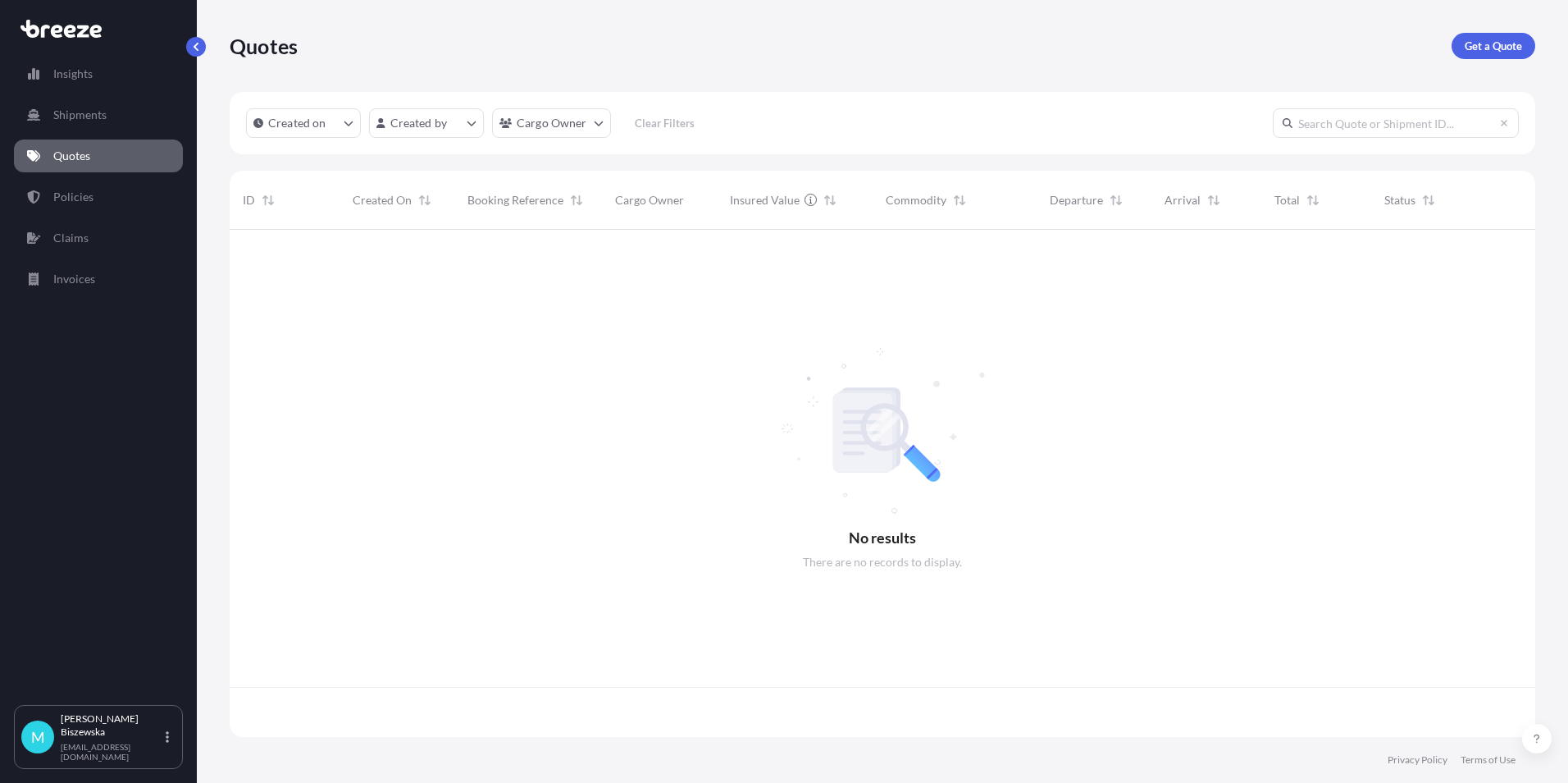
scroll to position [504, 1293]
click at [1502, 43] on p "Get a Quote" at bounding box center [1493, 46] width 57 height 17
select select "Sea"
select select "1"
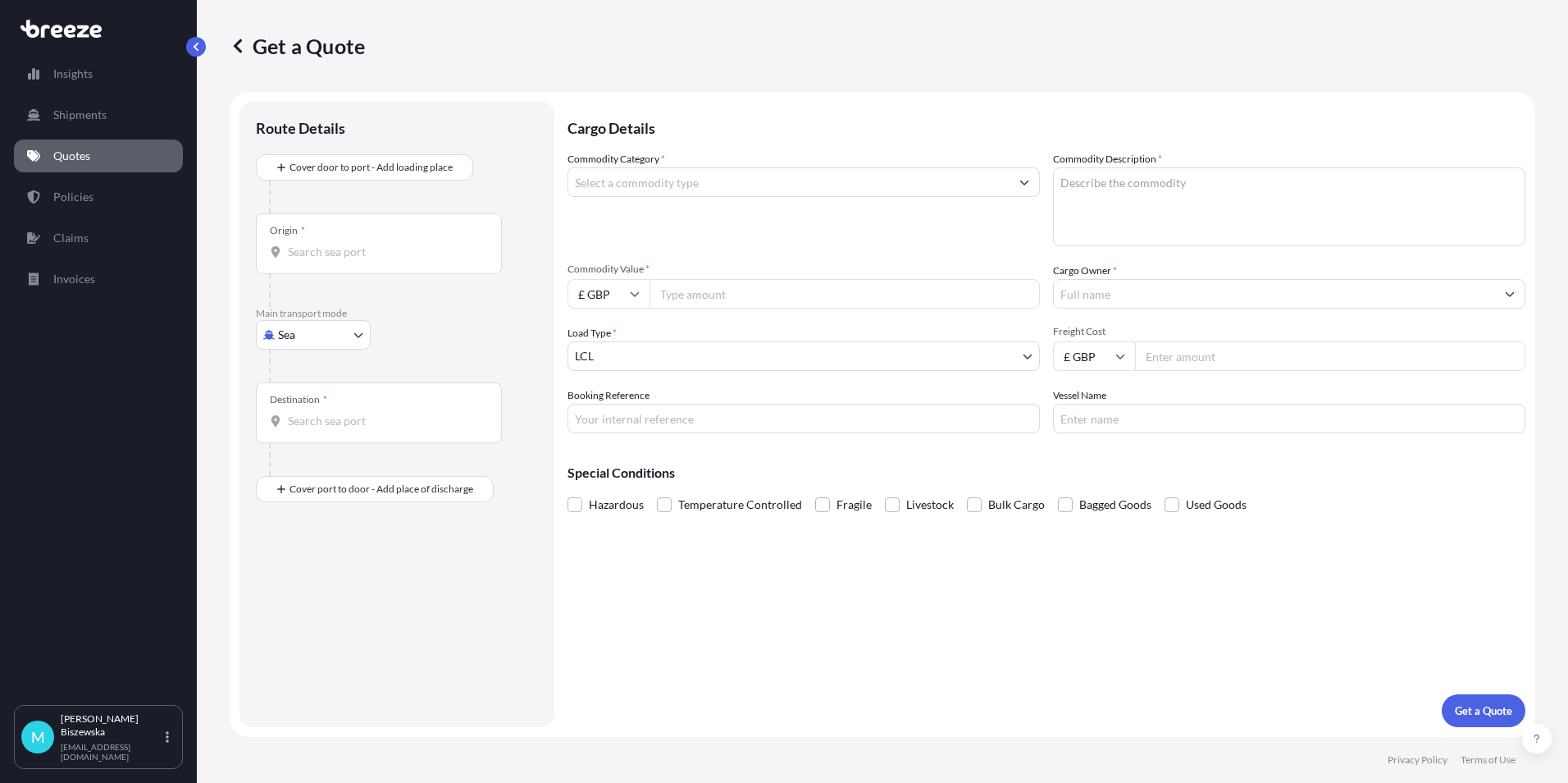
click at [302, 351] on div at bounding box center [403, 365] width 269 height 33
click at [310, 334] on body "Insights Shipments Quotes Policies Claims Invoices M [PERSON_NAME] [PERSON_NAME…" at bounding box center [784, 392] width 1568 height 783
click at [299, 434] on span "Road" at bounding box center [300, 436] width 26 height 17
select select "Road"
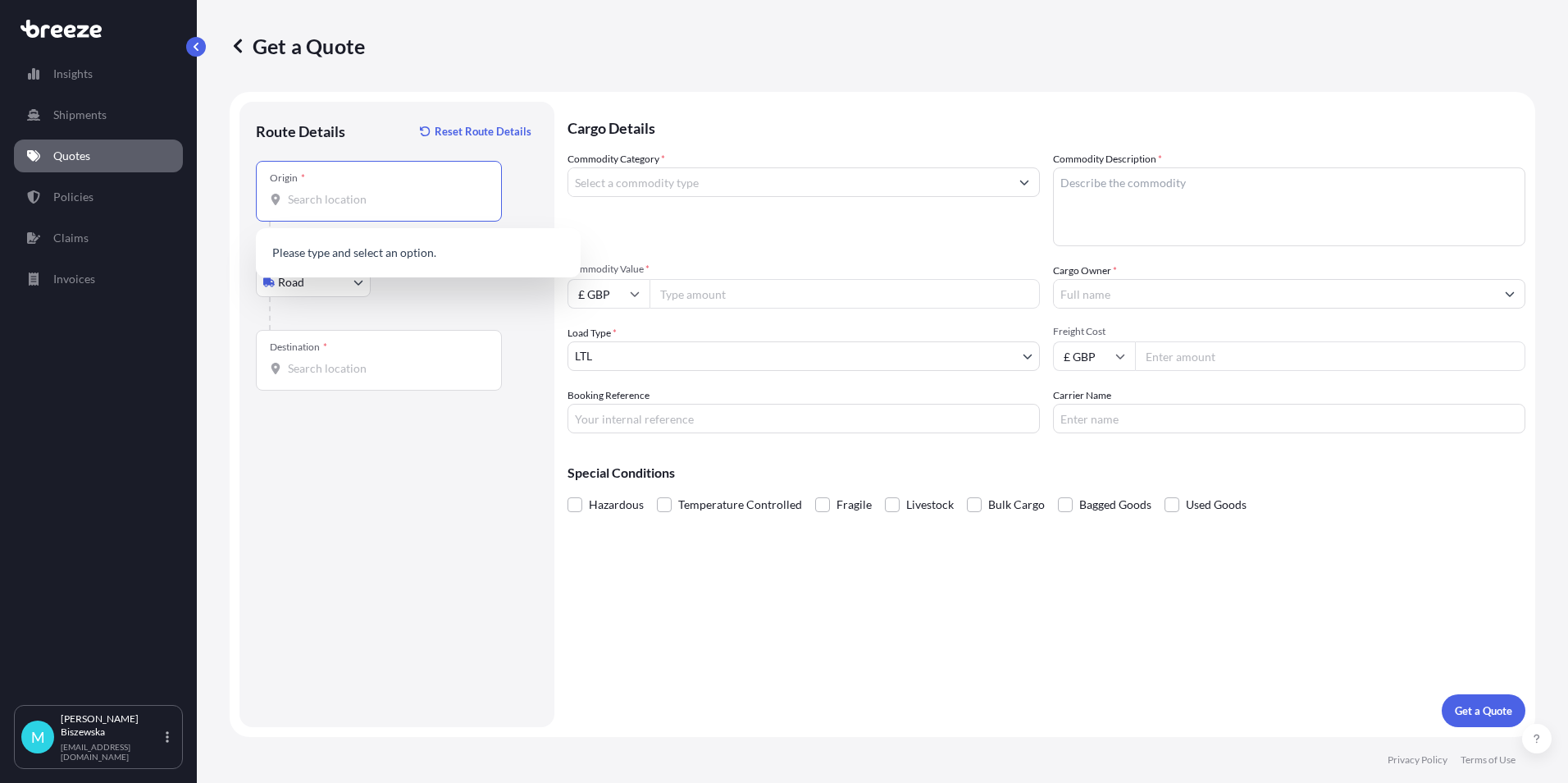
click at [306, 205] on input "Origin *" at bounding box center [384, 200] width 193 height 17
paste input "WC1V 7QH"
click at [413, 249] on span "London WC1V 7QH , [GEOGRAPHIC_DATA]" at bounding box center [440, 257] width 256 height 33
type input "London WC1V 7QH, [GEOGRAPHIC_DATA]"
click at [434, 297] on div at bounding box center [403, 313] width 269 height 33
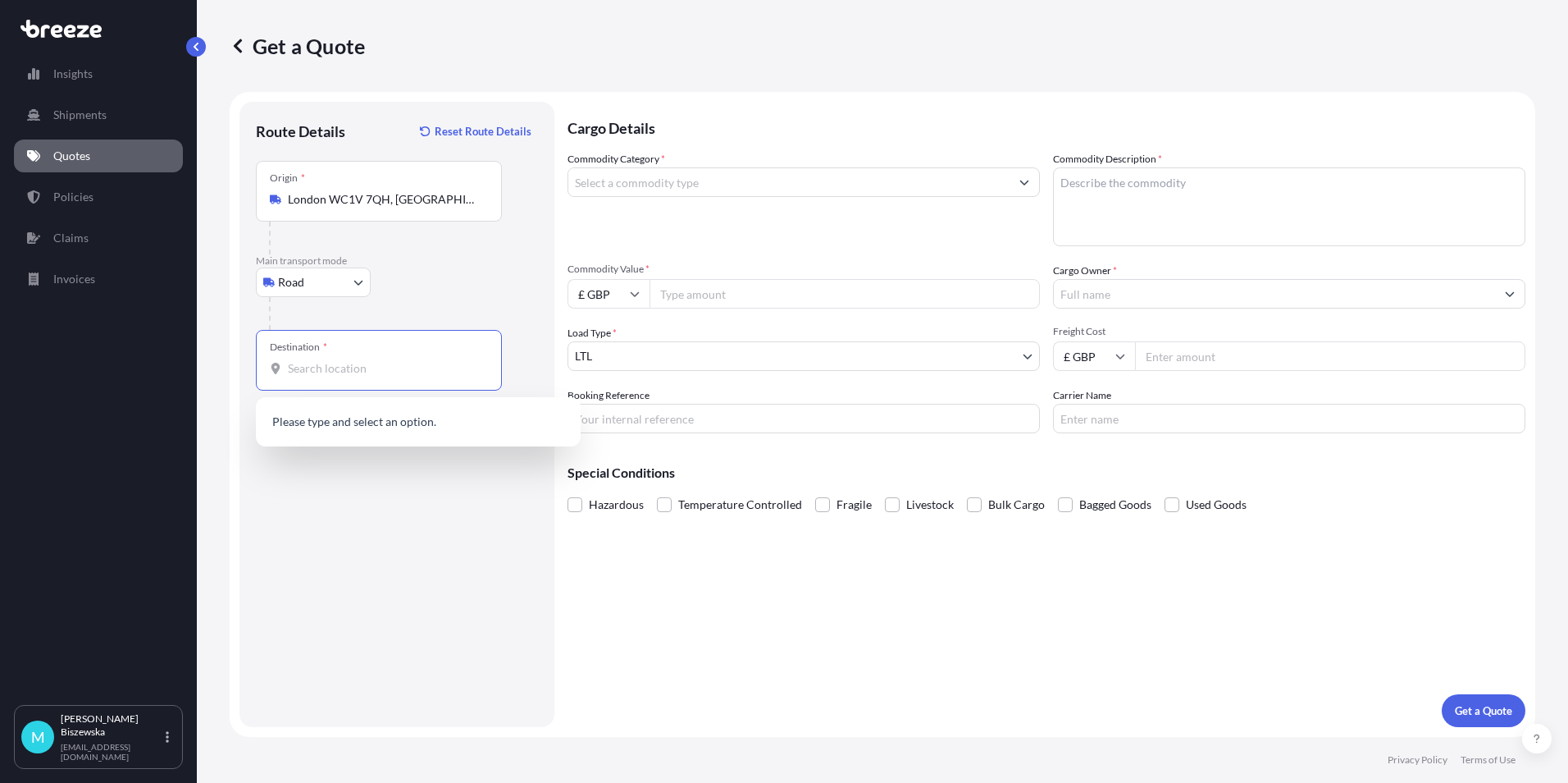
click at [308, 368] on input "Destination *" at bounding box center [384, 369] width 193 height 17
paste input "PH15 2LF"
click at [367, 427] on span "[STREET_ADDRESS]" at bounding box center [440, 426] width 256 height 33
type input "[STREET_ADDRESS]"
drag, startPoint x: 720, startPoint y: 605, endPoint x: 489, endPoint y: 113, distance: 543.5
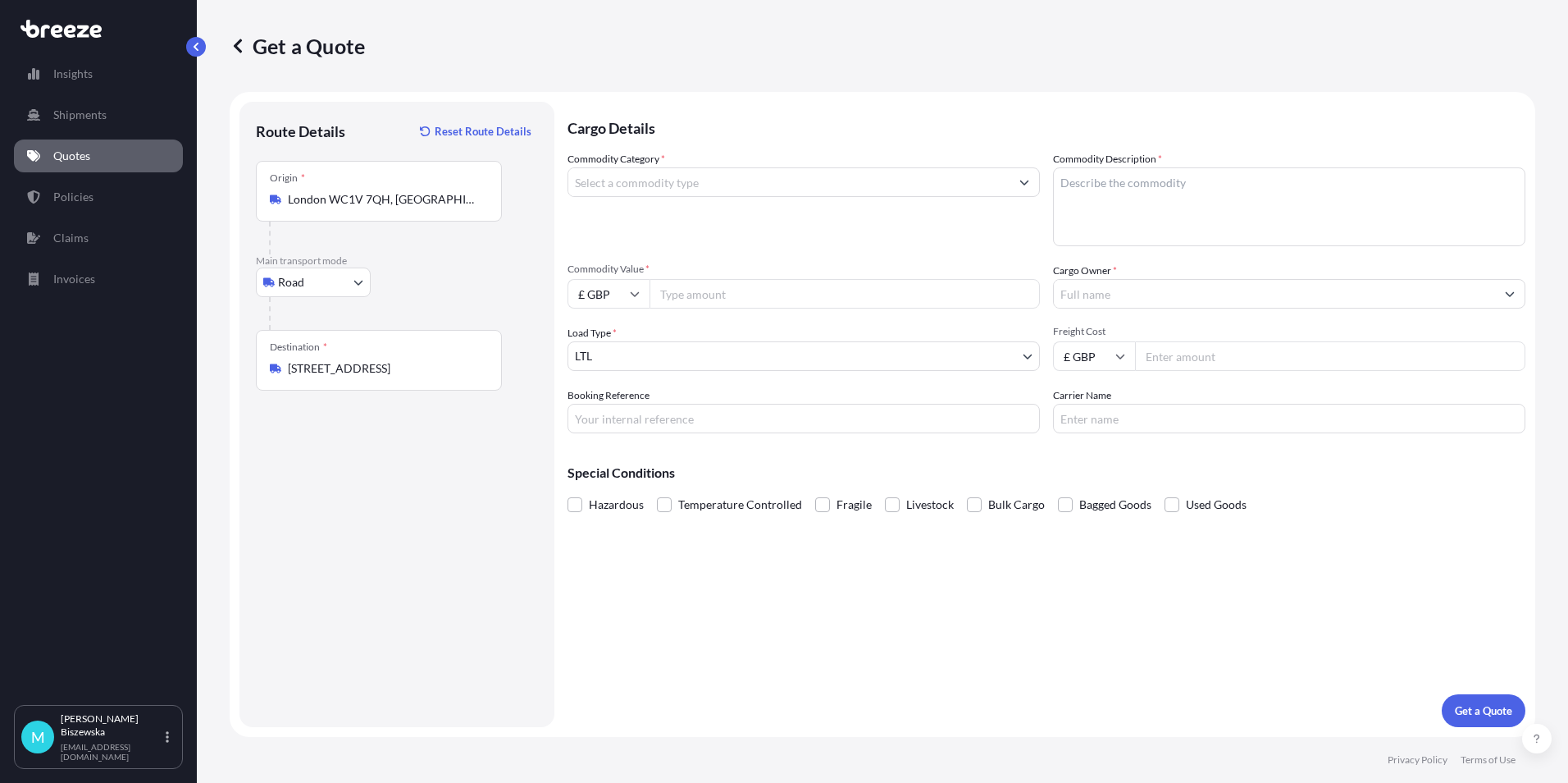
click at [721, 605] on div "Cargo Details Commodity Category * Commodity Description * Commodity Value * £ …" at bounding box center [1047, 414] width 958 height 625
click at [609, 178] on input "Commodity Category *" at bounding box center [789, 182] width 442 height 30
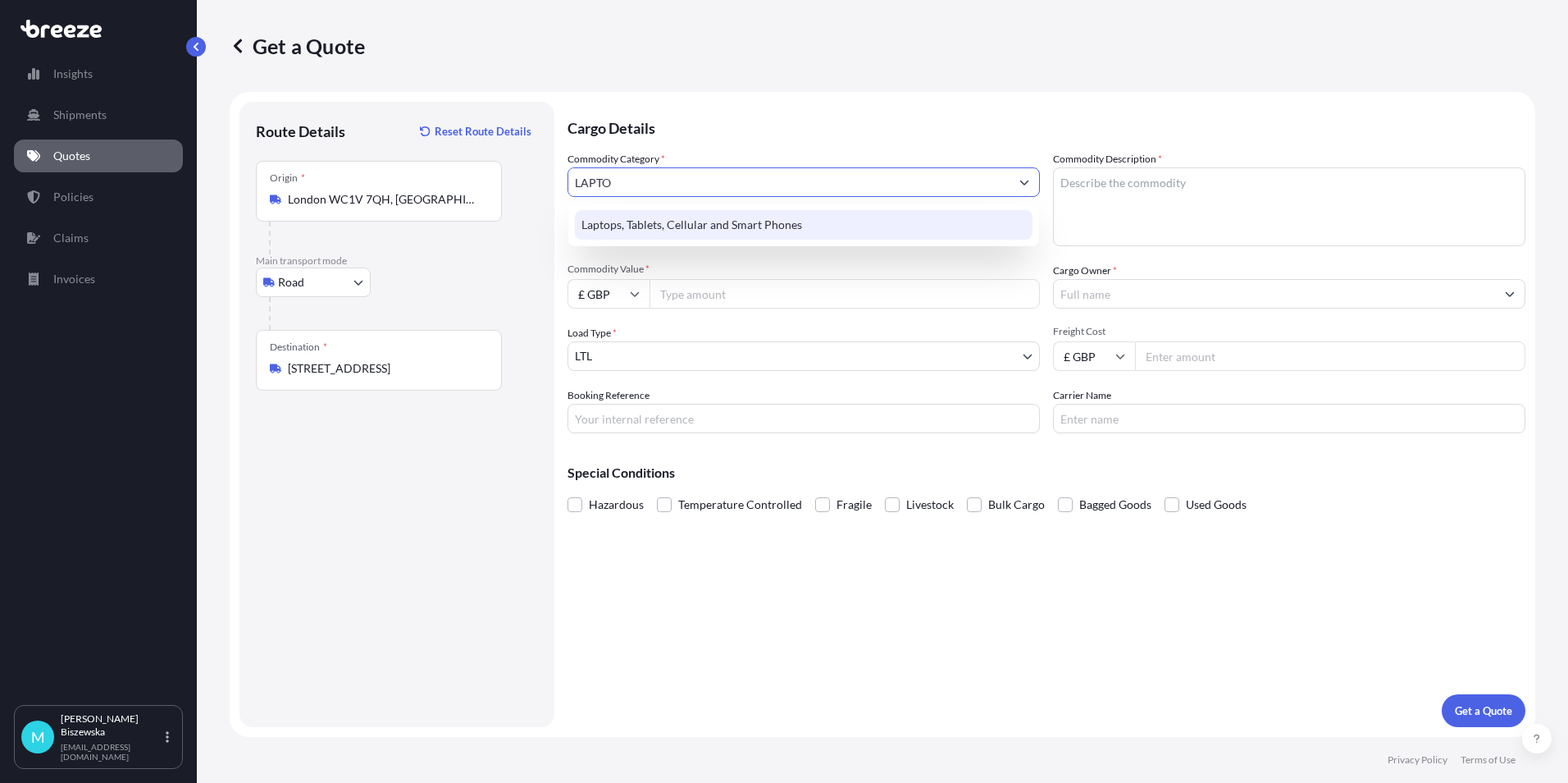
click at [633, 223] on div "Laptops, Tablets, Cellular and Smart Phones" at bounding box center [804, 225] width 458 height 30
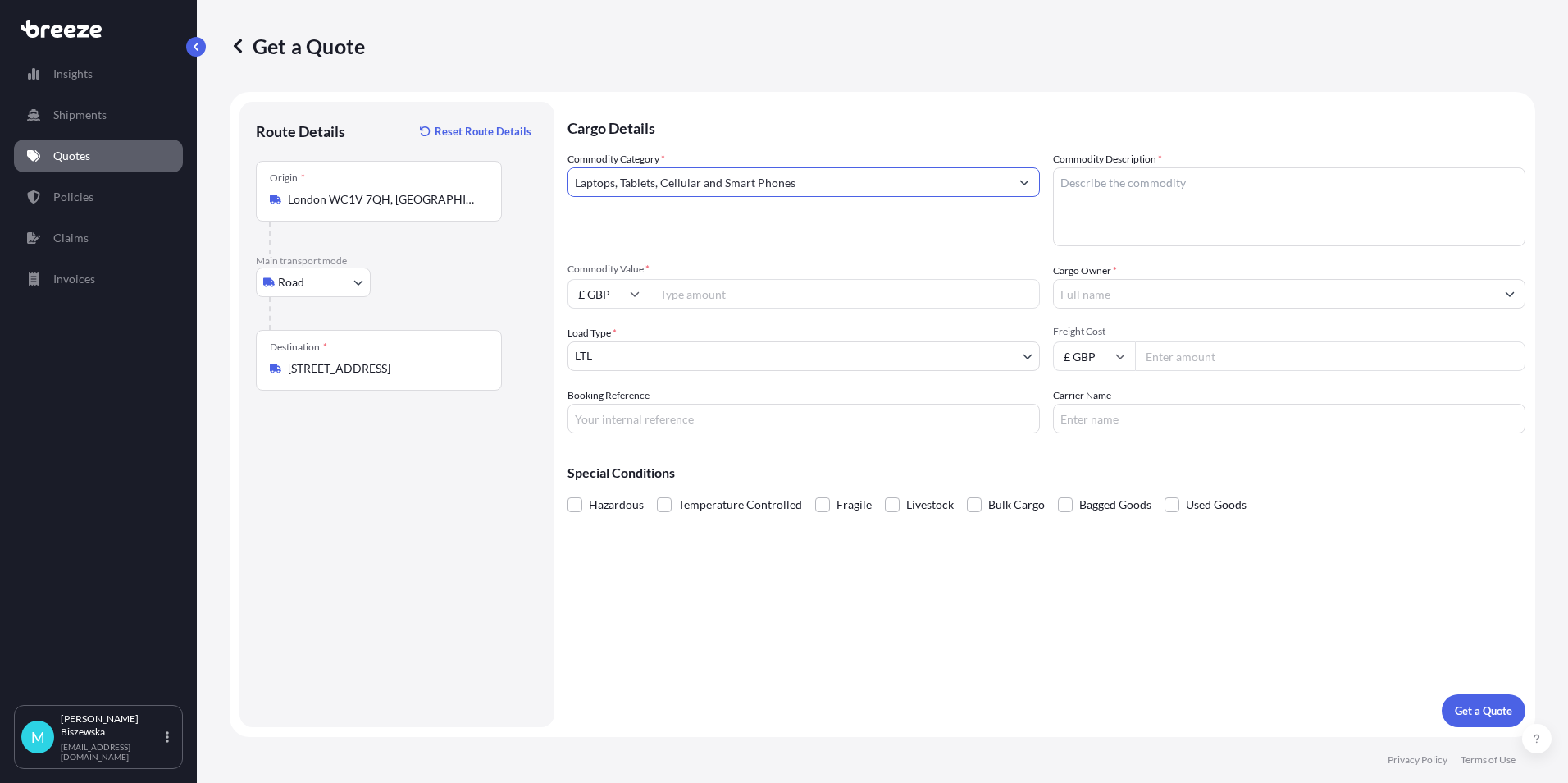
type input "Laptops, Tablets, Cellular and Smart Phones"
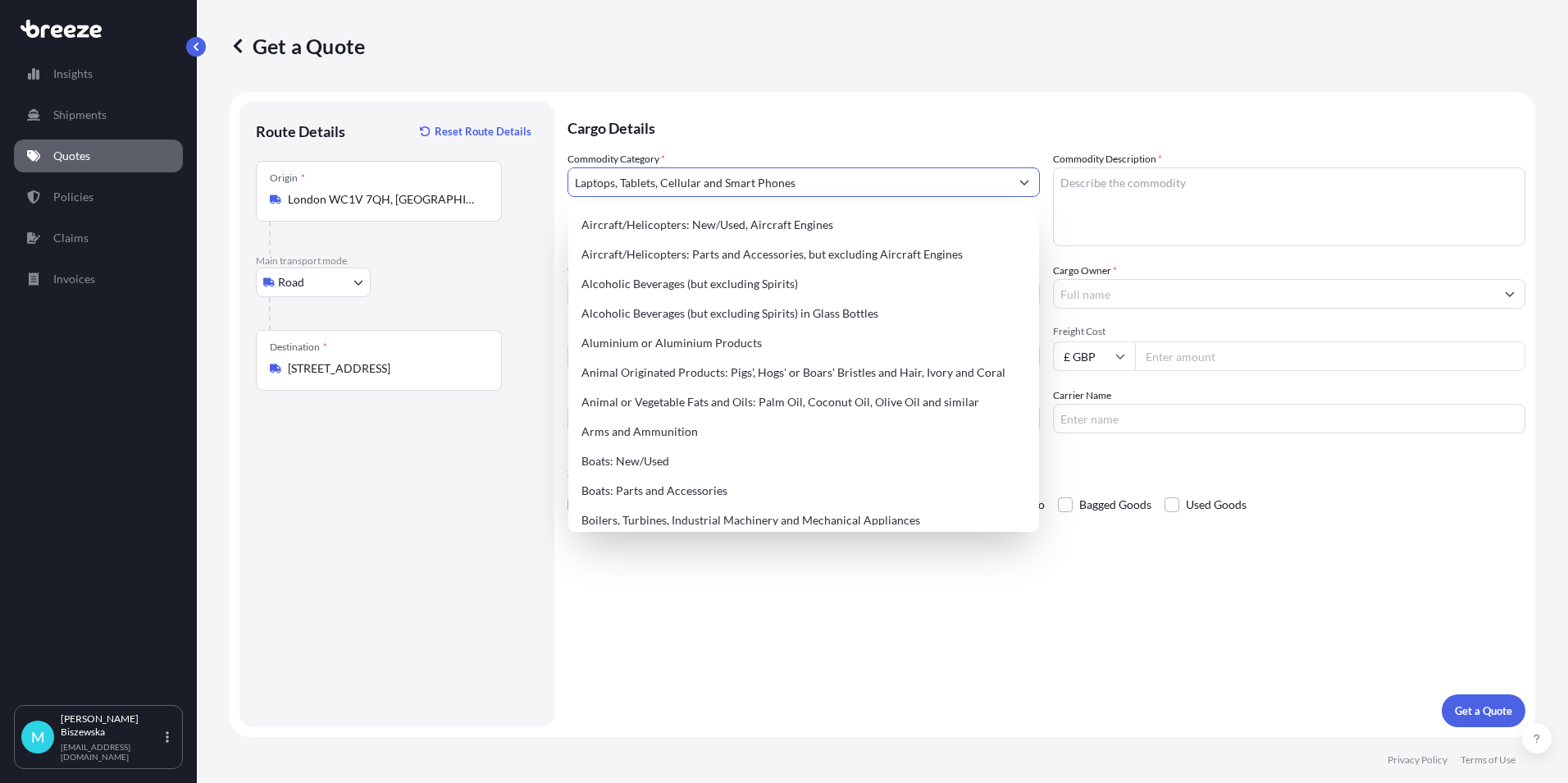
click at [695, 132] on p "Cargo Details" at bounding box center [1047, 126] width 958 height 50
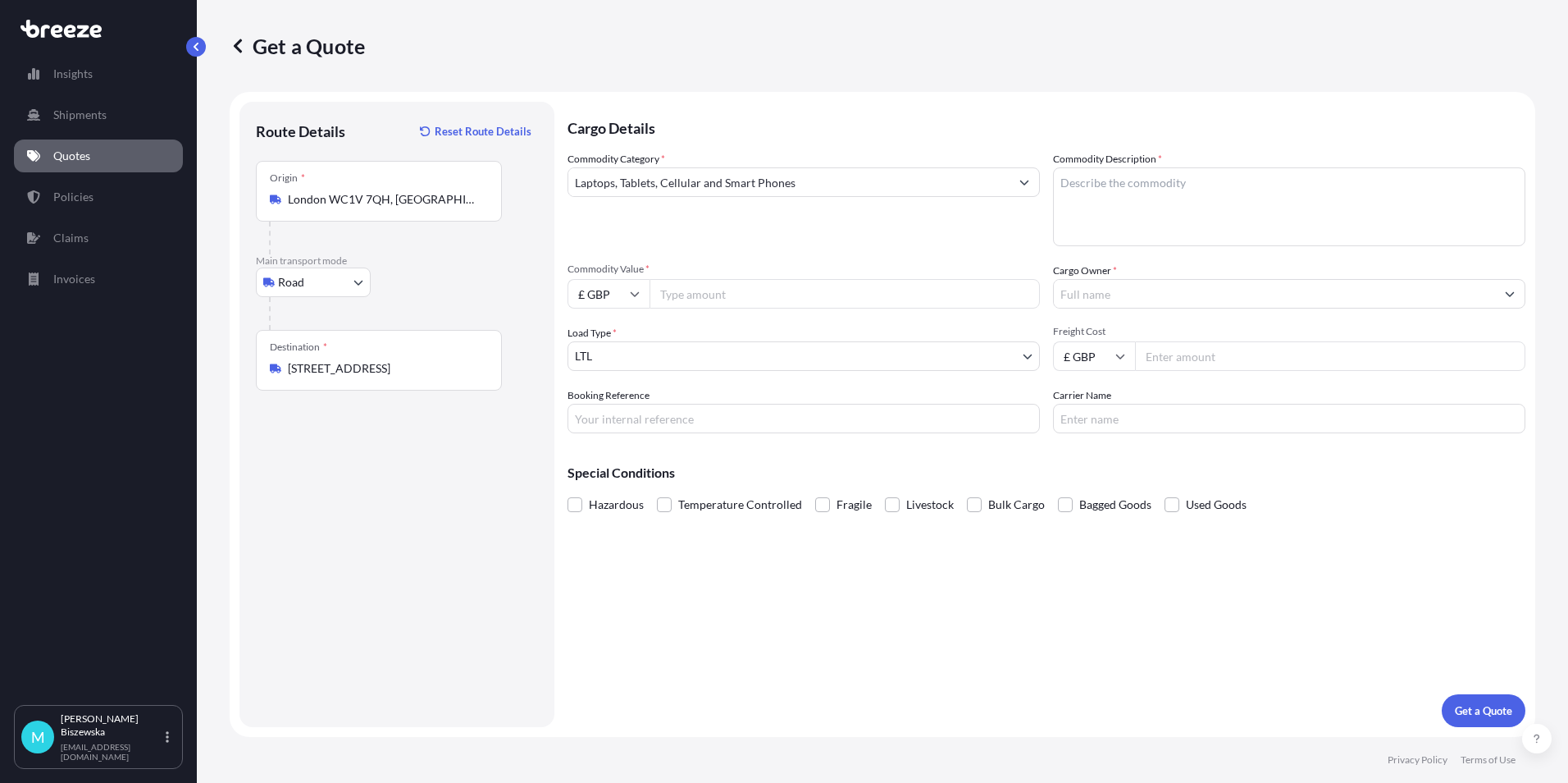
click at [698, 290] on input "Commodity Value *" at bounding box center [845, 294] width 390 height 30
type input "1000"
click at [713, 234] on div "Commodity Category * Laptops, Tablets, Cellular and Smart Phones" at bounding box center [804, 199] width 473 height 95
click at [627, 420] on input "Booking Reference" at bounding box center [804, 419] width 473 height 30
paste input "2215577"
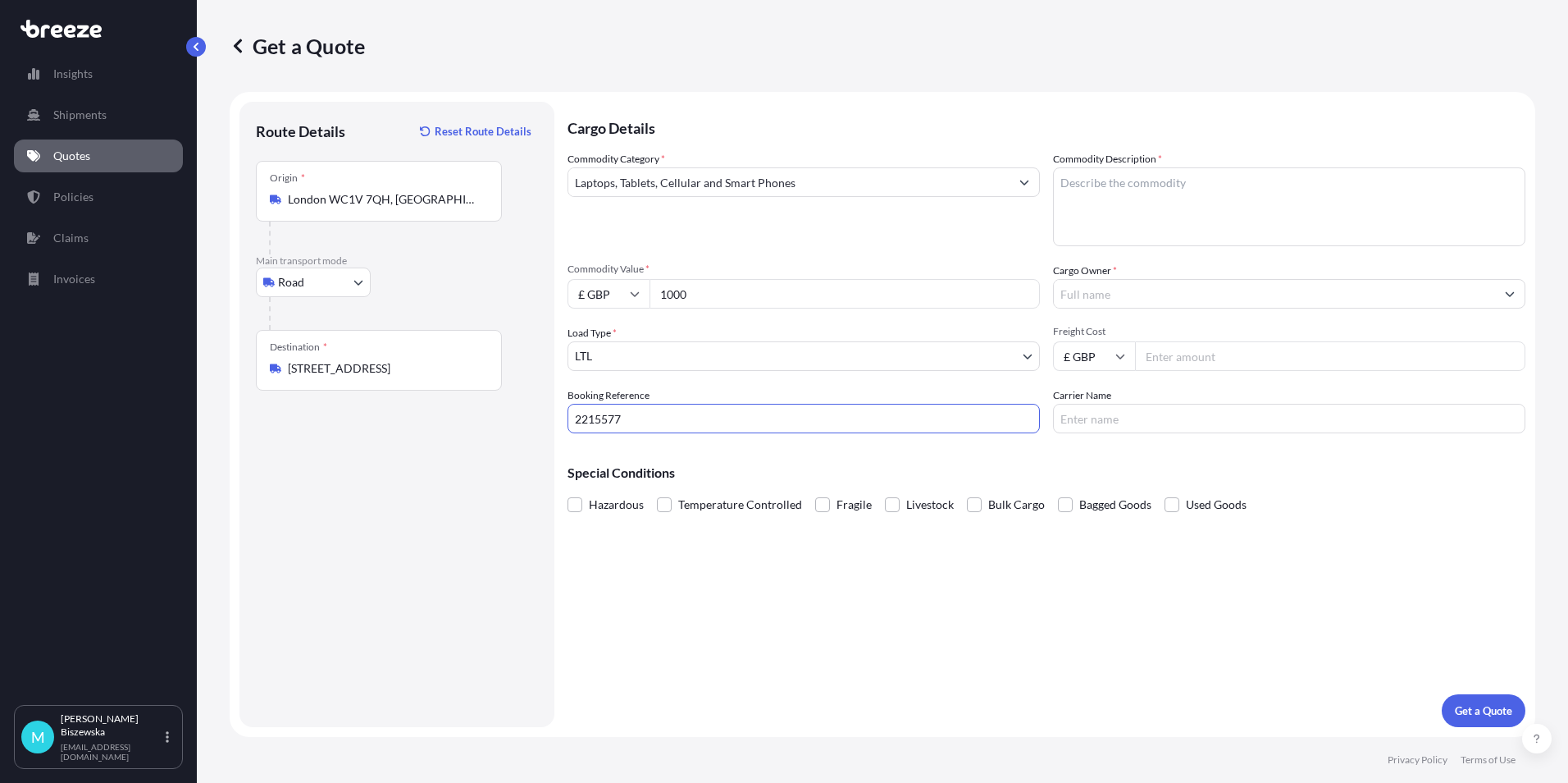
type input "2215577"
click at [660, 580] on div "Cargo Details Commodity Category * Laptops, Tablets, Cellular and Smart Phones …" at bounding box center [1047, 414] width 958 height 625
click at [1097, 201] on textarea "Commodity Description *" at bounding box center [1290, 206] width 473 height 78
paste textarea "LAPTOP"
type textarea "LAPTOP"
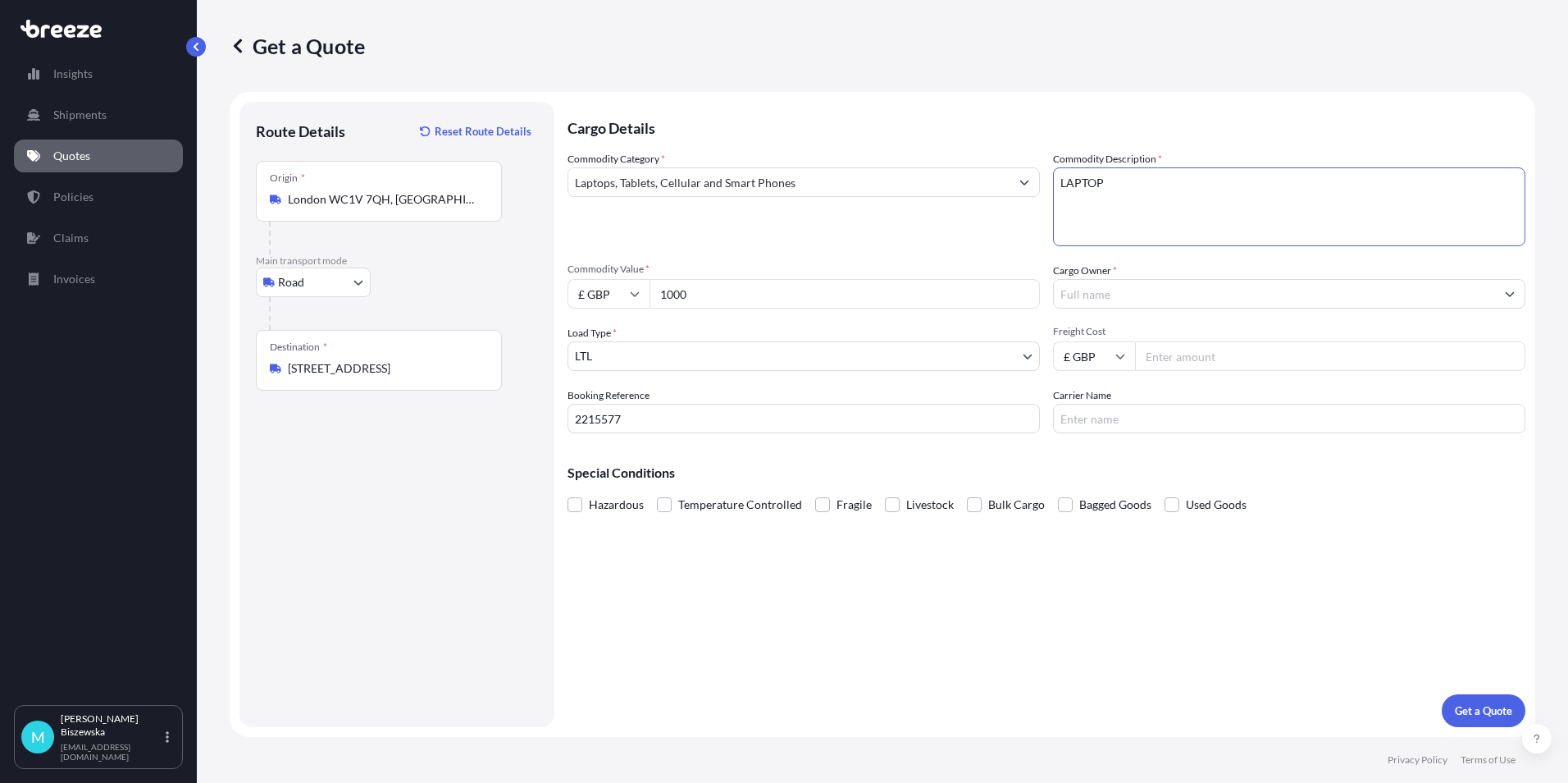
click at [982, 234] on div "Commodity Category * Laptops, Tablets, Cellular and Smart Phones" at bounding box center [804, 199] width 473 height 95
click at [1109, 290] on input "Cargo Owner *" at bounding box center [1275, 294] width 442 height 30
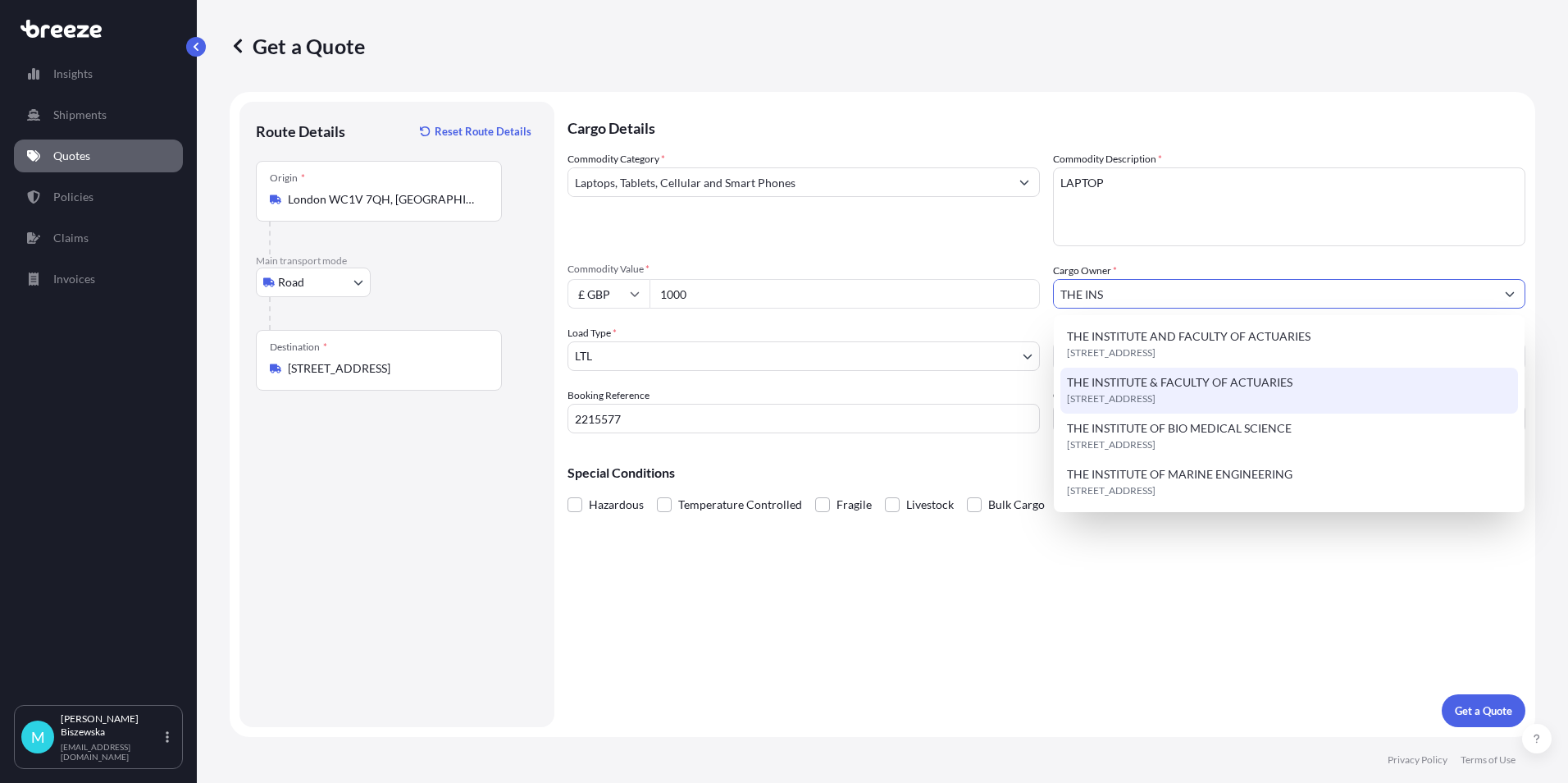
click at [1193, 387] on span "THE INSTITUTE & FACULTY OF ACTUARIES" at bounding box center [1180, 383] width 226 height 17
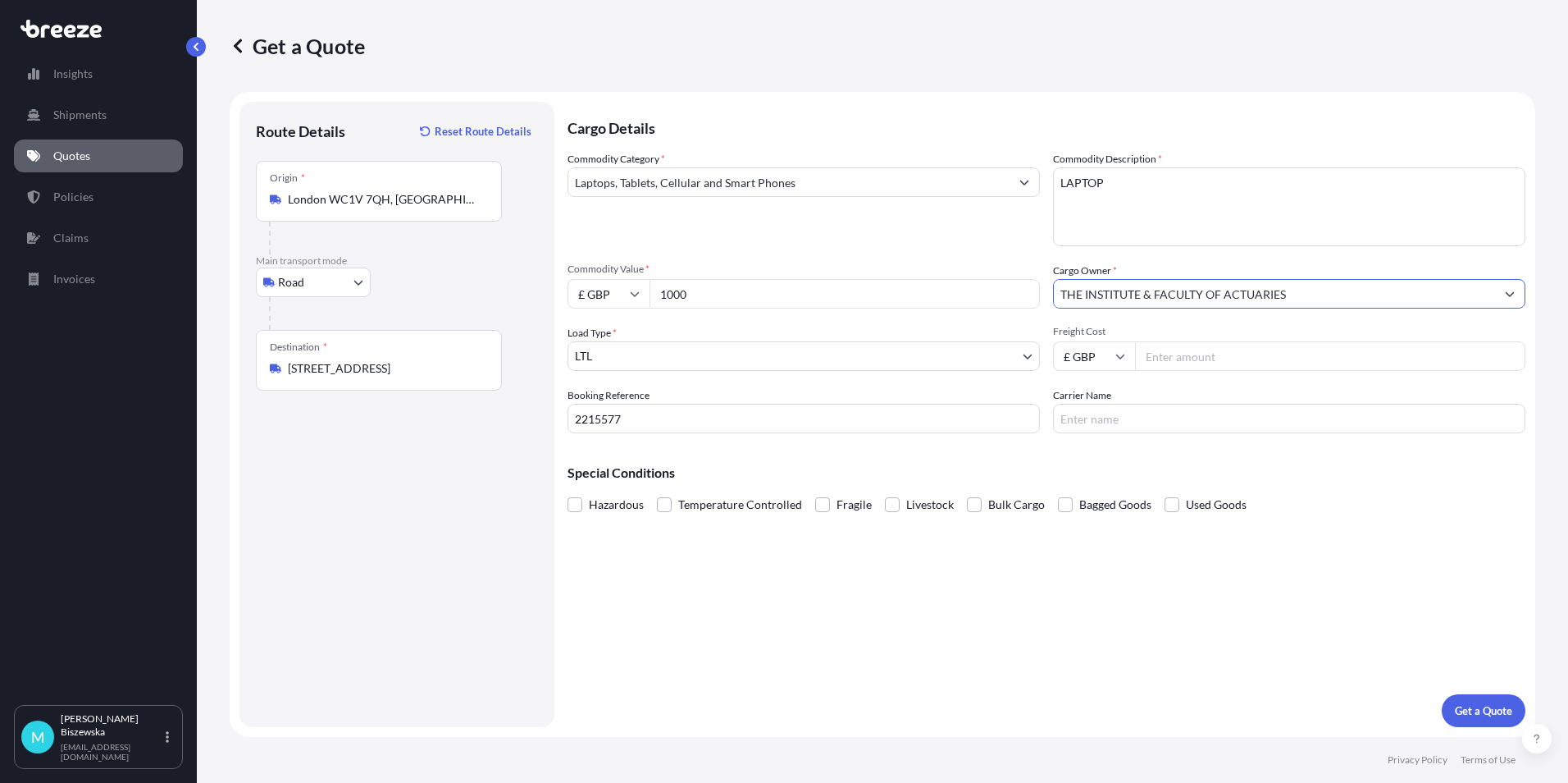
type input "THE INSTITUTE & FACULTY OF ACTUARIES"
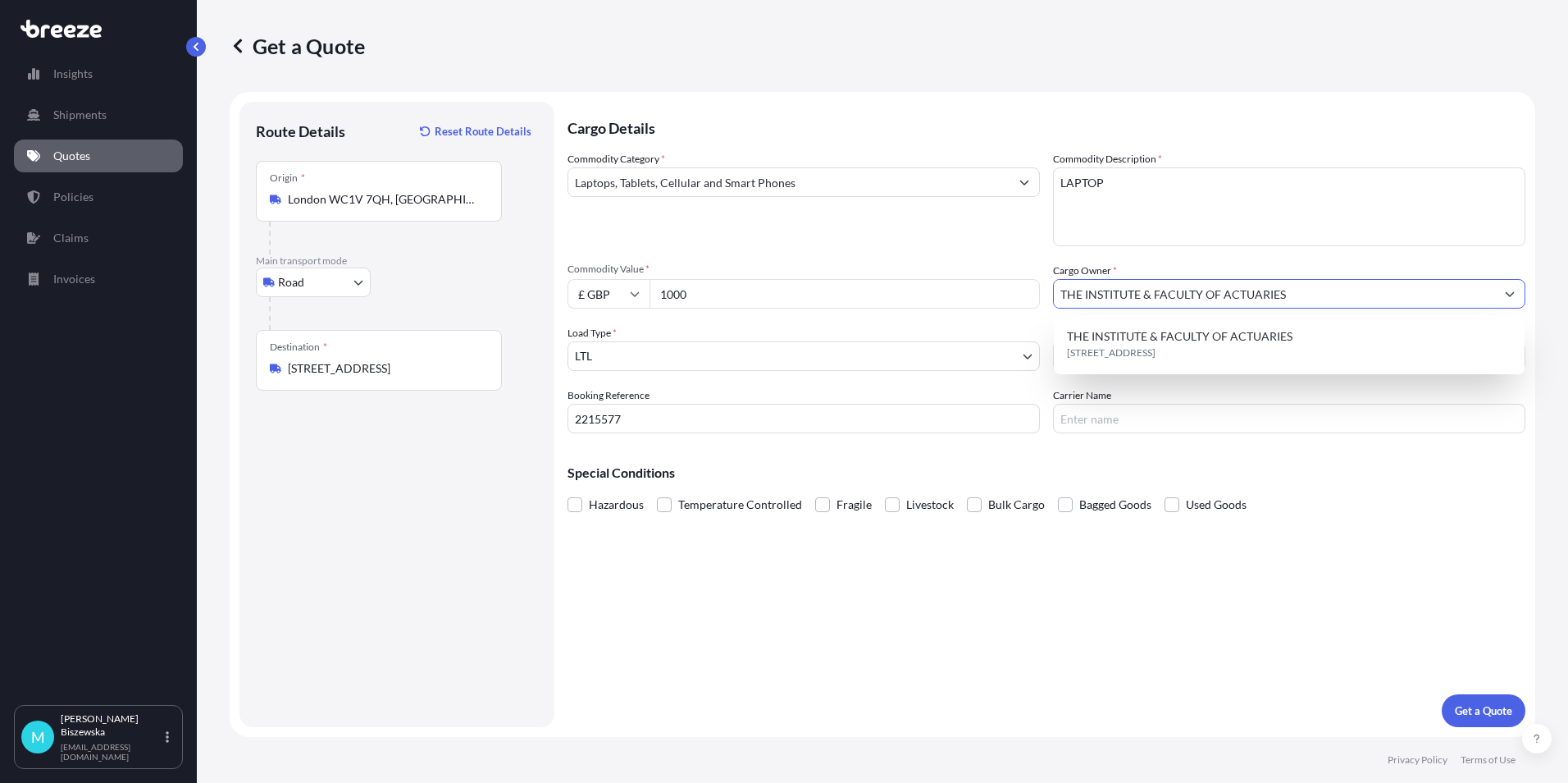
click at [962, 129] on p "Cargo Details" at bounding box center [1047, 126] width 958 height 50
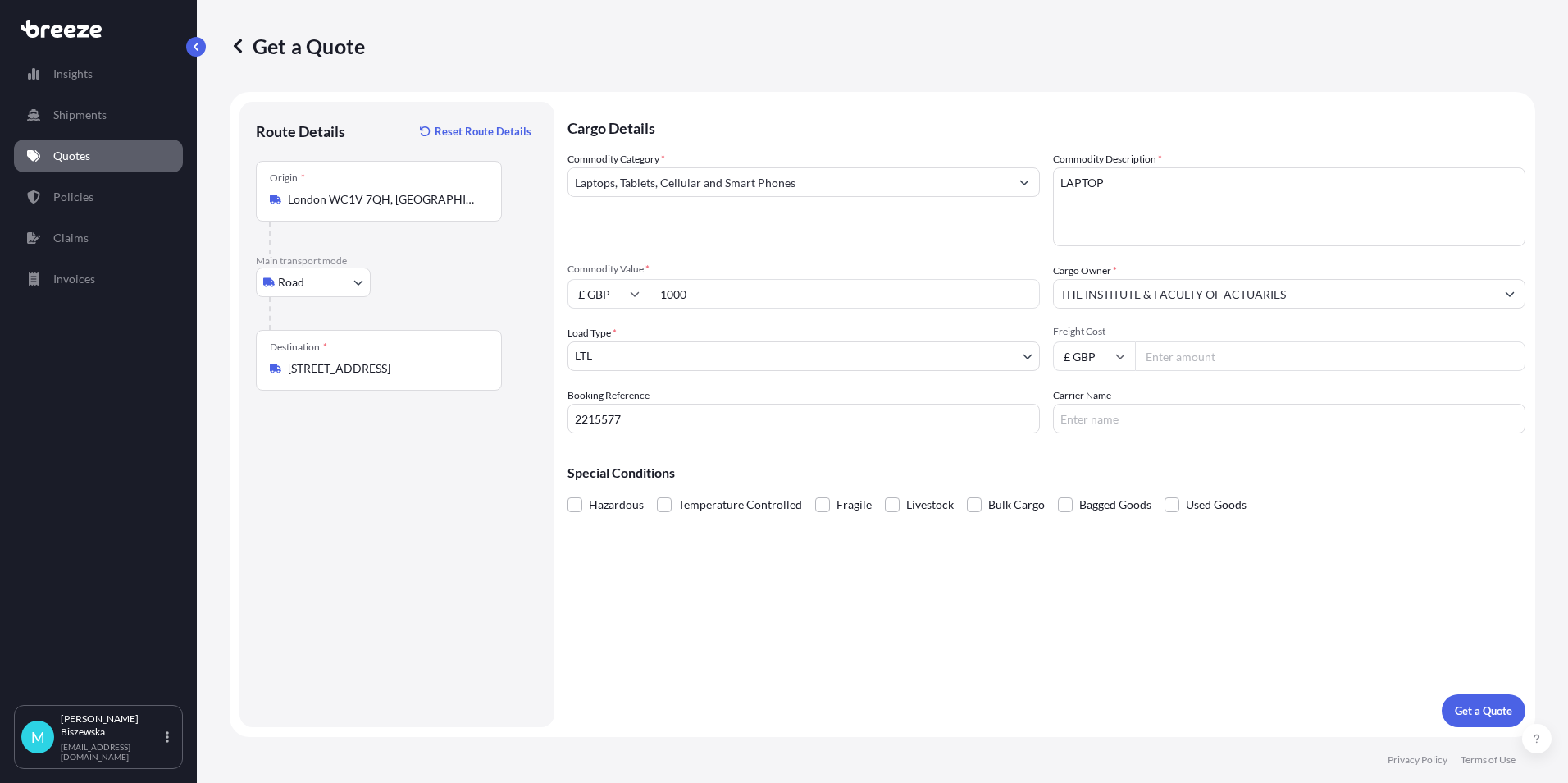
click at [1179, 357] on input "Freight Cost" at bounding box center [1331, 356] width 390 height 30
type input "12.86"
click at [1165, 449] on div "Special Conditions Hazardous Temperature Controlled Fragile Livestock Bulk Carg…" at bounding box center [1047, 482] width 958 height 71
click at [1493, 708] on p "Get a Quote" at bounding box center [1483, 711] width 57 height 17
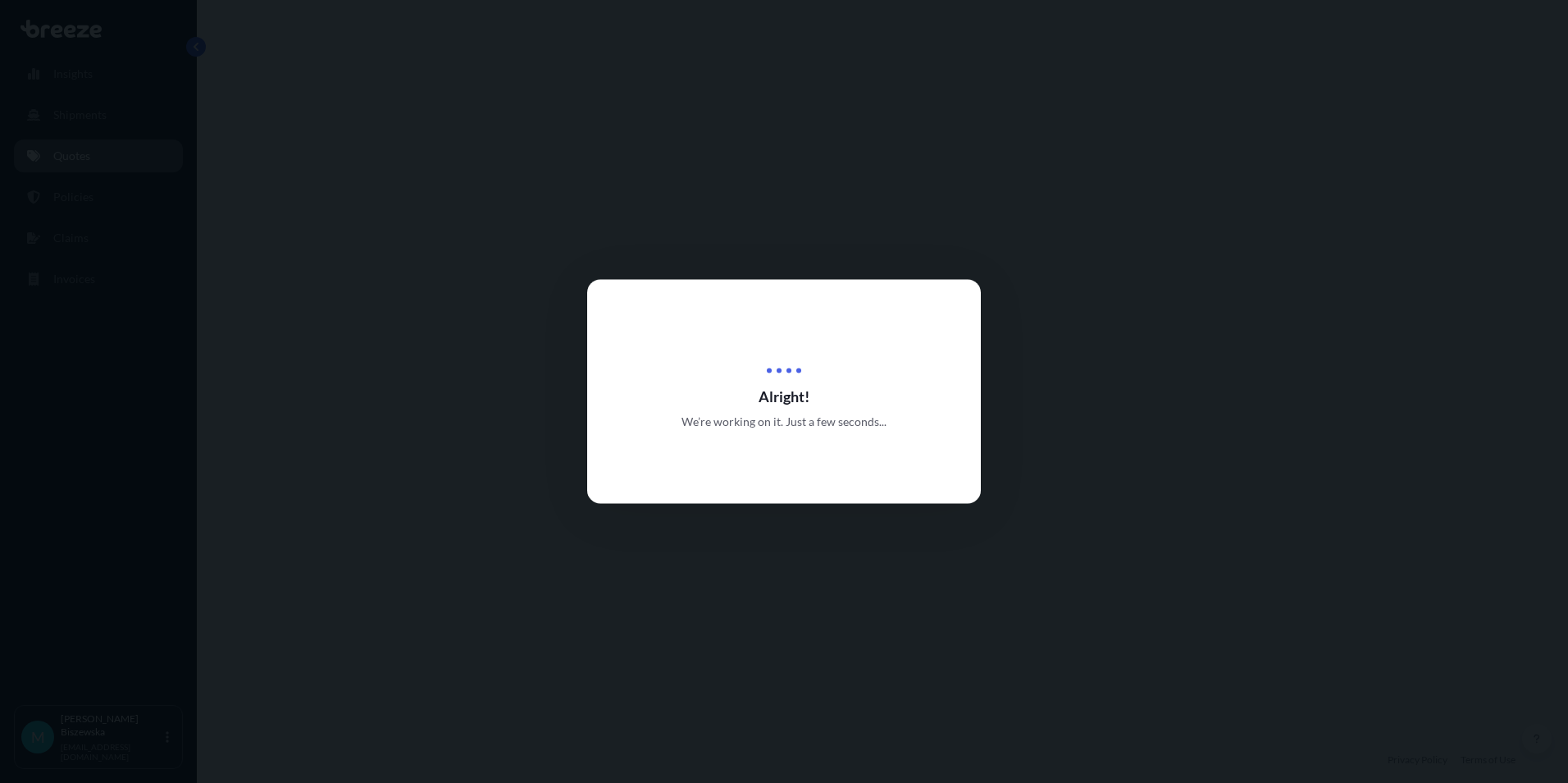
select select "Road"
select select "1"
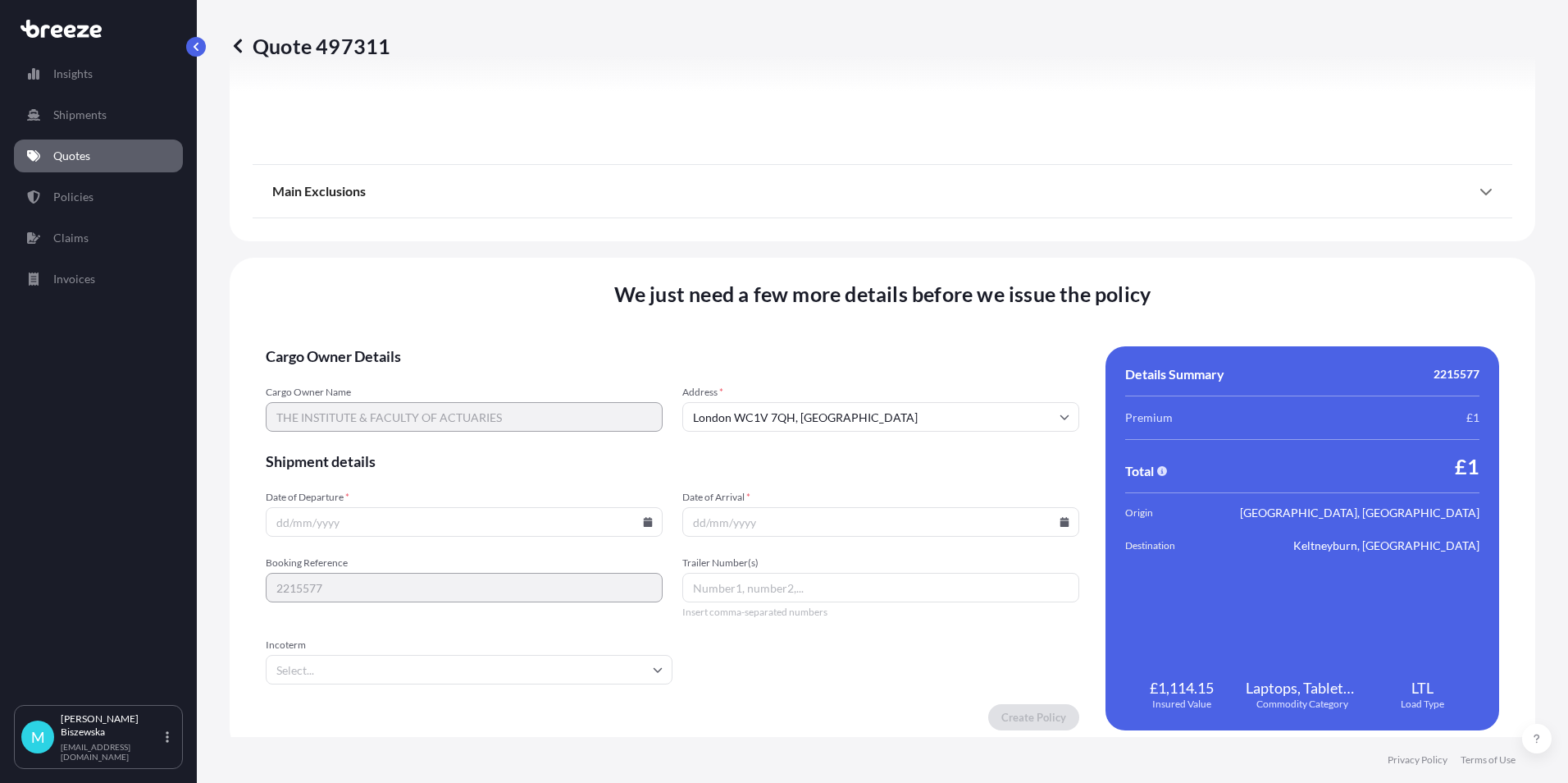
scroll to position [1822, 0]
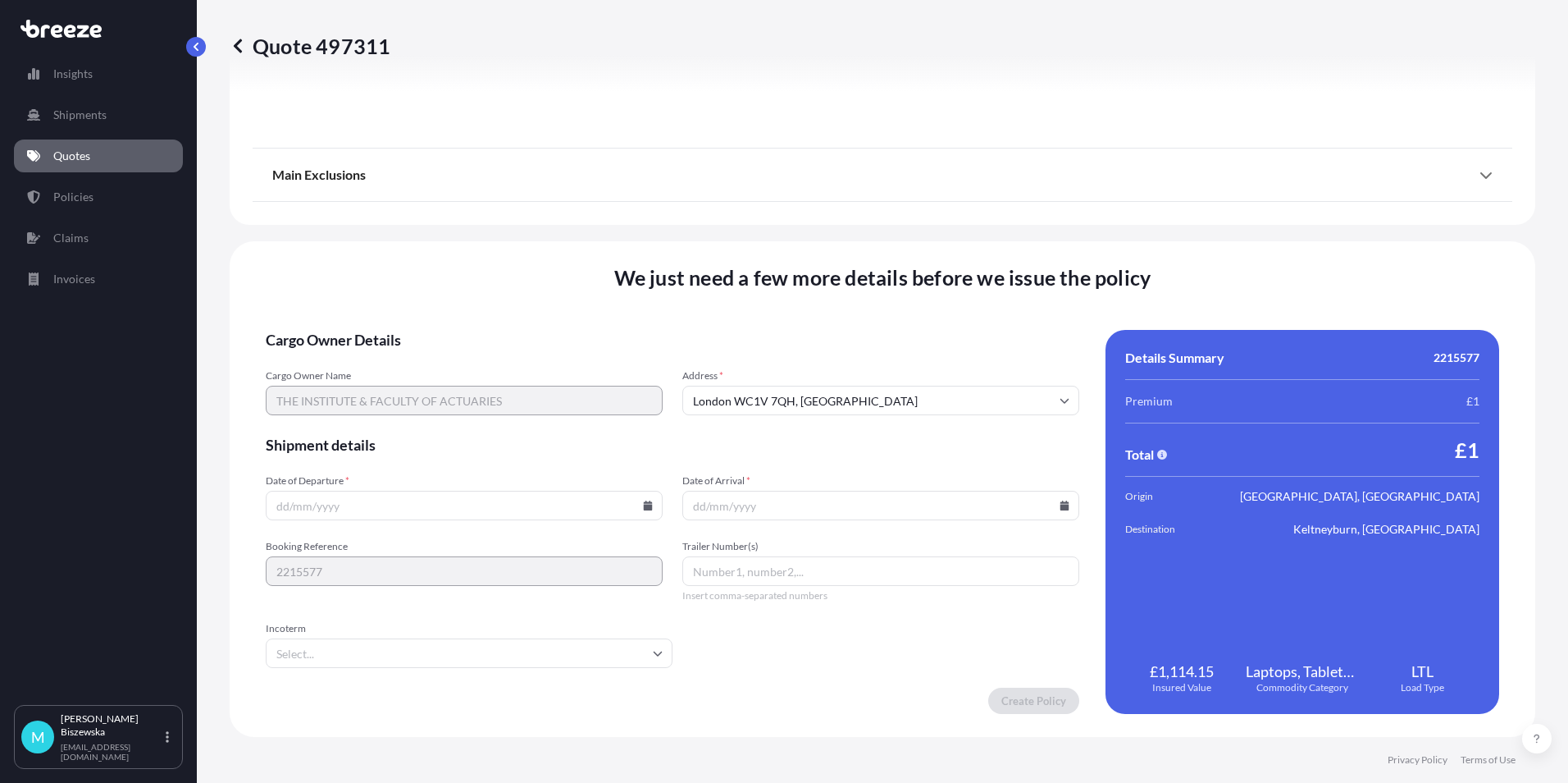
click at [638, 499] on input "Date of Departure *" at bounding box center [464, 505] width 397 height 30
click at [643, 507] on icon at bounding box center [648, 505] width 9 height 10
click at [464, 392] on button "21" at bounding box center [462, 391] width 26 height 26
type input "[DATE]"
click at [1060, 504] on icon at bounding box center [1065, 505] width 10 height 10
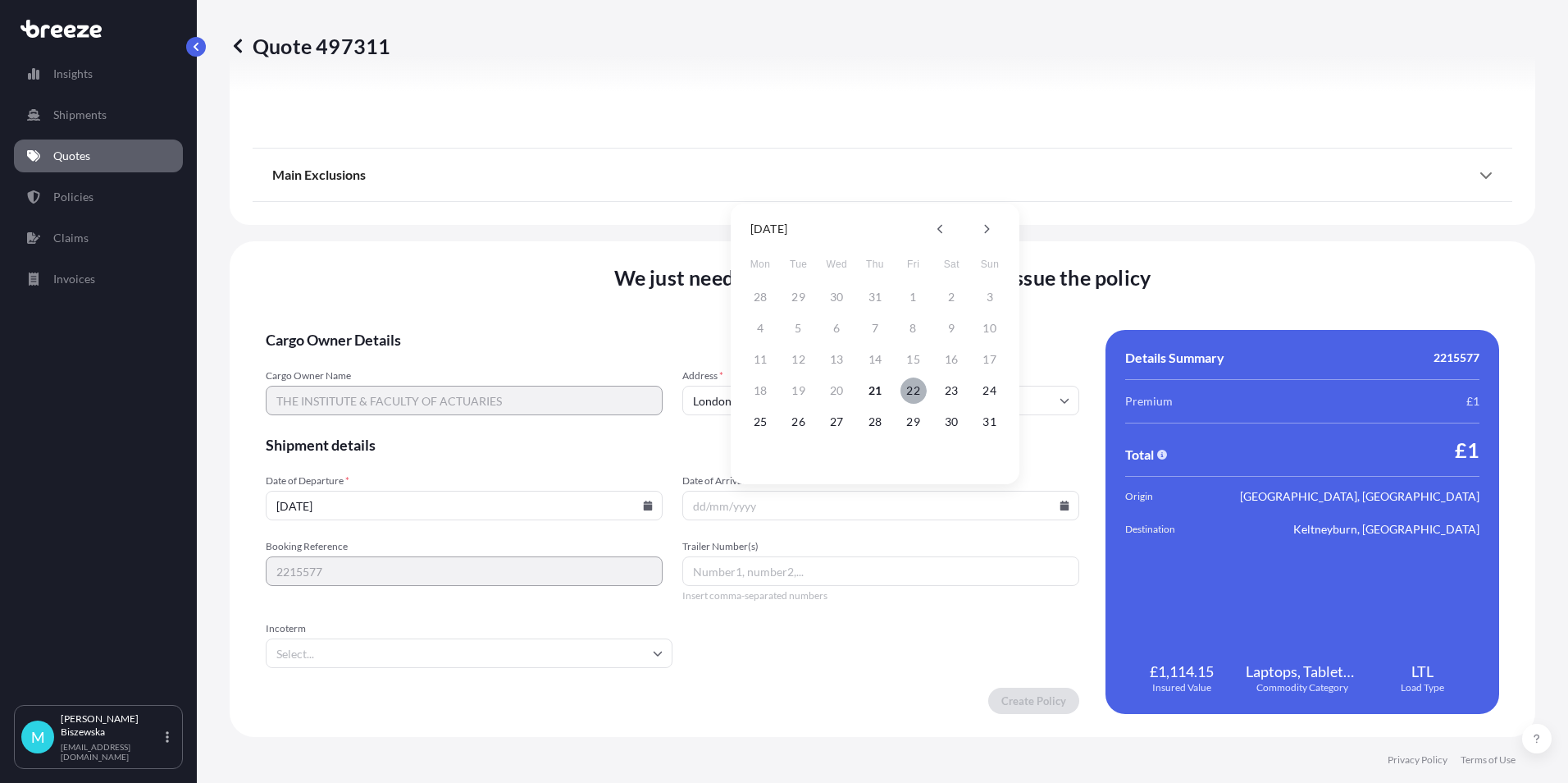
click at [911, 387] on button "22" at bounding box center [913, 391] width 26 height 26
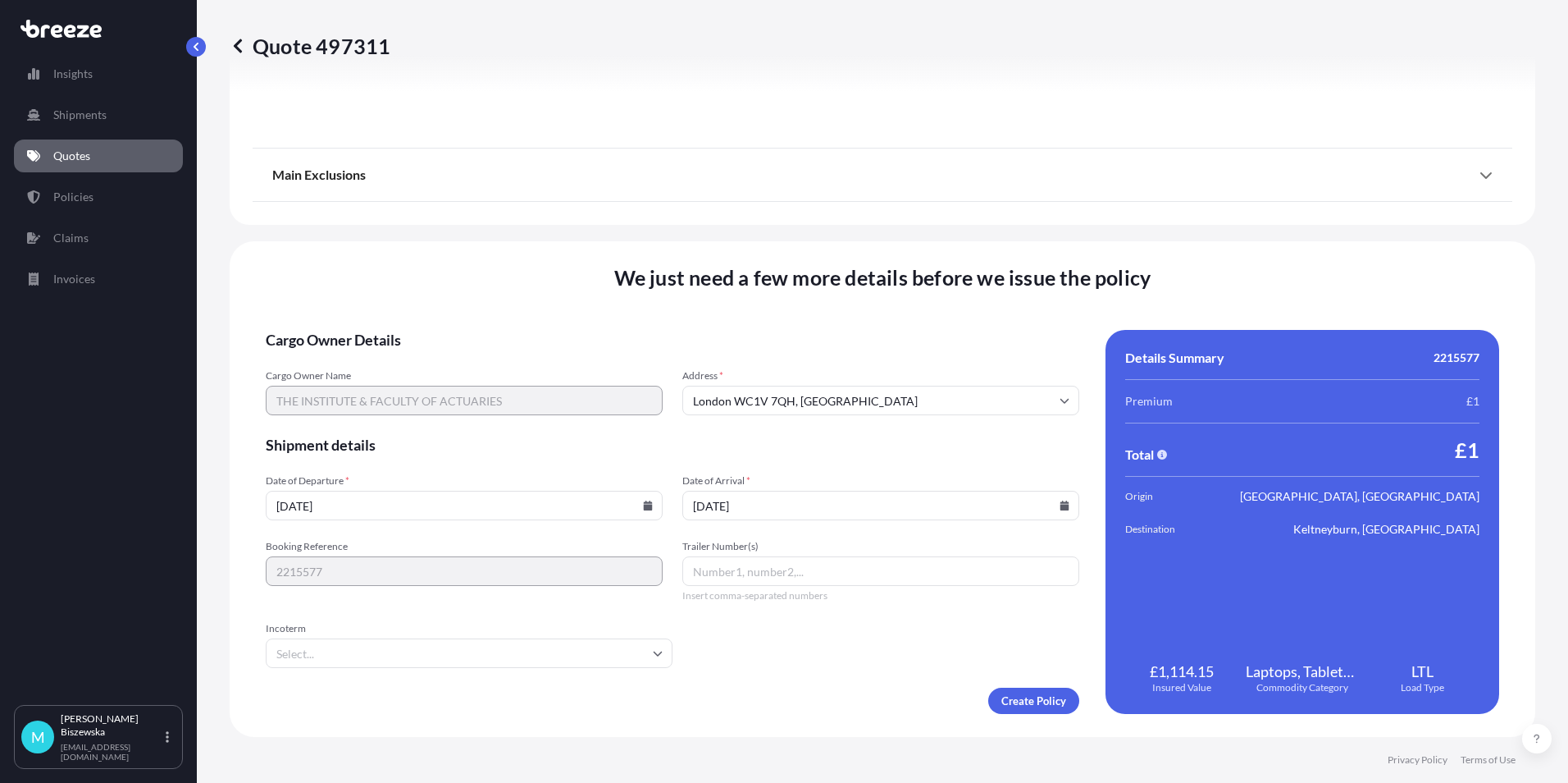
type input "[DATE]"
drag, startPoint x: 836, startPoint y: 652, endPoint x: 872, endPoint y: 665, distance: 38.3
click at [836, 654] on form "Cargo Owner Details Cargo Owner Name THE INSTITUTE & FACULTY OF ACTUARIES Addre…" at bounding box center [672, 521] width 813 height 384
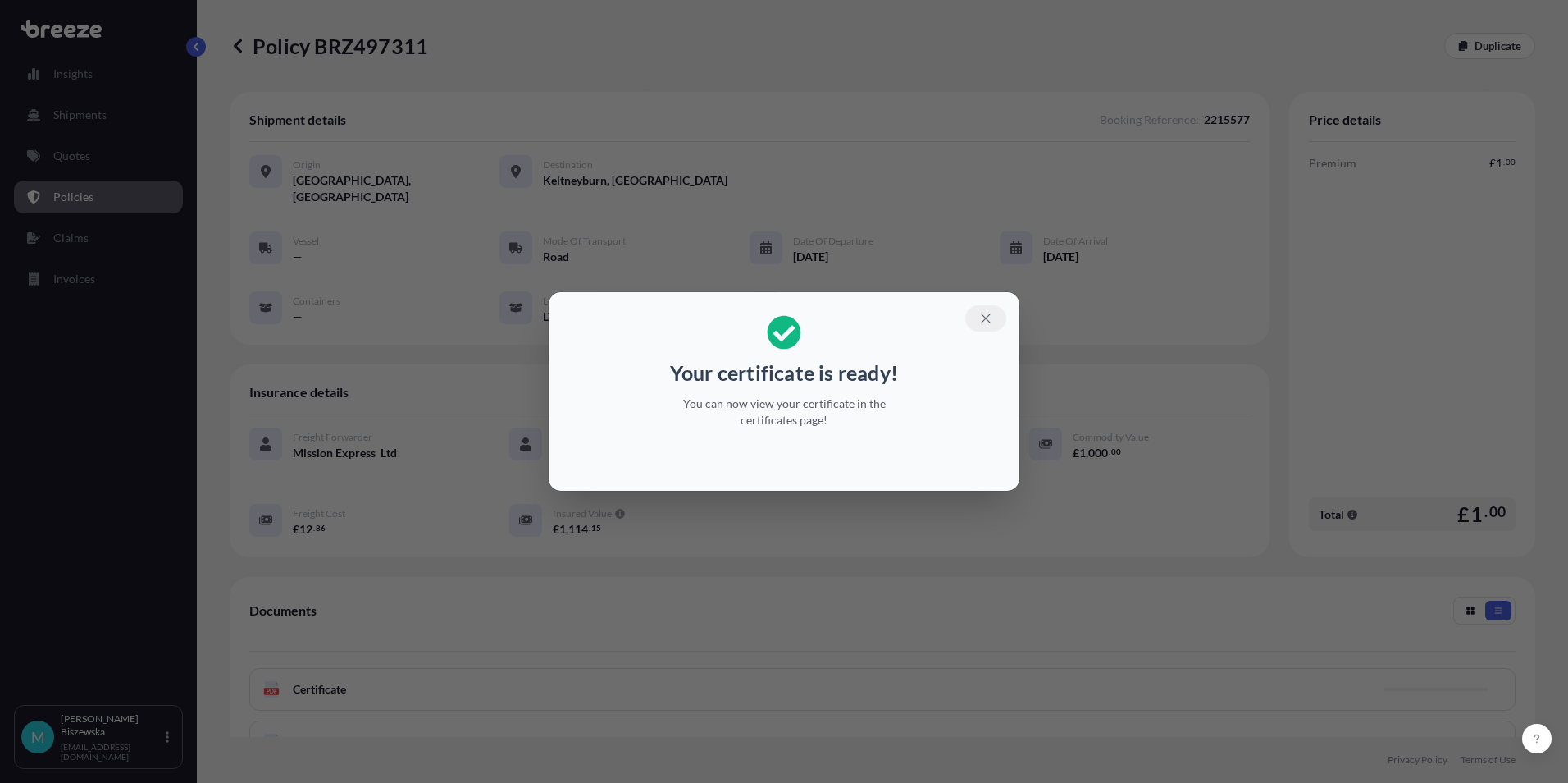
click at [981, 314] on icon "button" at bounding box center [986, 319] width 15 height 15
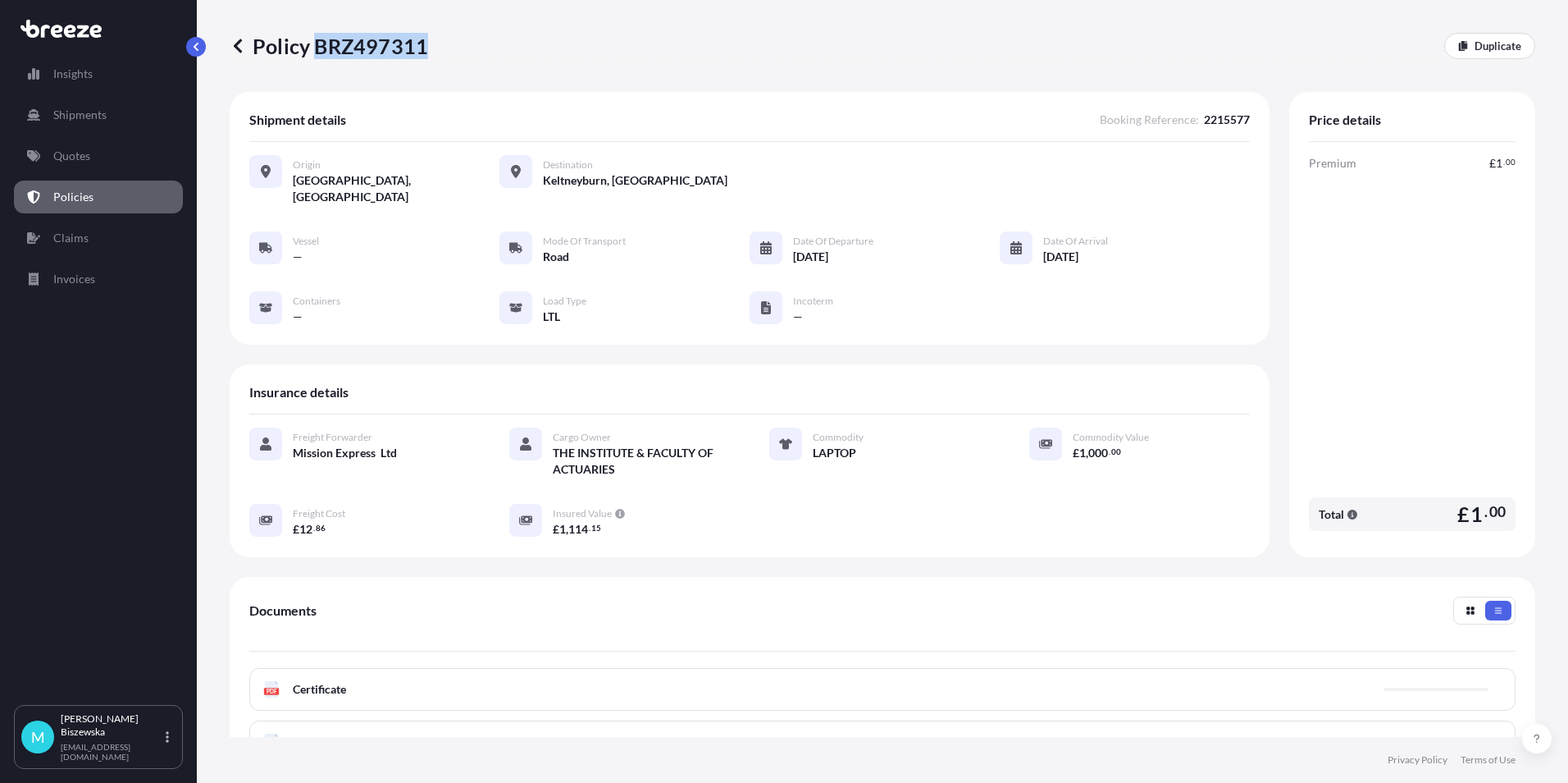
drag, startPoint x: 315, startPoint y: 47, endPoint x: 424, endPoint y: 48, distance: 109.0
click at [424, 48] on p "Policy BRZ497311" at bounding box center [329, 46] width 199 height 26
drag, startPoint x: 424, startPoint y: 48, endPoint x: 397, endPoint y: 46, distance: 27.1
copy p "BRZ497311"
